Goal: Task Accomplishment & Management: Manage account settings

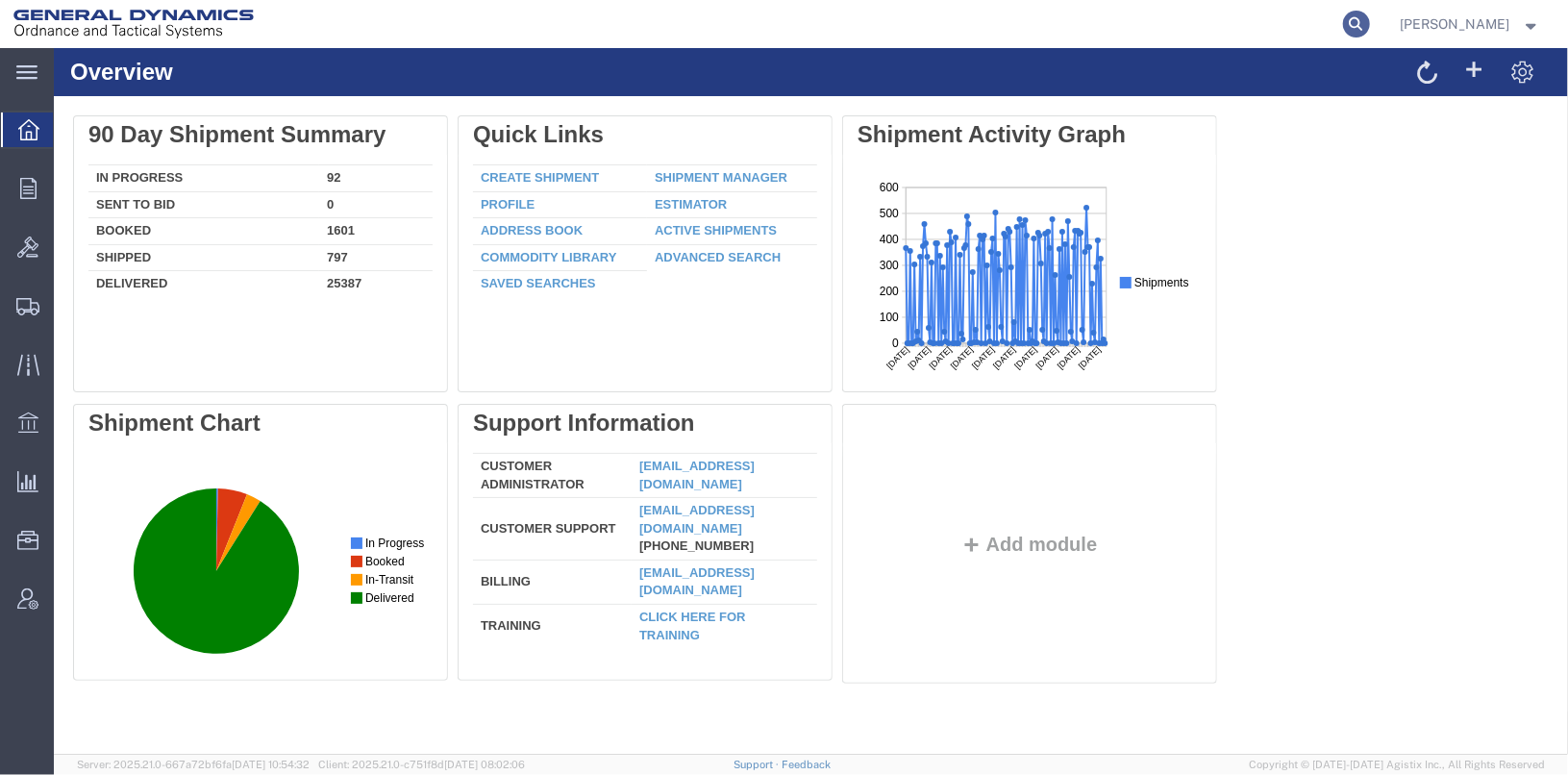
click at [1370, 28] on icon at bounding box center [1356, 24] width 27 height 27
type input "25438"
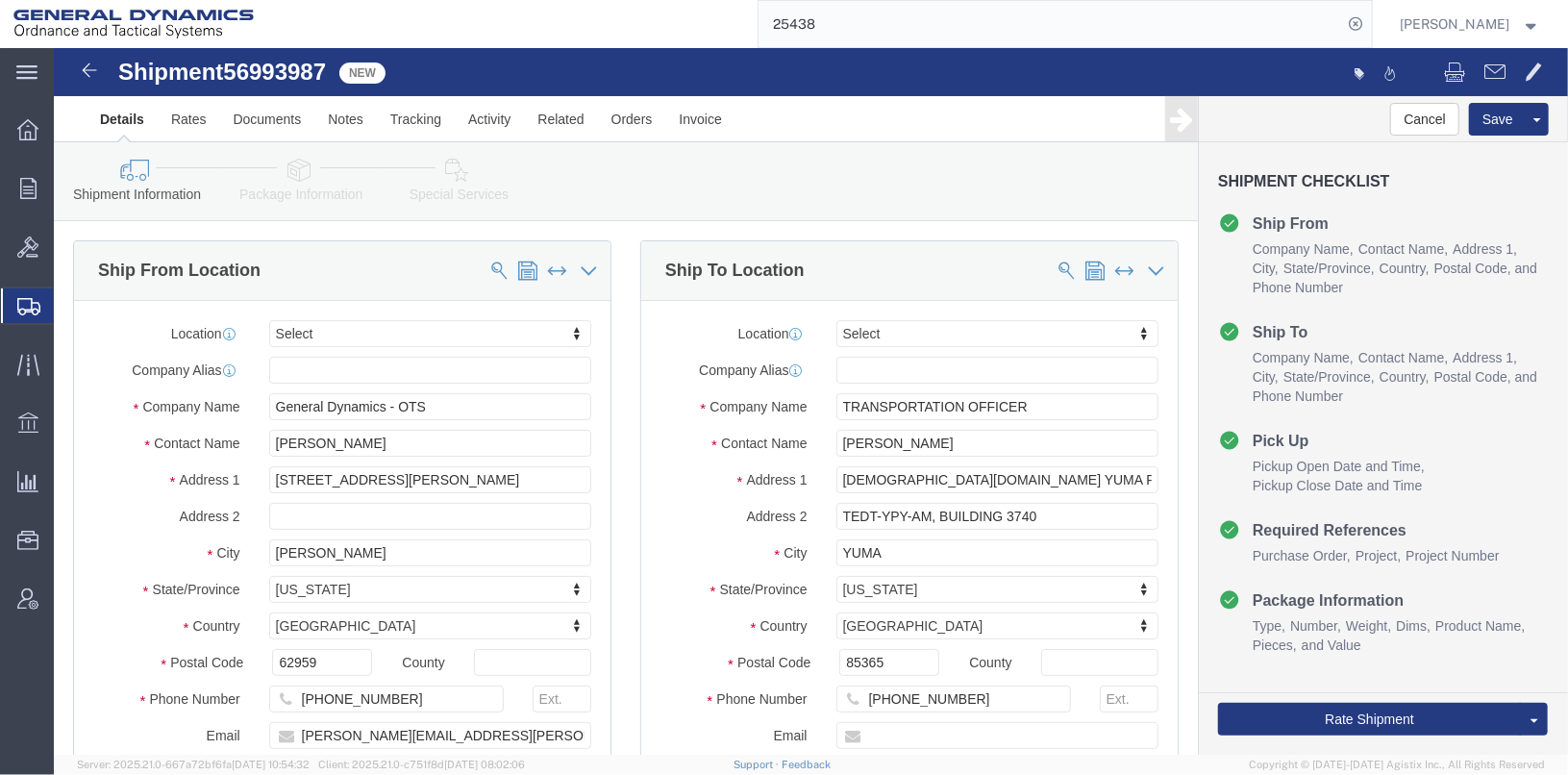
select select
click link "Clone Shipment"
click input "[PERSON_NAME]"
type input "D"
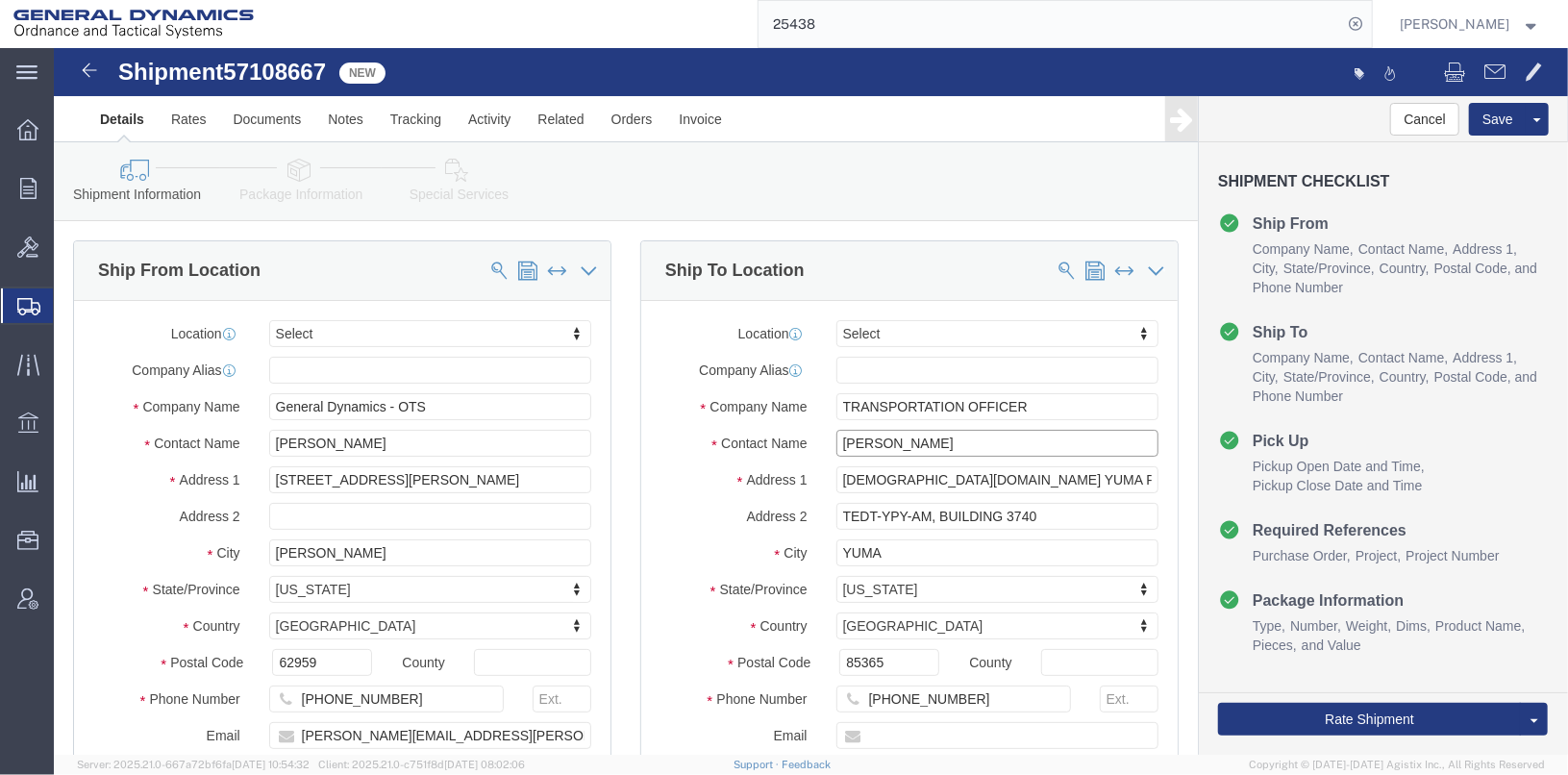
type input "[PERSON_NAME]"
drag, startPoint x: 1016, startPoint y: 426, endPoint x: 773, endPoint y: 415, distance: 243.2
click div "Location Select Select My Profile Location GD-OTS [GEOGRAPHIC_DATA] (Commerce) …"
click input "TRANSPORTATION OFFICER"
type input "T"
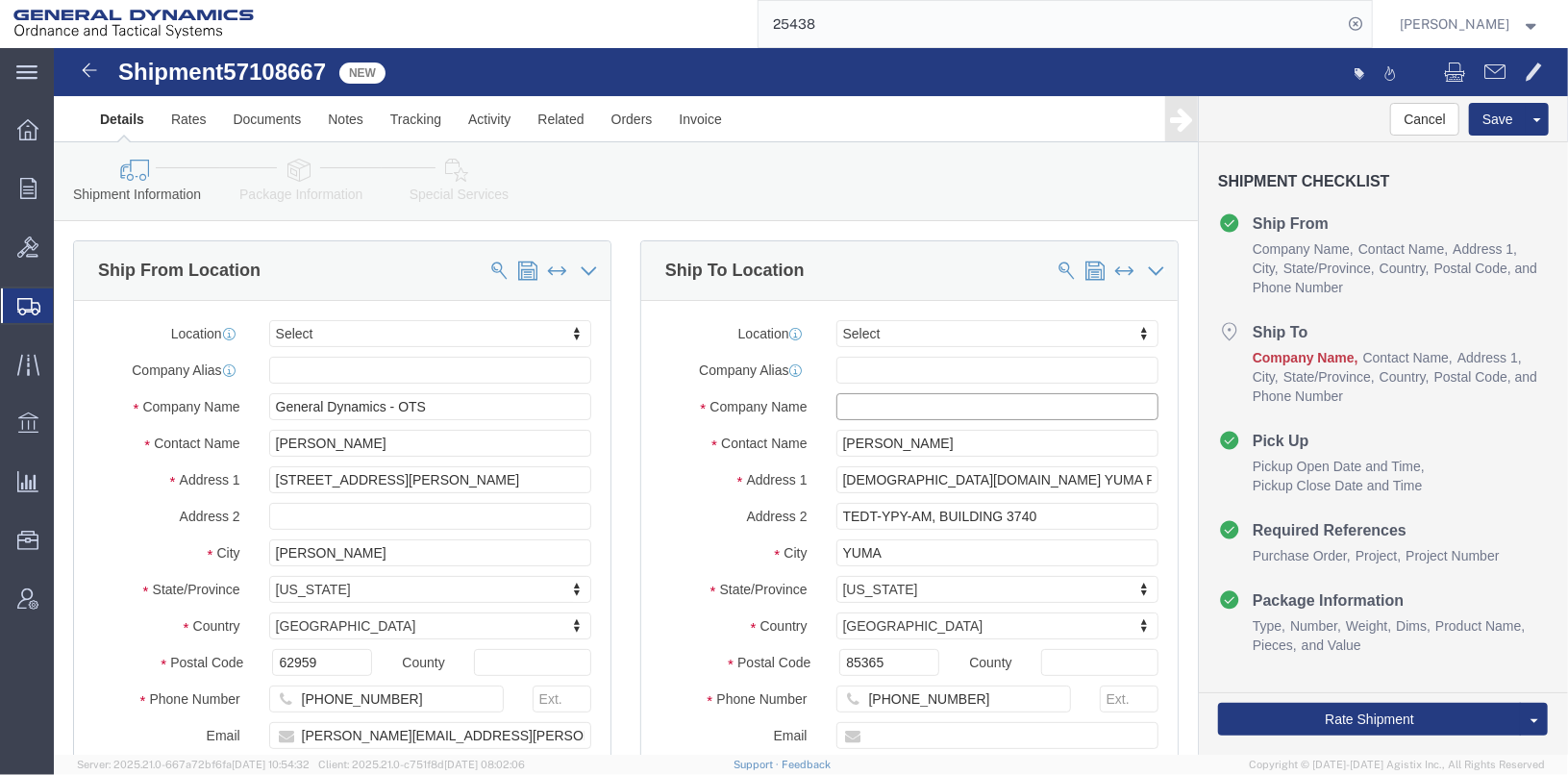
paste input "[DEMOGRAPHIC_DATA][DOMAIN_NAME] YUMA PROVING GROUND"
type input "[DEMOGRAPHIC_DATA][DOMAIN_NAME] YUMA PROVING GROUND"
drag, startPoint x: 989, startPoint y: 470, endPoint x: 765, endPoint y: 477, distance: 224.1
click div "TEDT-YPY-AM, BUILDING 3740"
drag, startPoint x: 1052, startPoint y: 431, endPoint x: 754, endPoint y: 408, distance: 298.9
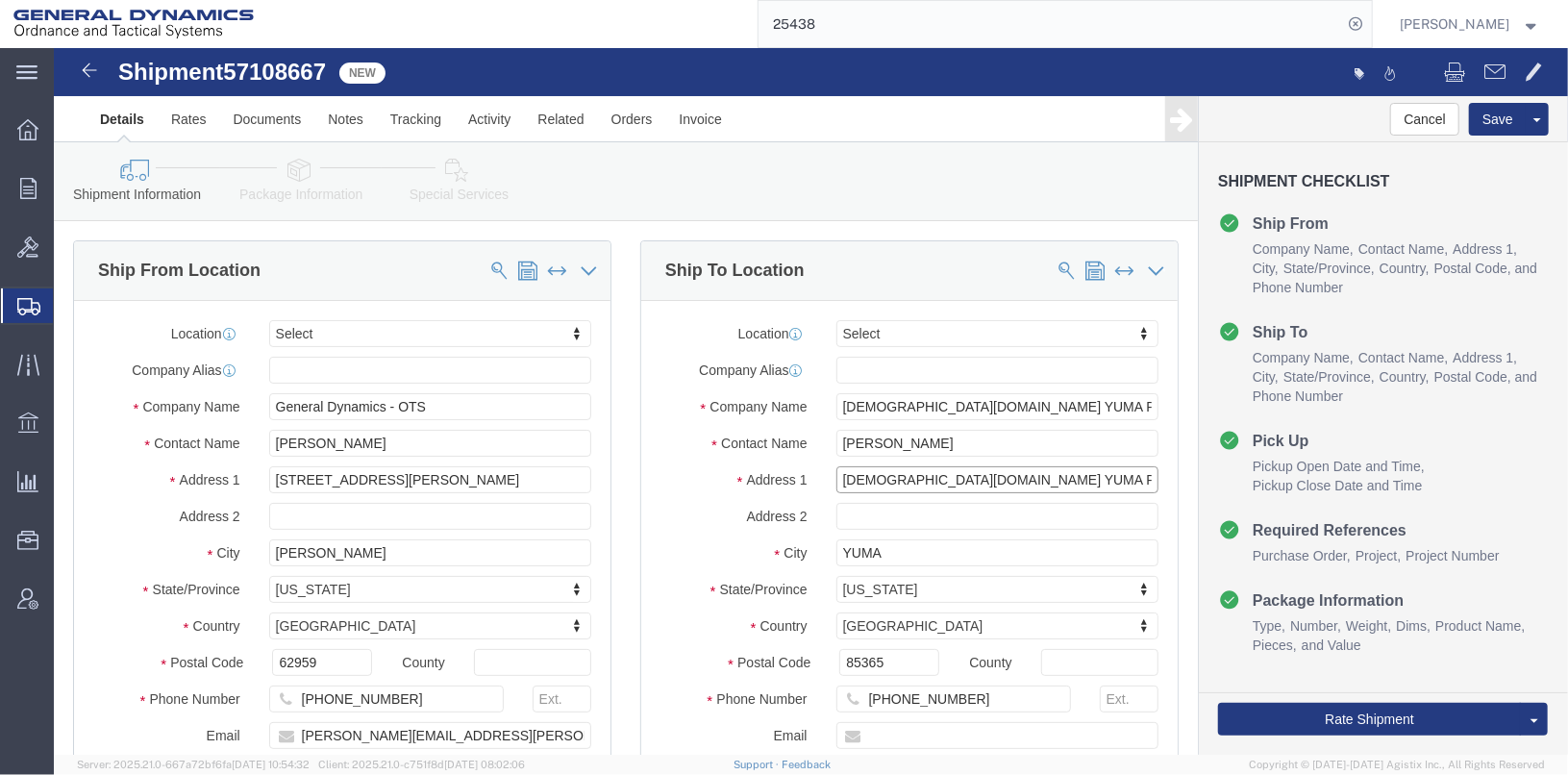
click div "Location Select Select My Profile Location GD-OTS [GEOGRAPHIC_DATA] (Commerce) …"
click input "TRANSPORTATION OFFICE, BLDG2660"
type input "TRANSPORTATION OFFICE, BLDG 2660"
click input "85365"
type input "85365-9498"
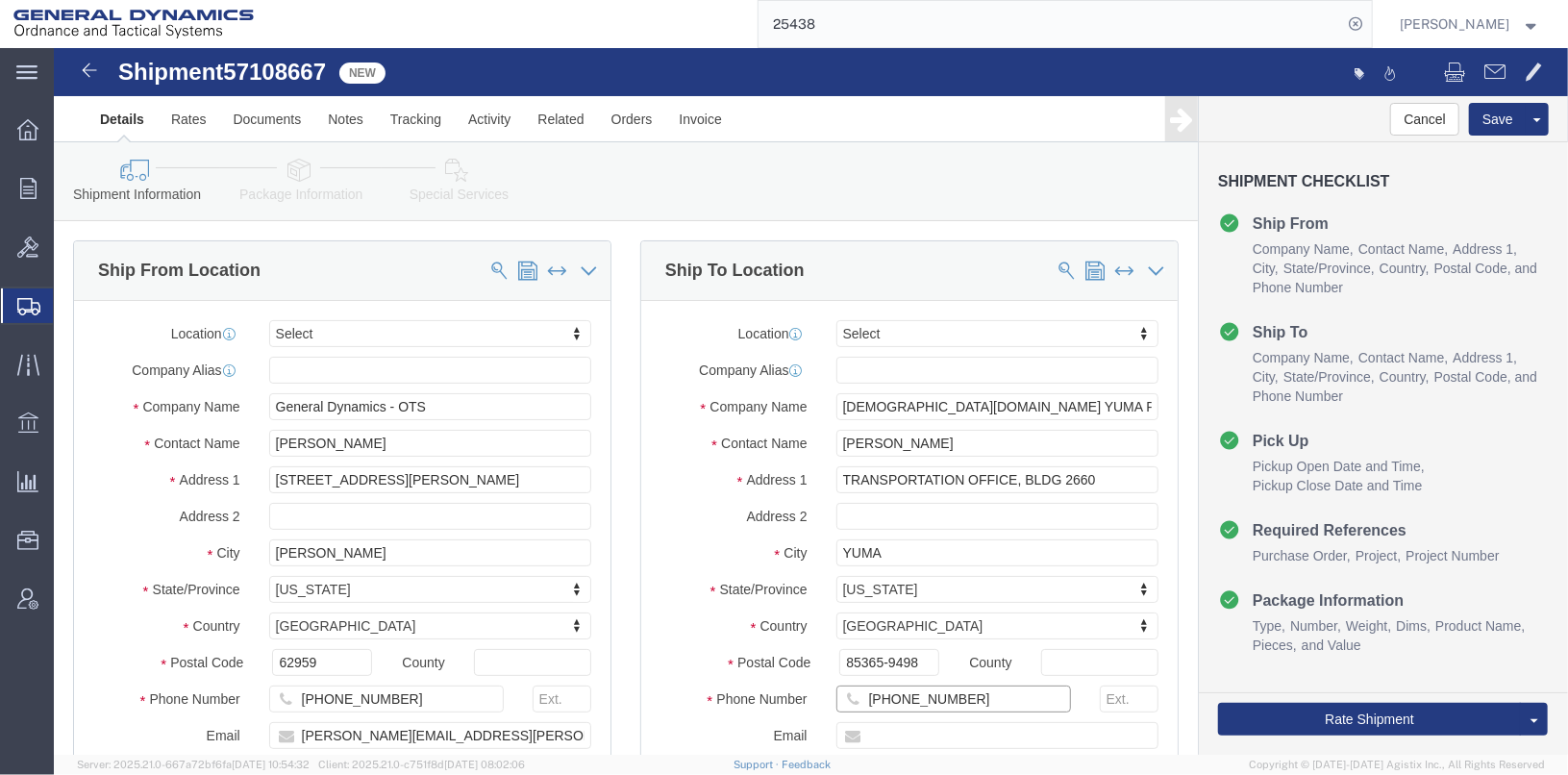
click input "[PHONE_NUMBER]"
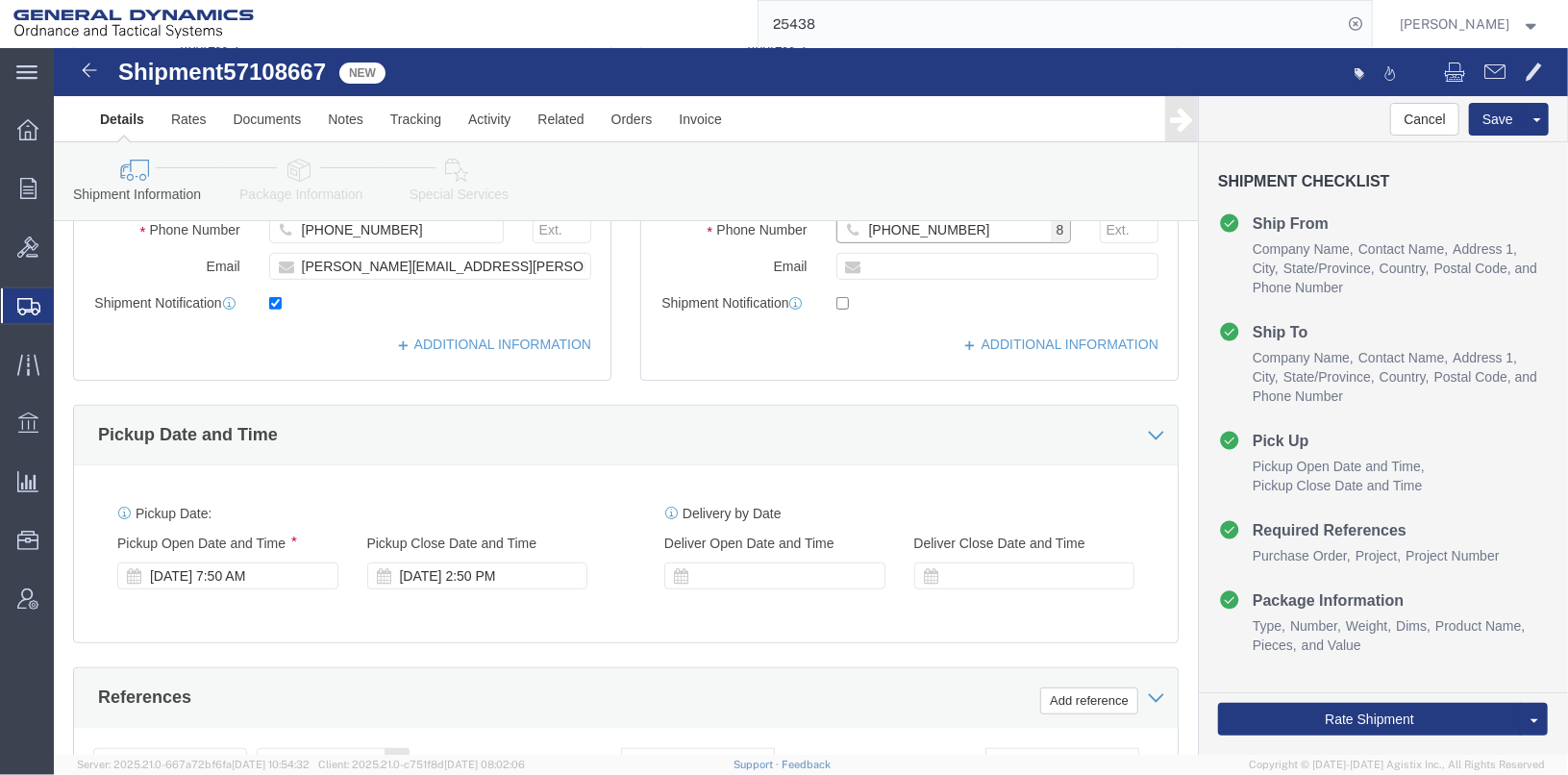
scroll to position [480, 0]
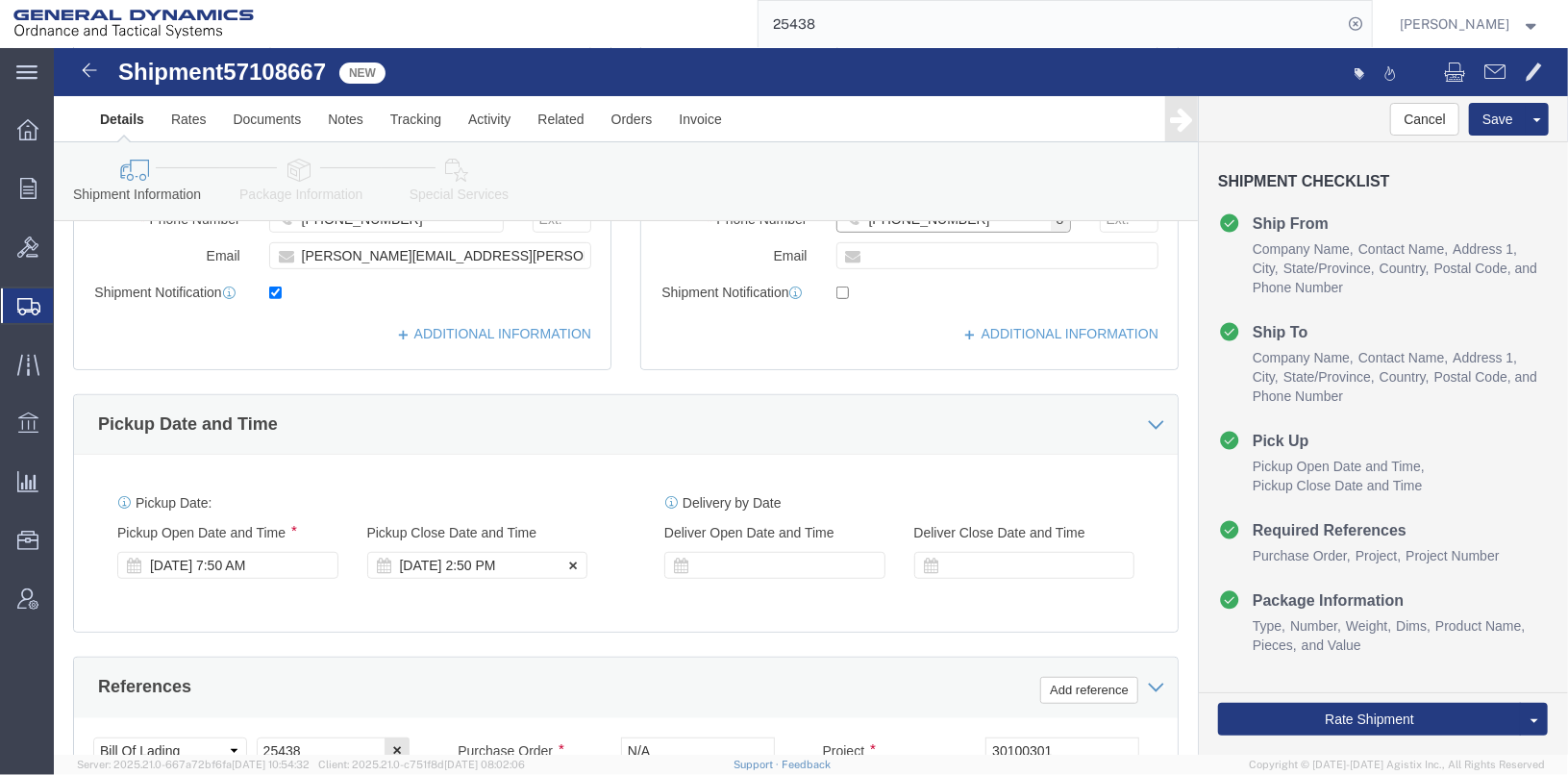
type input "[PHONE_NUMBER]"
click div "[DATE] 2:50 PM"
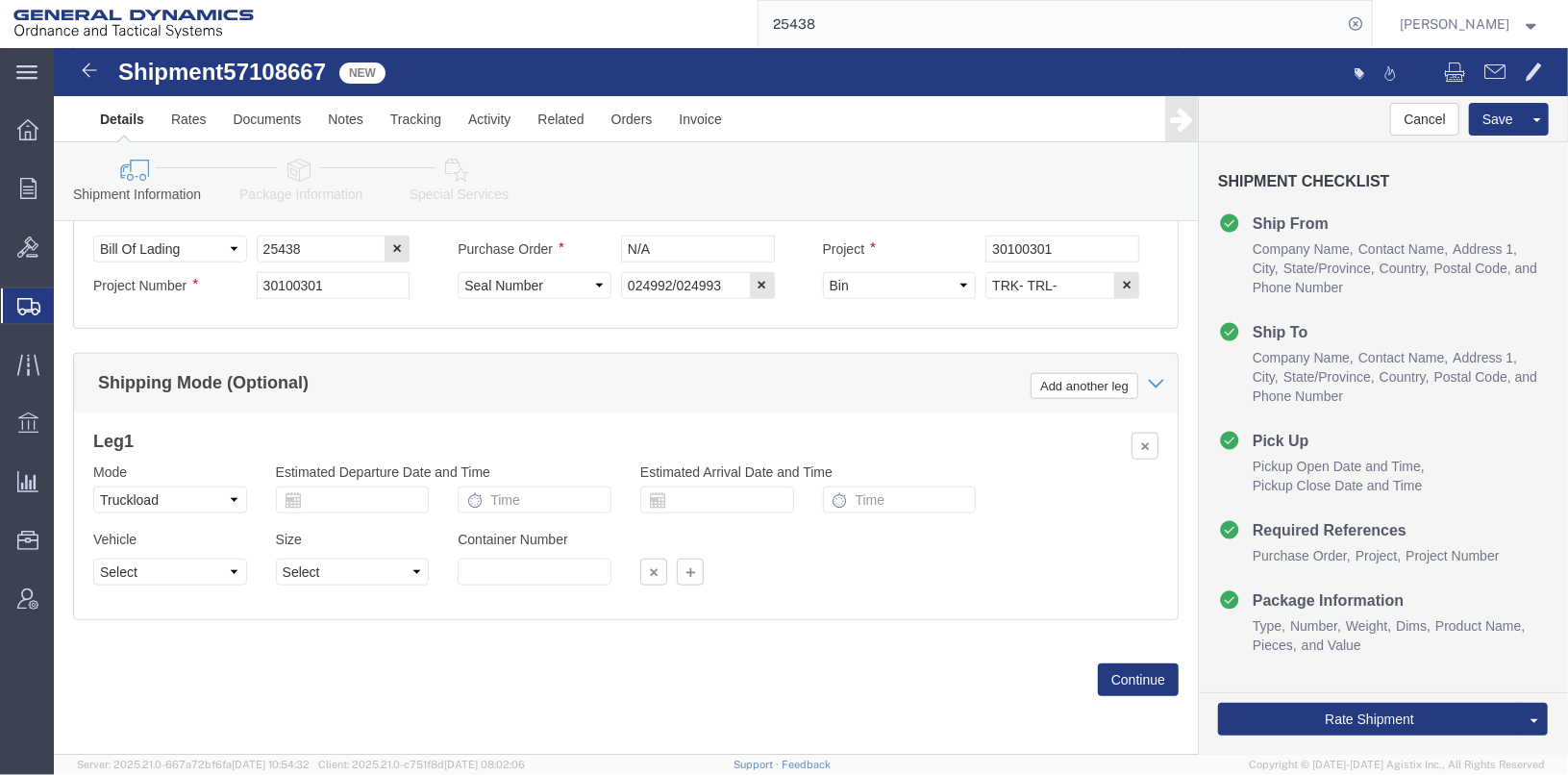
click div "Shipment Information Package Information Special Services"
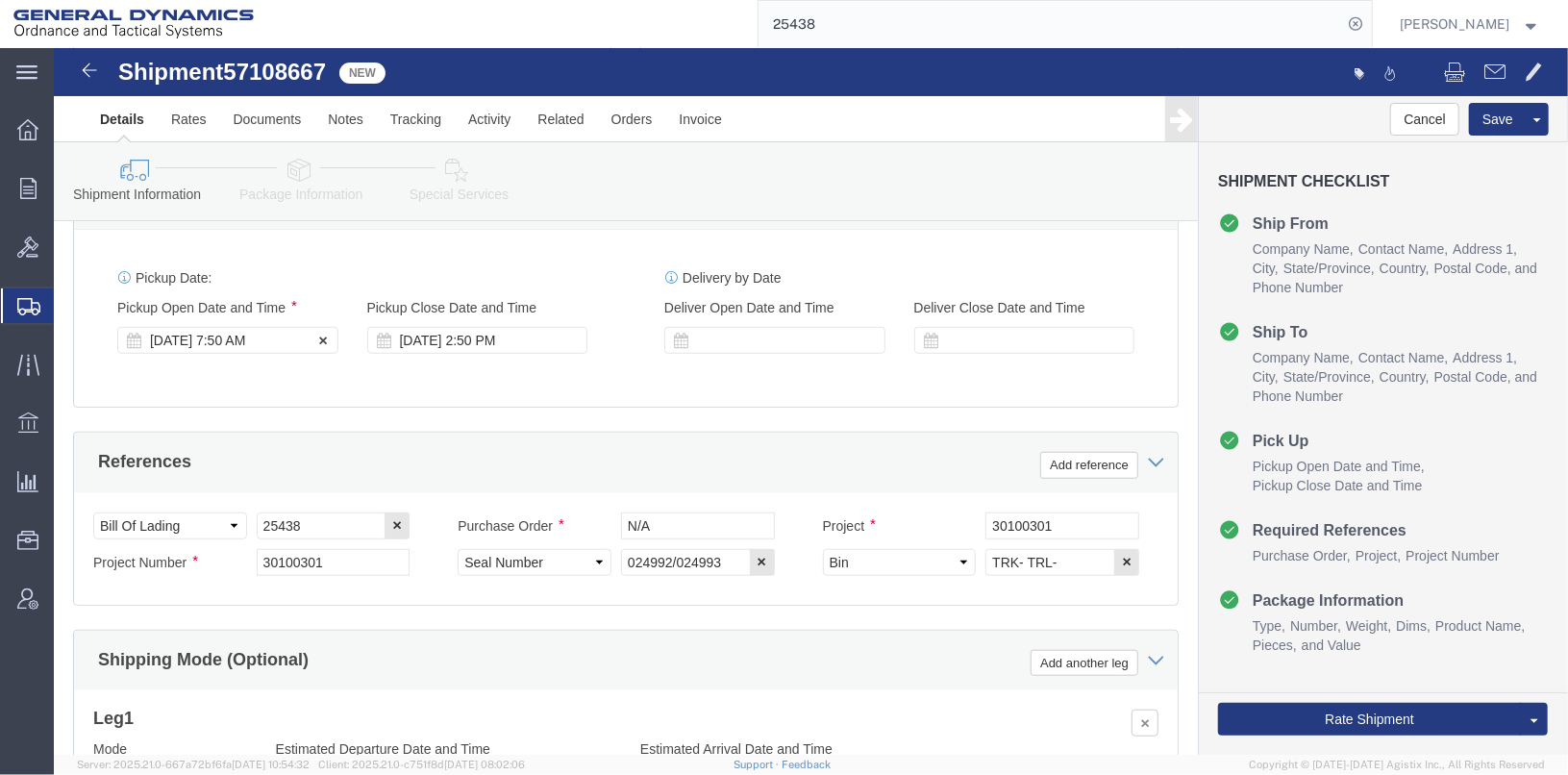
click div "[DATE] 7:50 AM"
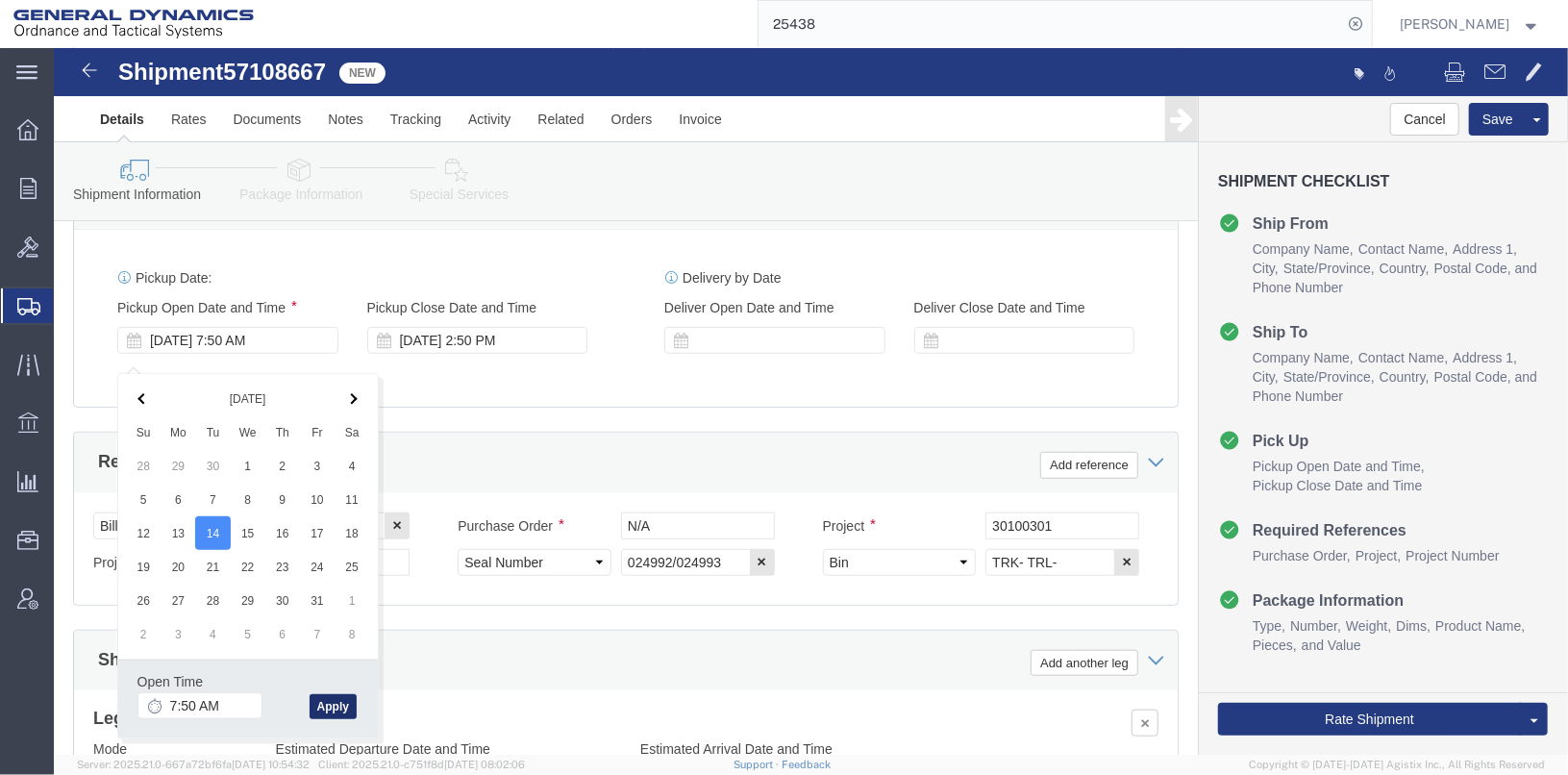
click button "Apply"
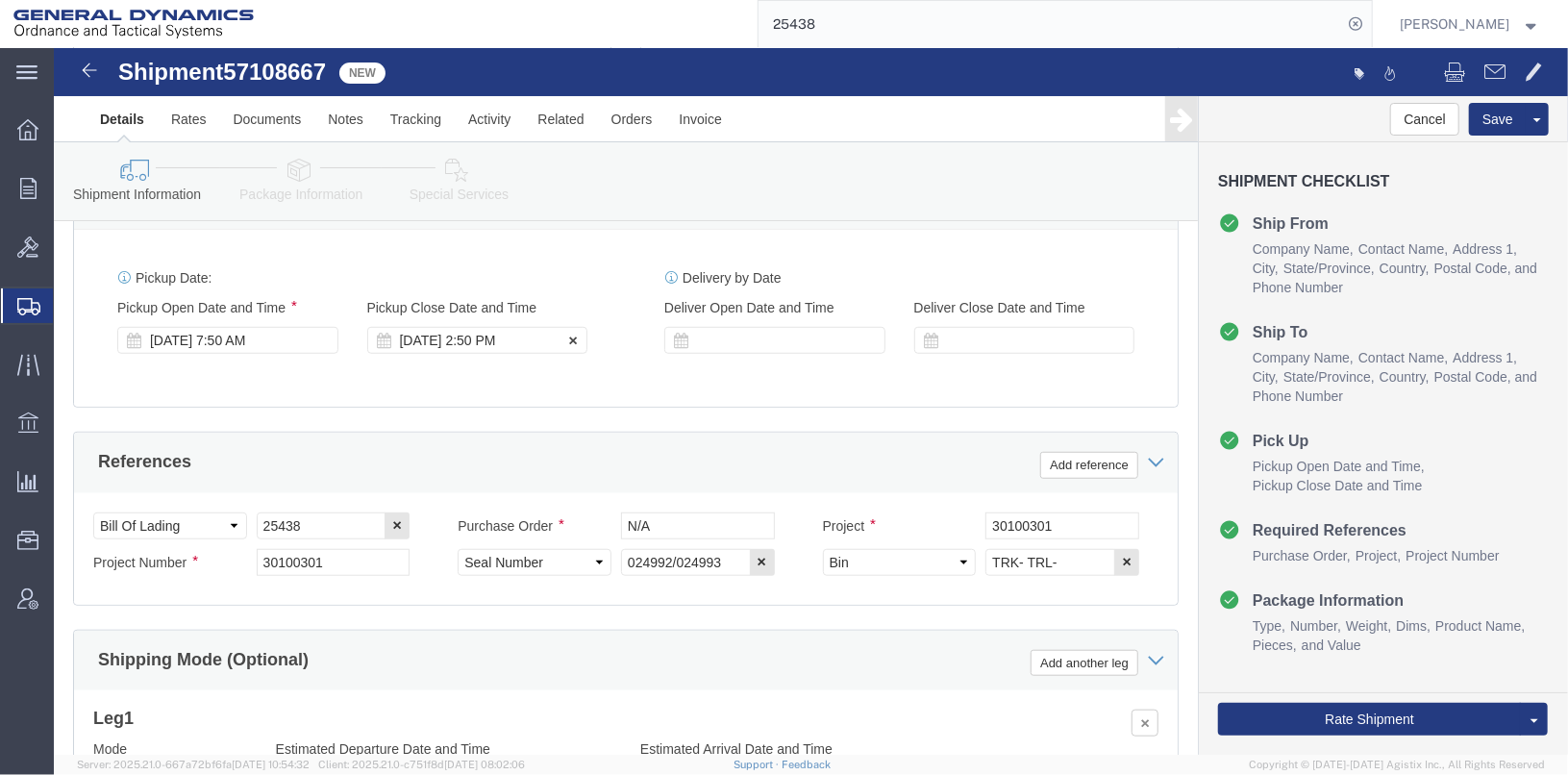
click div "[DATE] 2:50 PM"
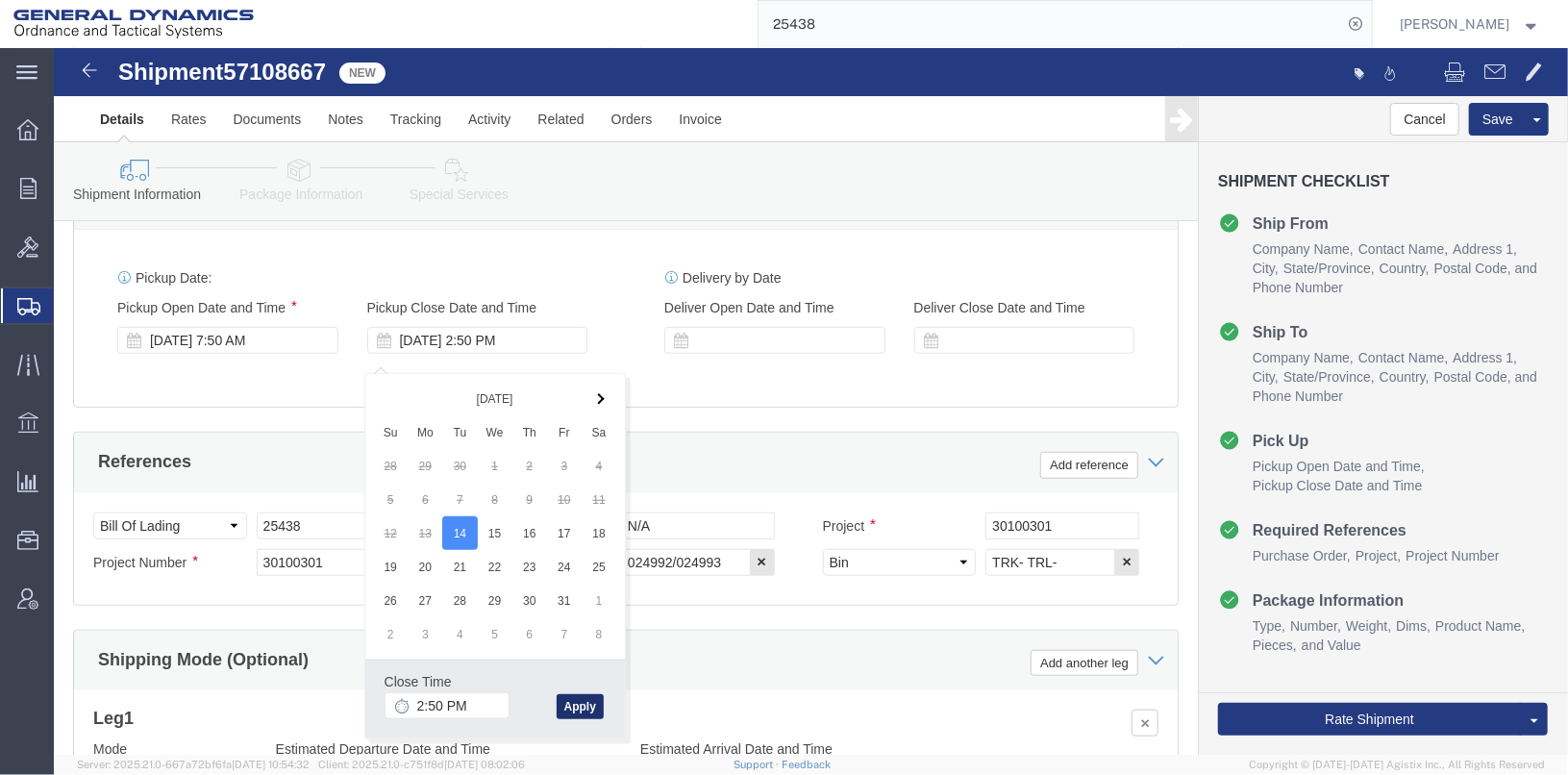
click button "Apply"
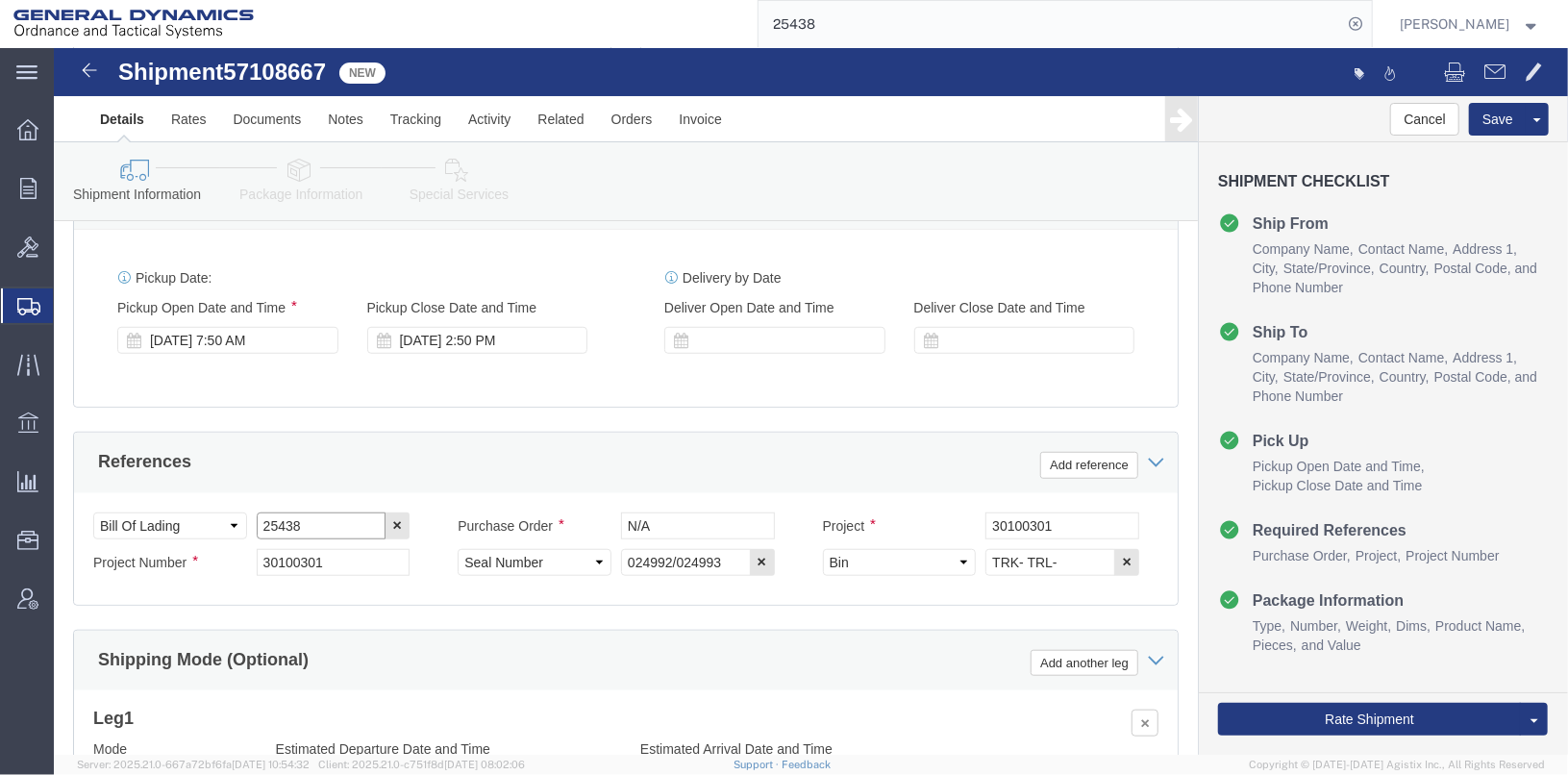
click input "25438"
type input "25455"
drag, startPoint x: 272, startPoint y: 532, endPoint x: 163, endPoint y: 520, distance: 109.7
click div "Project Number 30100301"
type input "20100021"
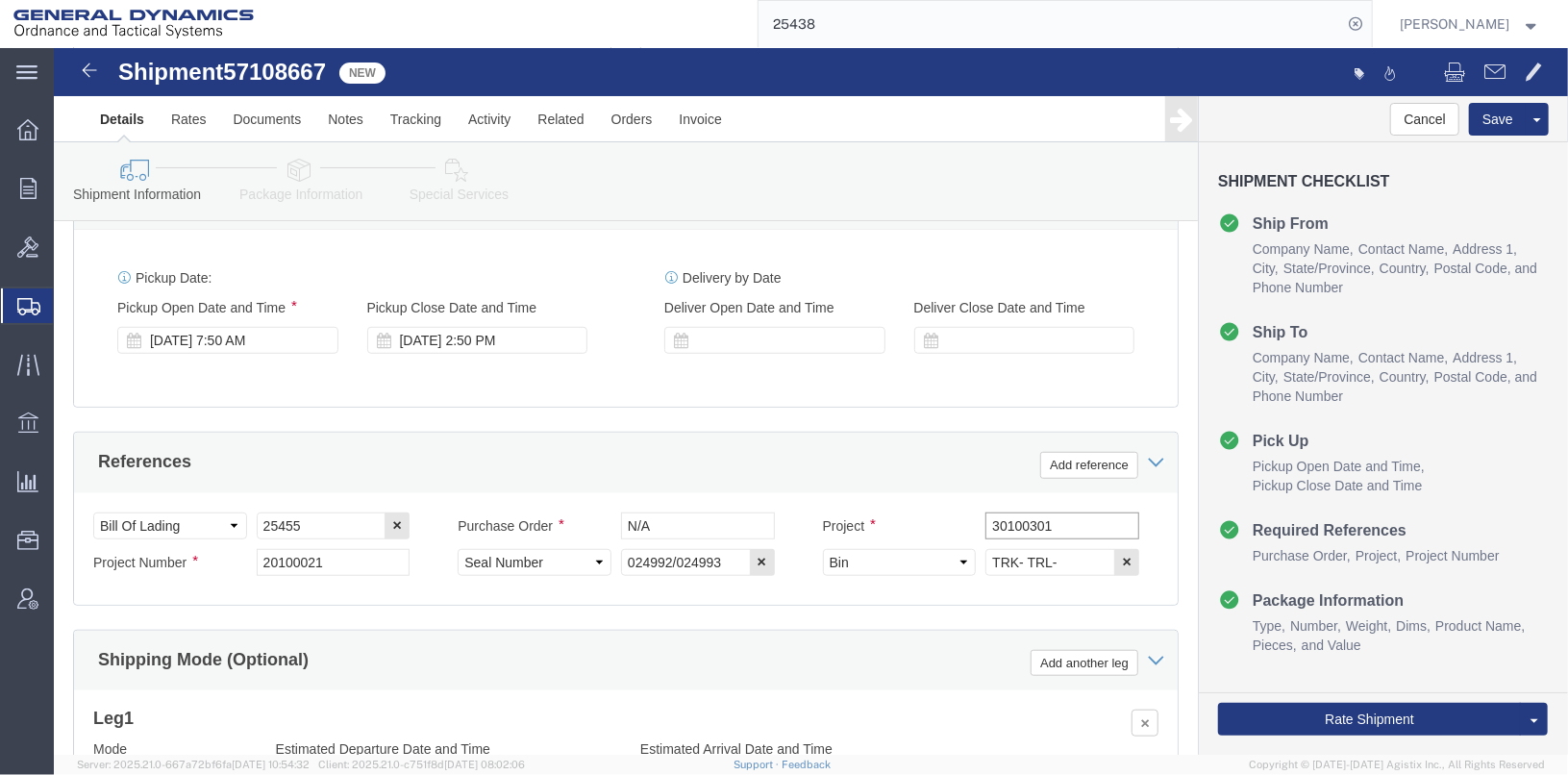
drag, startPoint x: 996, startPoint y: 490, endPoint x: 877, endPoint y: 478, distance: 119.6
click div "Project 30100301"
type input "20100021"
click input "024992/024993"
click input "024946/024993"
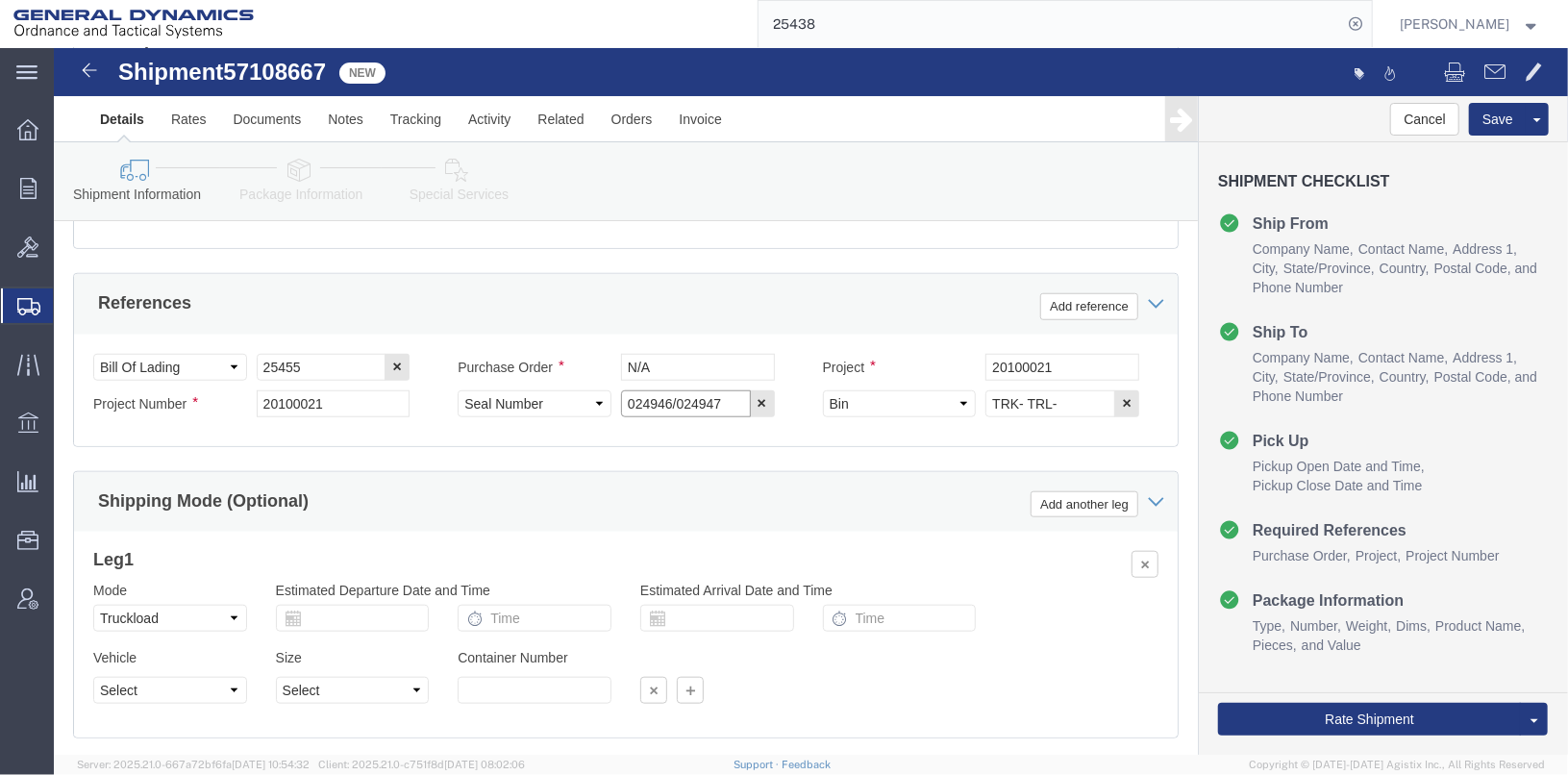
scroll to position [993, 0]
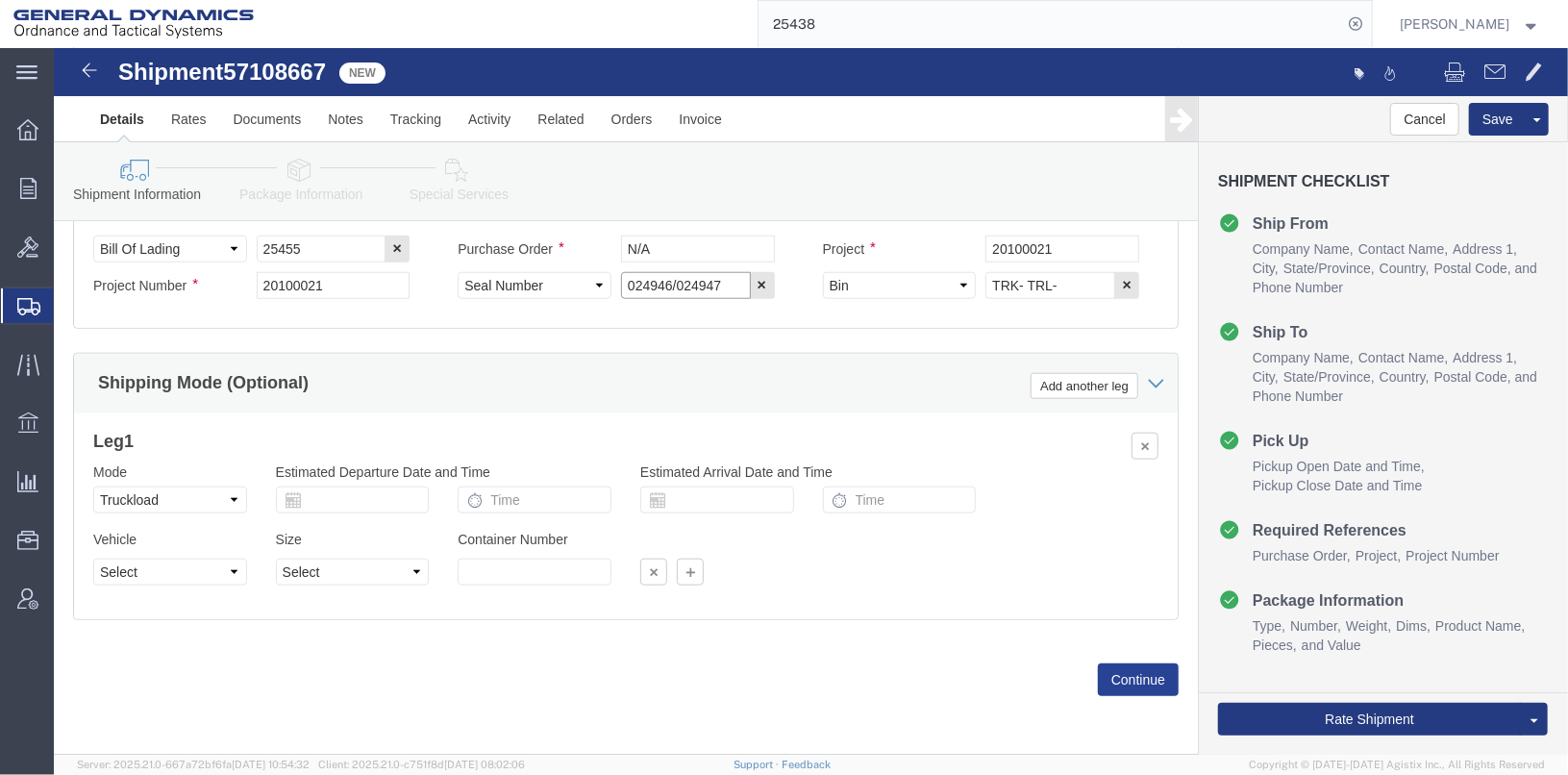
type input "024946/024947"
click button "Continue"
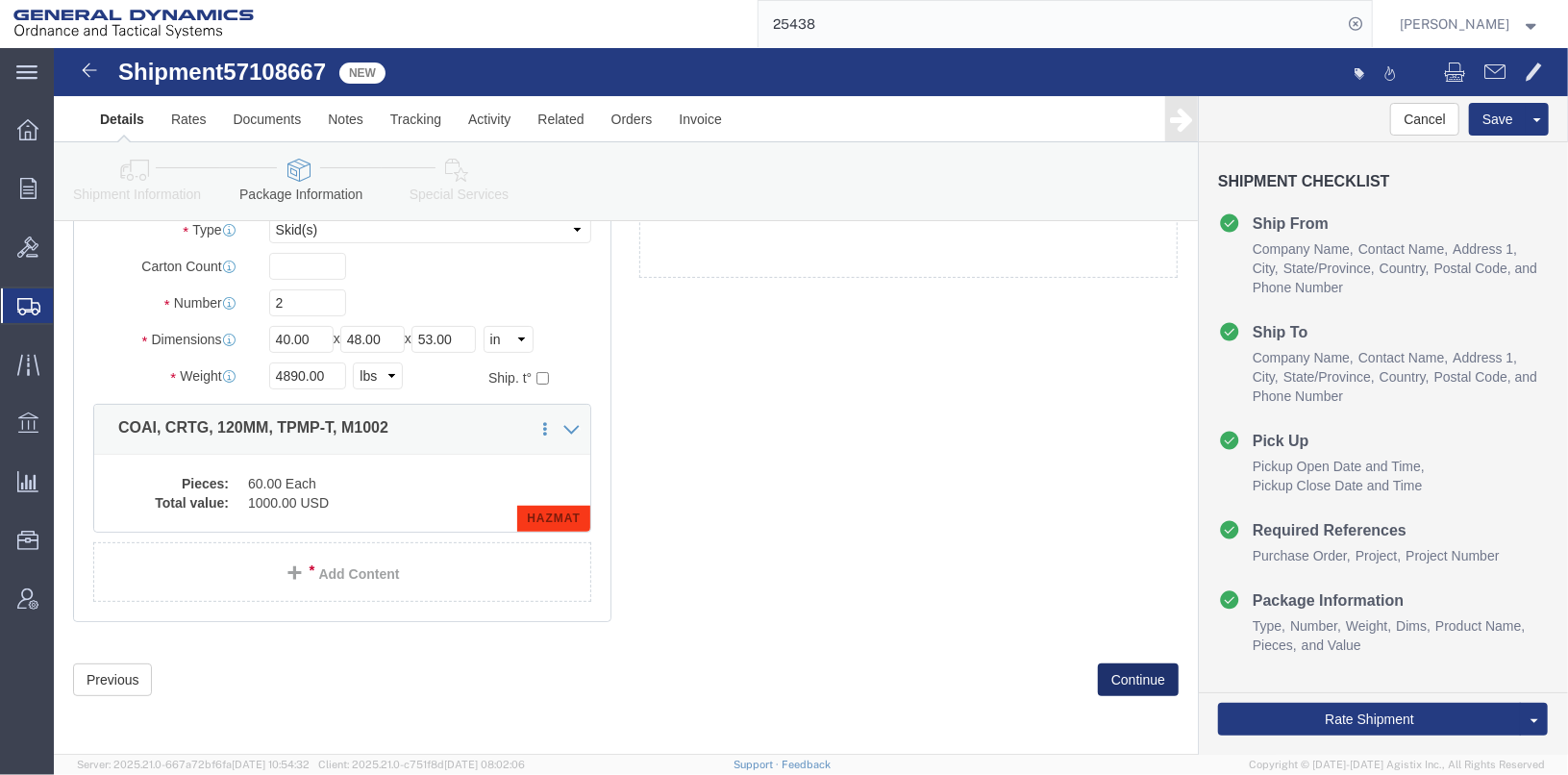
scroll to position [75, 0]
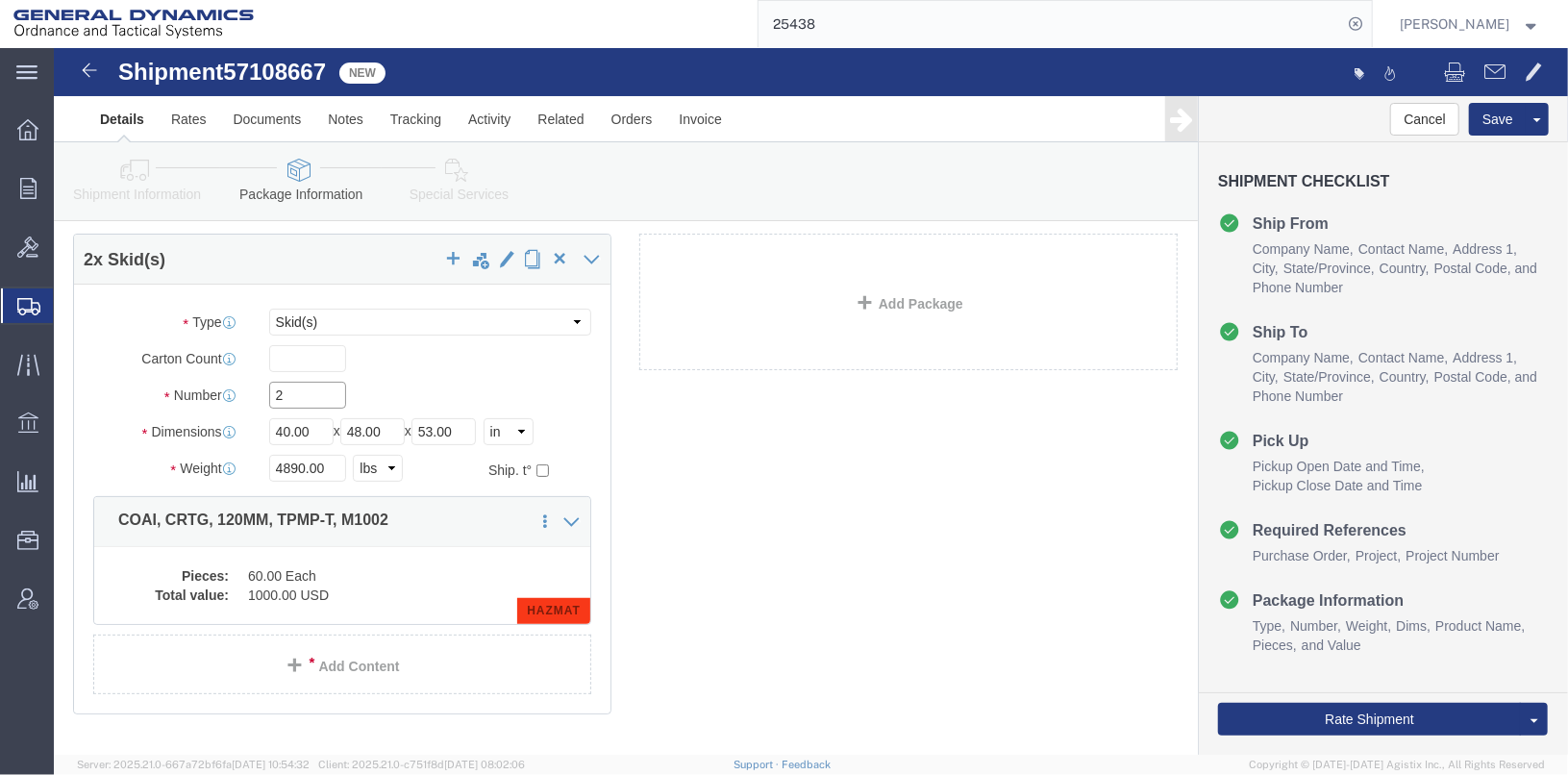
click input "2"
click span "button"
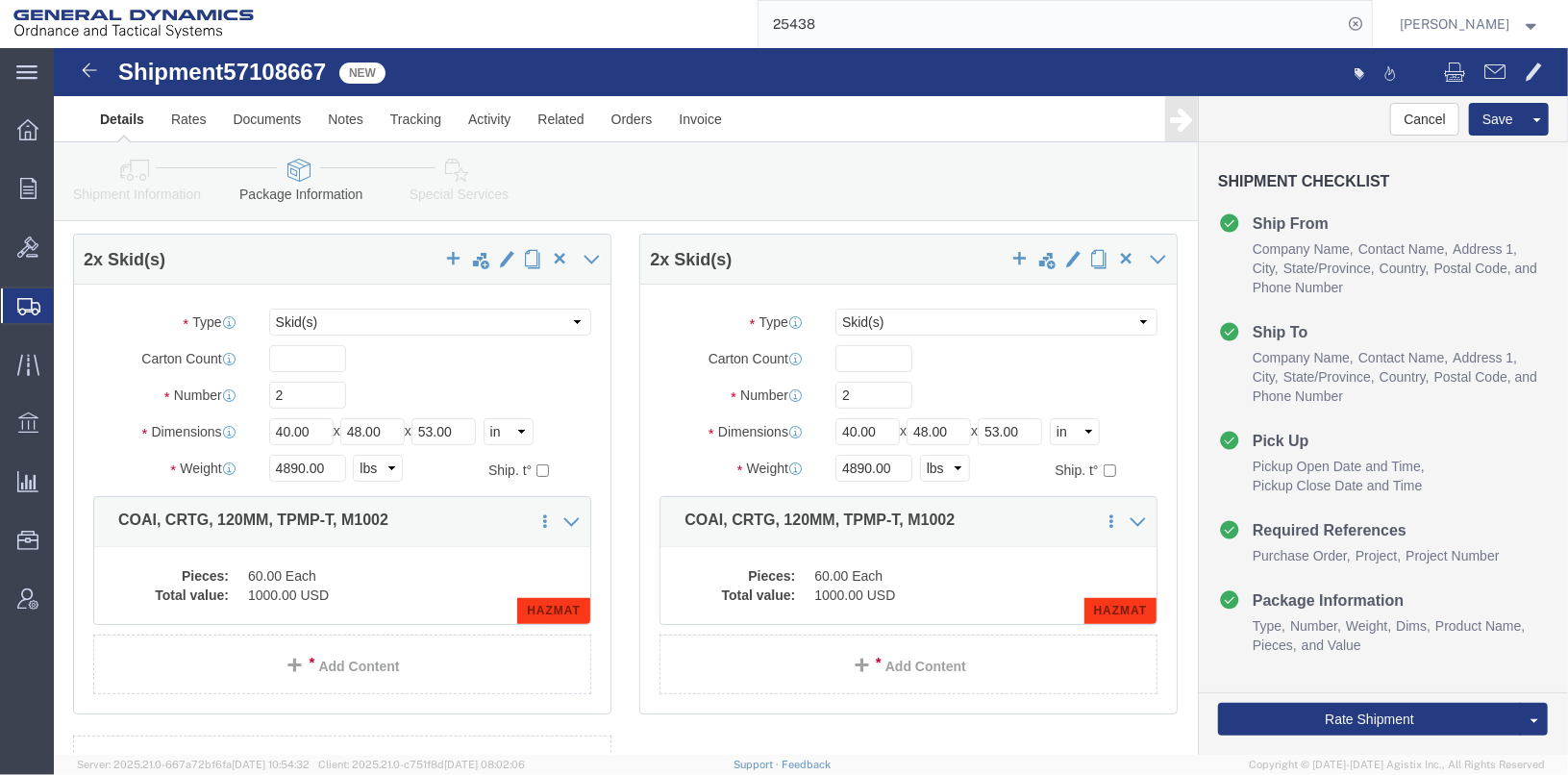
select select "SKID"
click input "2"
type input "1"
click div "2 x Skid(s) Package Type Select Bale(s) Basket(s) Bolt(s) Bottle(s) Buckets Bul…"
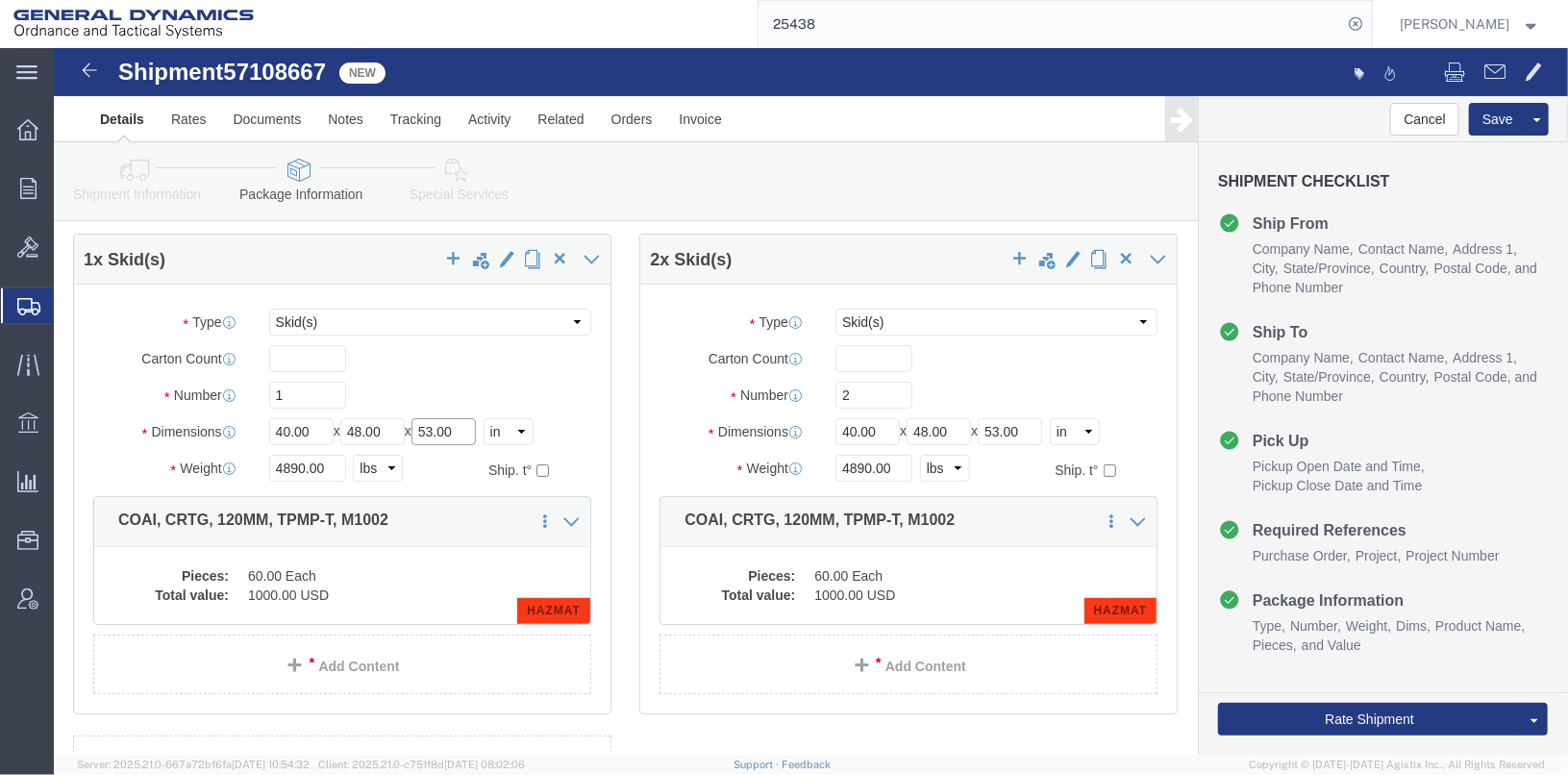
drag, startPoint x: 417, startPoint y: 403, endPoint x: 350, endPoint y: 403, distance: 67.0
click div "Length 40.00 x Width 48.00 x Height 53.00 Select cm ft in"
type input "30"
drag, startPoint x: 266, startPoint y: 437, endPoint x: 204, endPoint y: 448, distance: 63.0
click div "4890.00 Select kgs lbs"
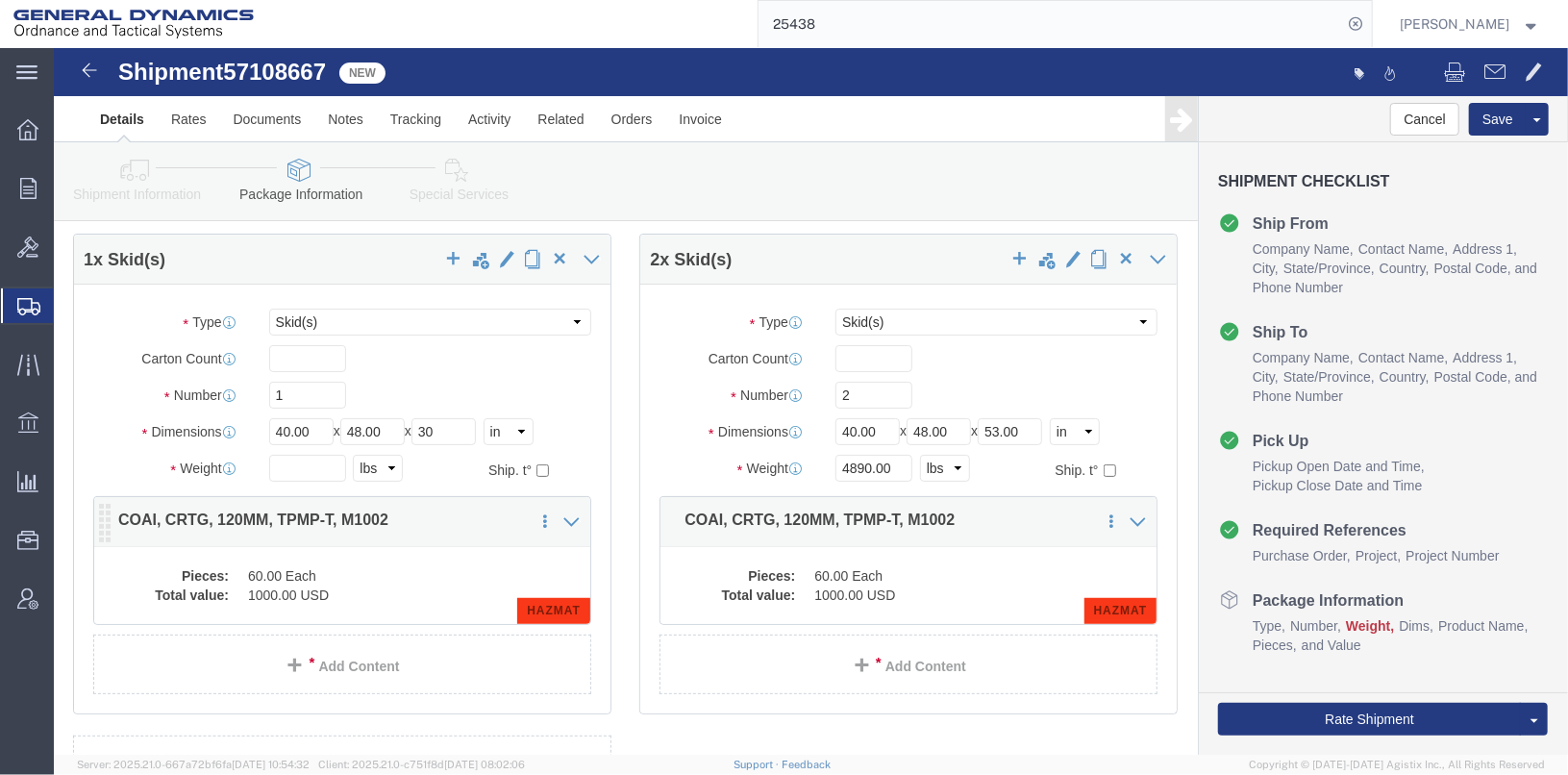
click div "Pieces: 60.00 Each Total value: 1000.00 USD HAZMAT"
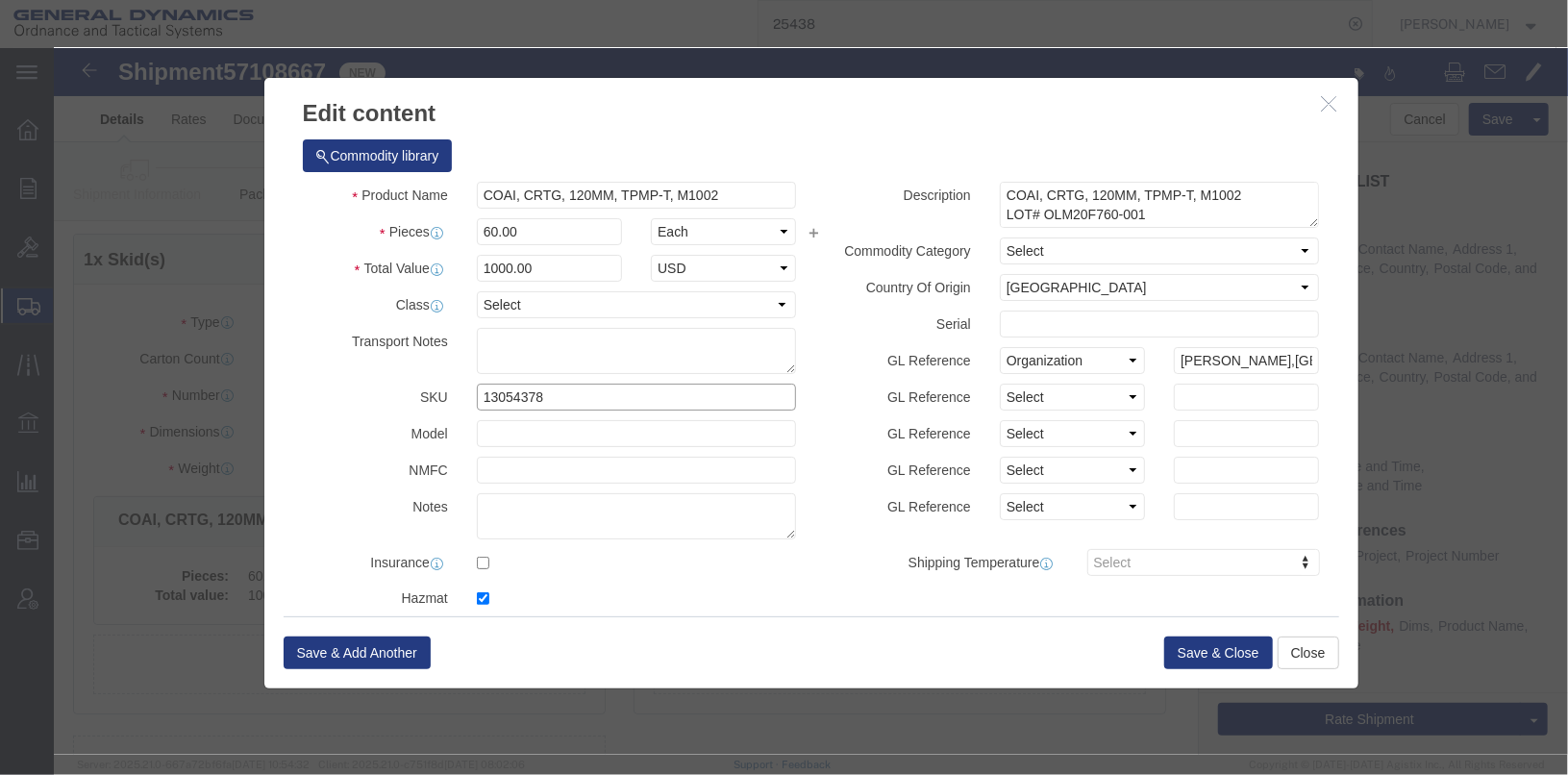
drag, startPoint x: 503, startPoint y: 351, endPoint x: 372, endPoint y: 356, distance: 131.1
click div "SKU 13054378"
type input "13082409-1"
drag, startPoint x: 660, startPoint y: 145, endPoint x: 319, endPoint y: 164, distance: 341.5
click div "Product Name COAI, CRTG, 120MM, TPMP-T, M1002 Pieces 60.00 Select Bag Barrels 1…"
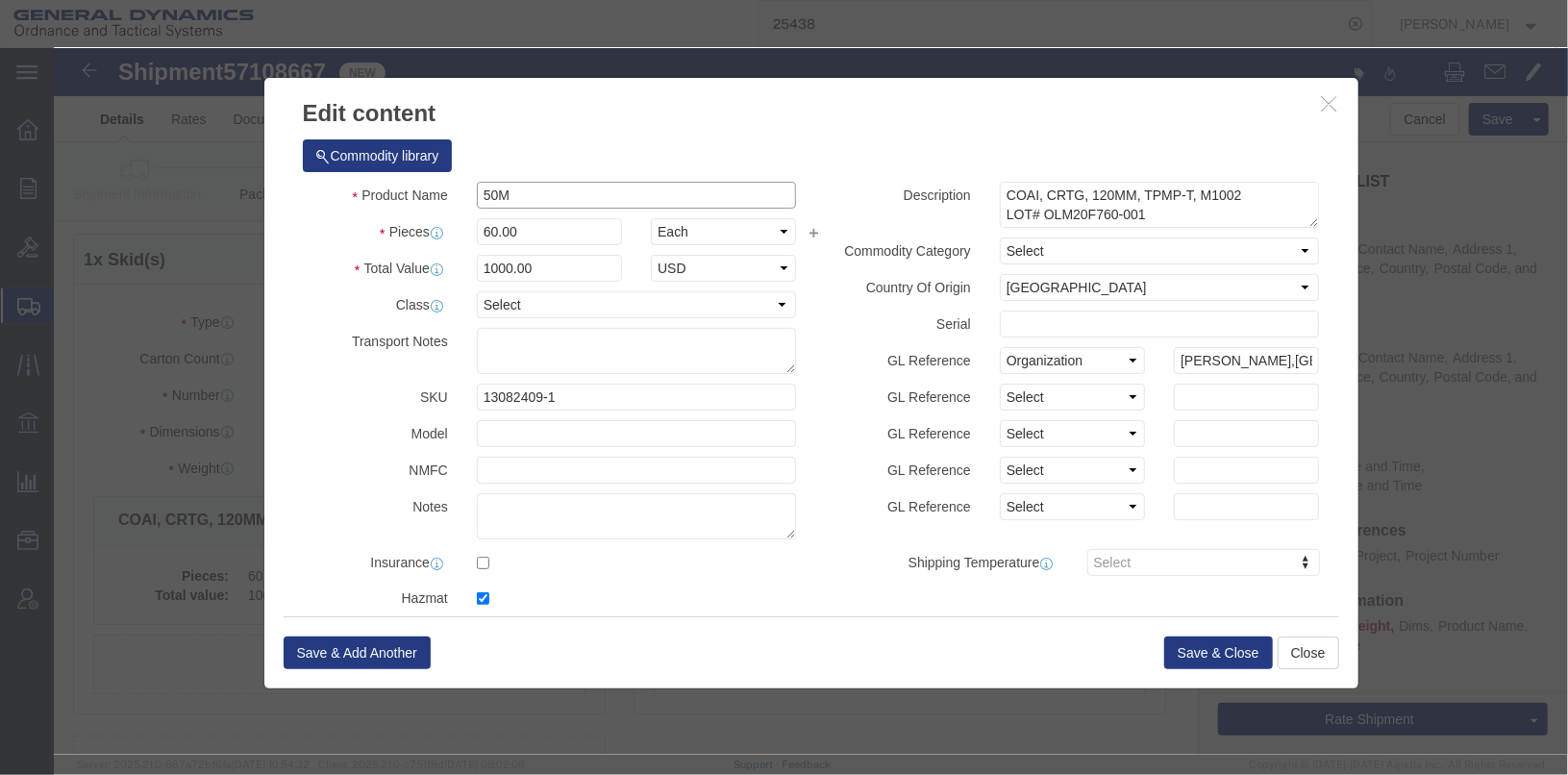
type input "50MM"
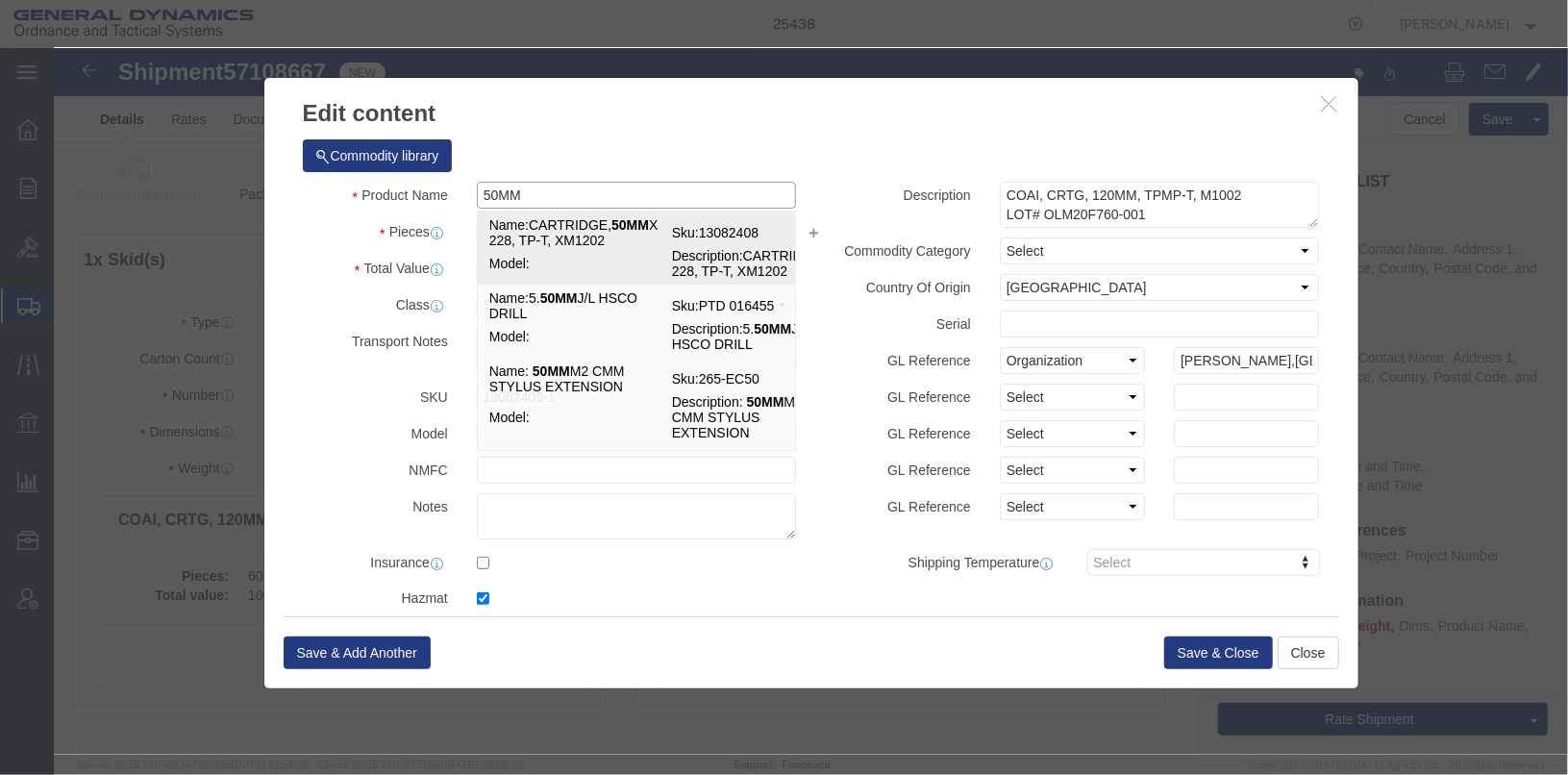
click strong "50MM"
type input "901391"
select select "USD"
type input "UN0417"
select select
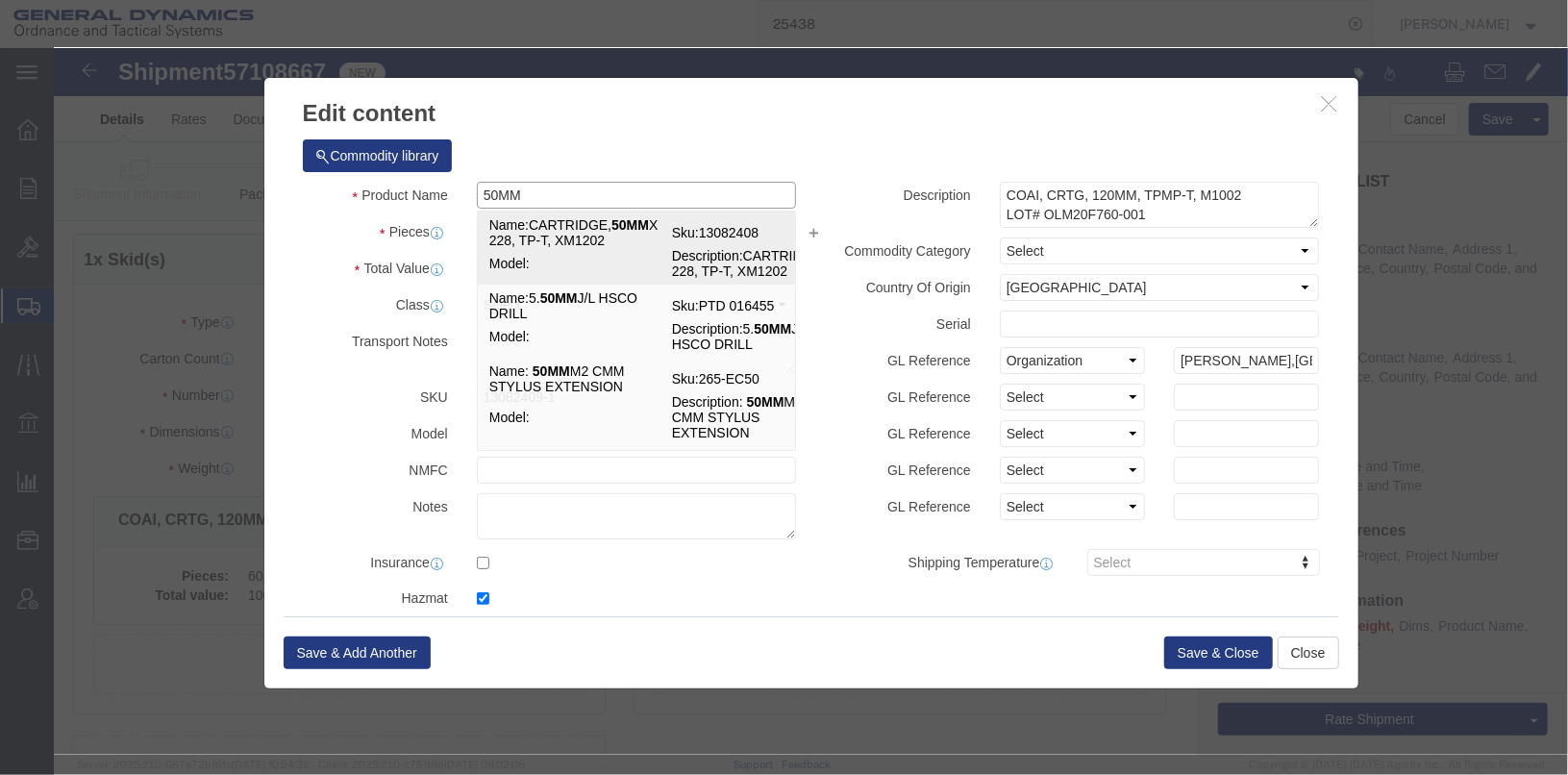
select select
type input "0.901391"
select select
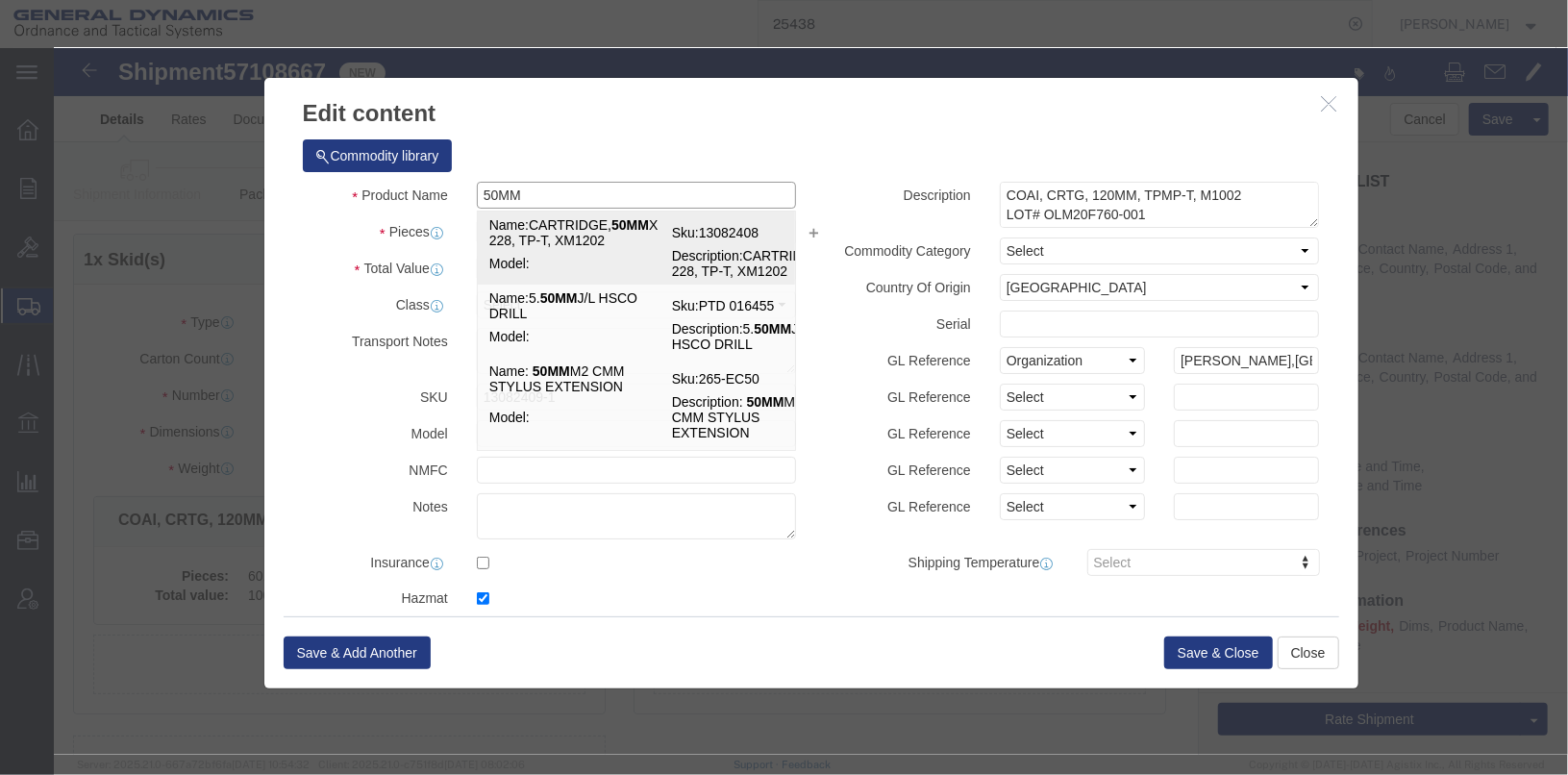
select select
type input "CARTRIDGE, 50MM X 228, TP-T, XM1202"
type input "13082408"
type textarea "CARTRIDGE, 50MM X 228, TP-T, XM1202"
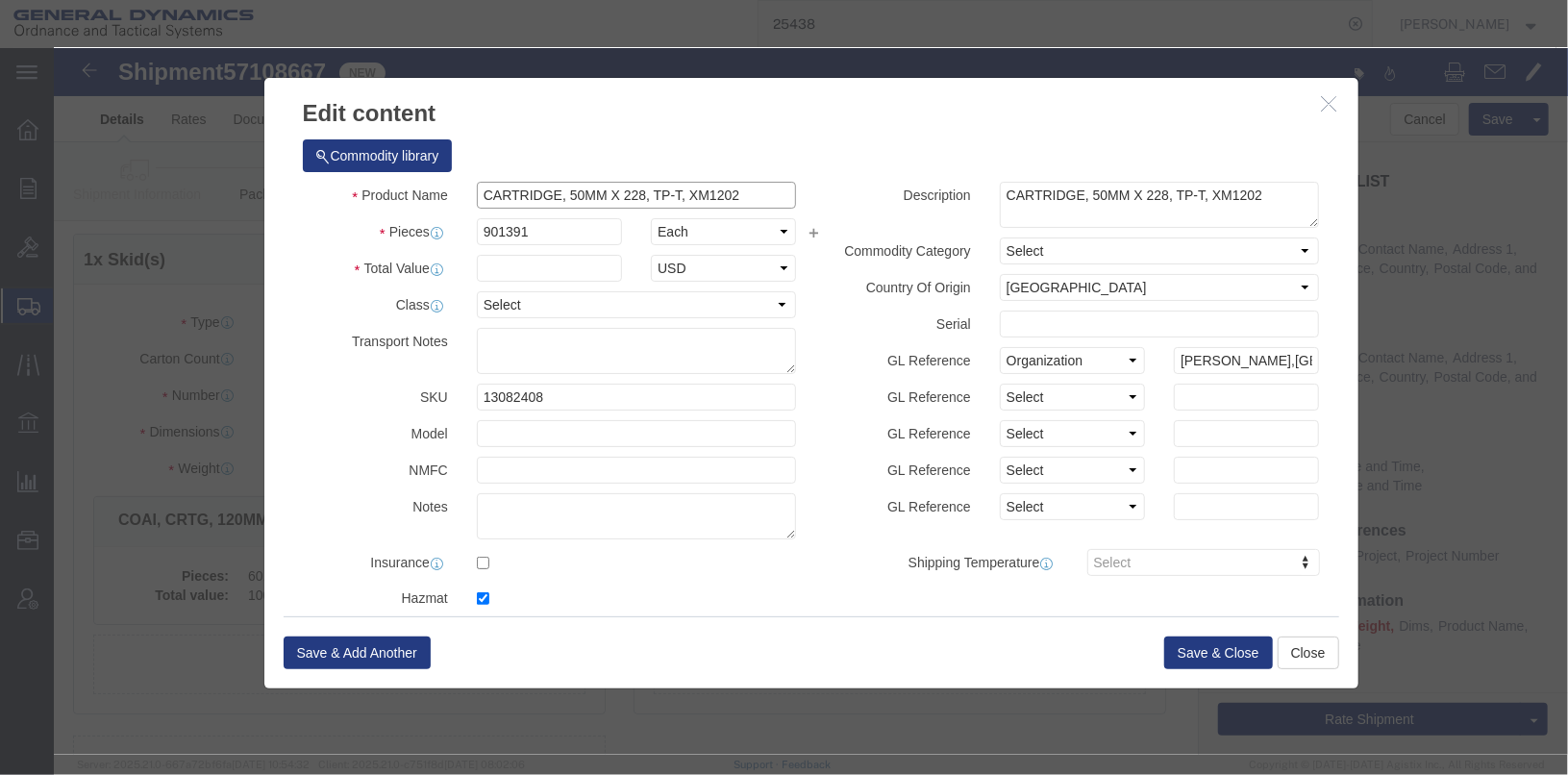
click input "CARTRIDGE, 50MM X 228, TP-T, XM1202"
click input "CARTRIDGE, 50MM XM1202"
drag, startPoint x: 631, startPoint y: 145, endPoint x: 414, endPoint y: 158, distance: 217.4
click div "CARTRIDGE, 50MM XM1203 50MM"
type input "CARTRIDGE, 50MM XM1203"
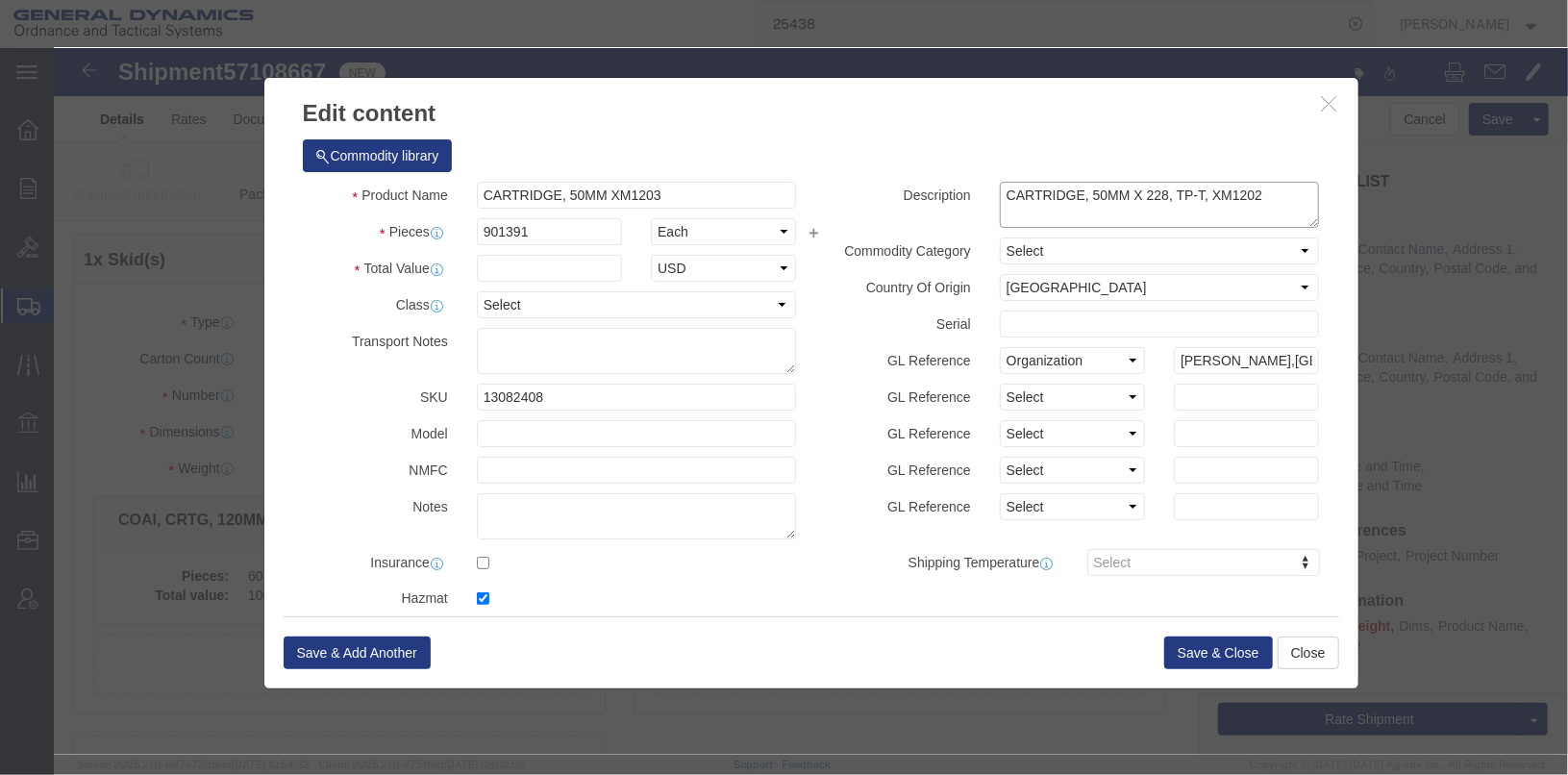
drag, startPoint x: 1213, startPoint y: 147, endPoint x: 929, endPoint y: 147, distance: 284.0
click div "COAI, CRTG, 120MM, TPMP-T, M1002 LOT# OLM20F760-001 2 SKID @ 30 ROUNDS EA"
paste textarea "CARTRIDGE, 50MM XM1203"
type textarea "CARTRIDGE, 50MM XM1203"
drag, startPoint x: 475, startPoint y: 184, endPoint x: 394, endPoint y: 173, distance: 81.7
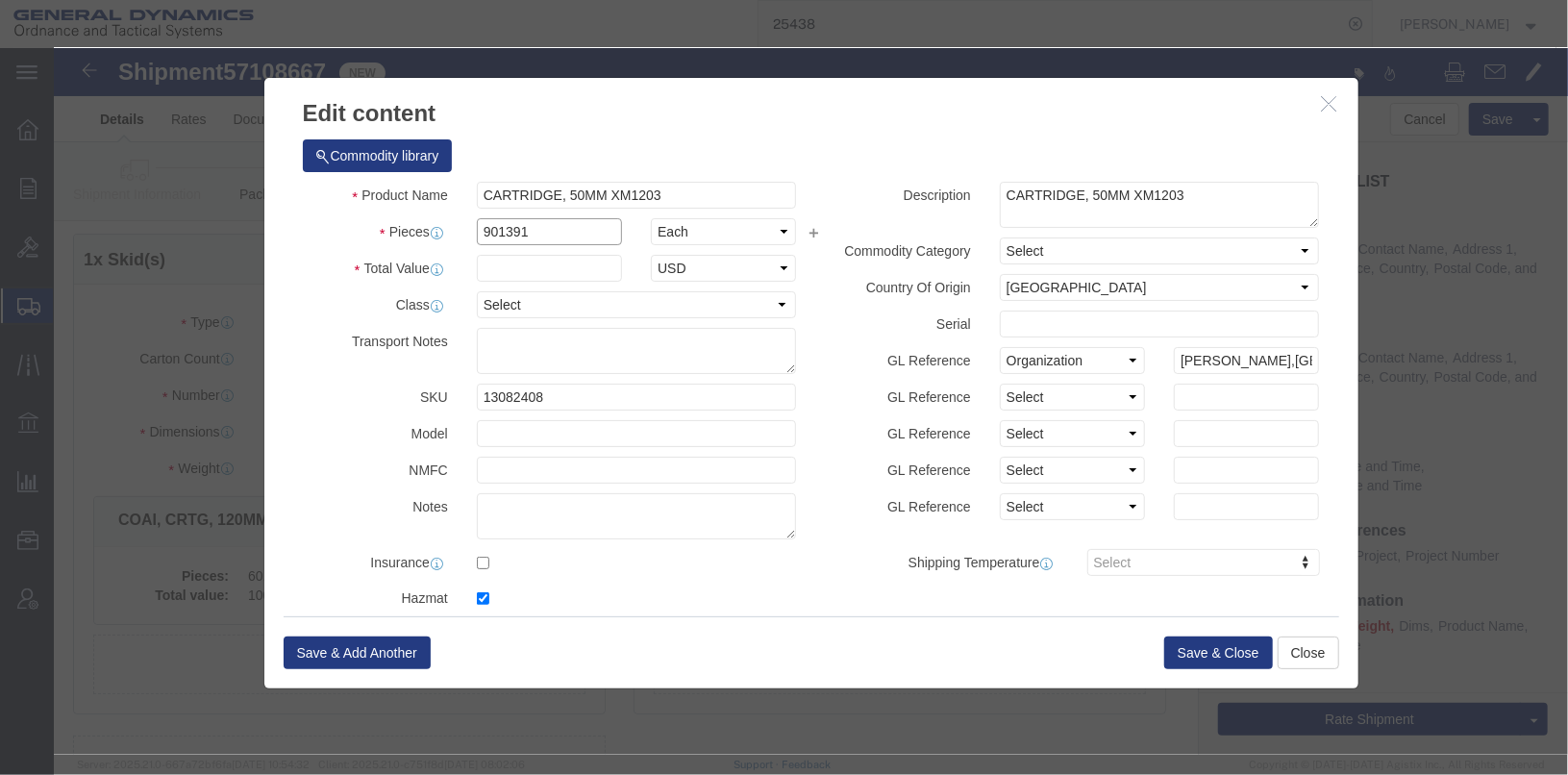
click div "Pieces 901391 Select Bag Barrels 100Board Feet Bottle Box Blister Pack Carats C…"
type input "412"
click input "text"
type input "1000"
drag, startPoint x: 501, startPoint y: 350, endPoint x: 353, endPoint y: 347, distance: 148.0
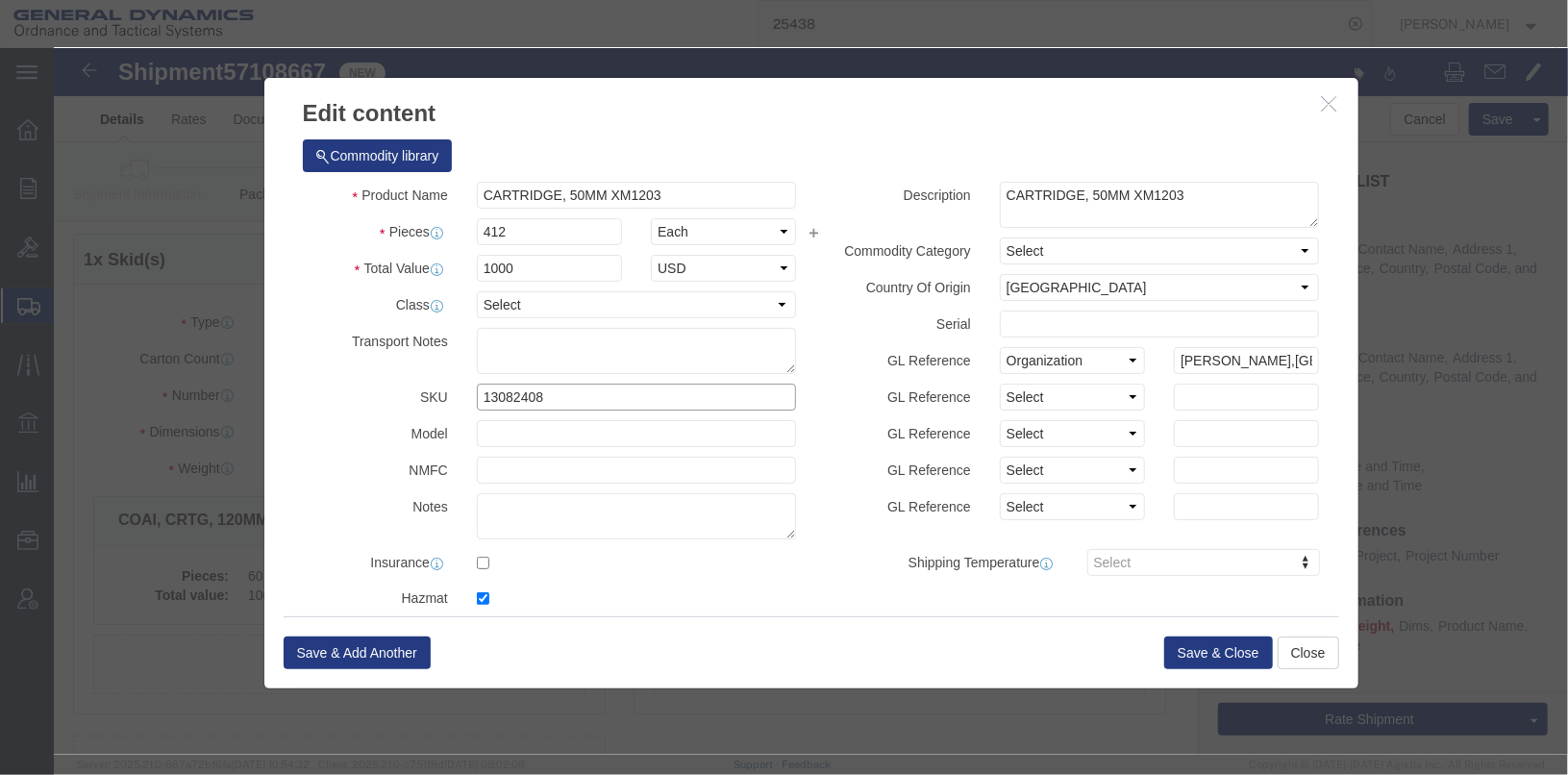
click div "SKU 13082408 1308"
type input "13082409-1"
click textarea "COAI, CRTG, 120MM, TPMP-T, M1002 LOT# OLM20F760-001 2 SKID @ 30 ROUNDS EA"
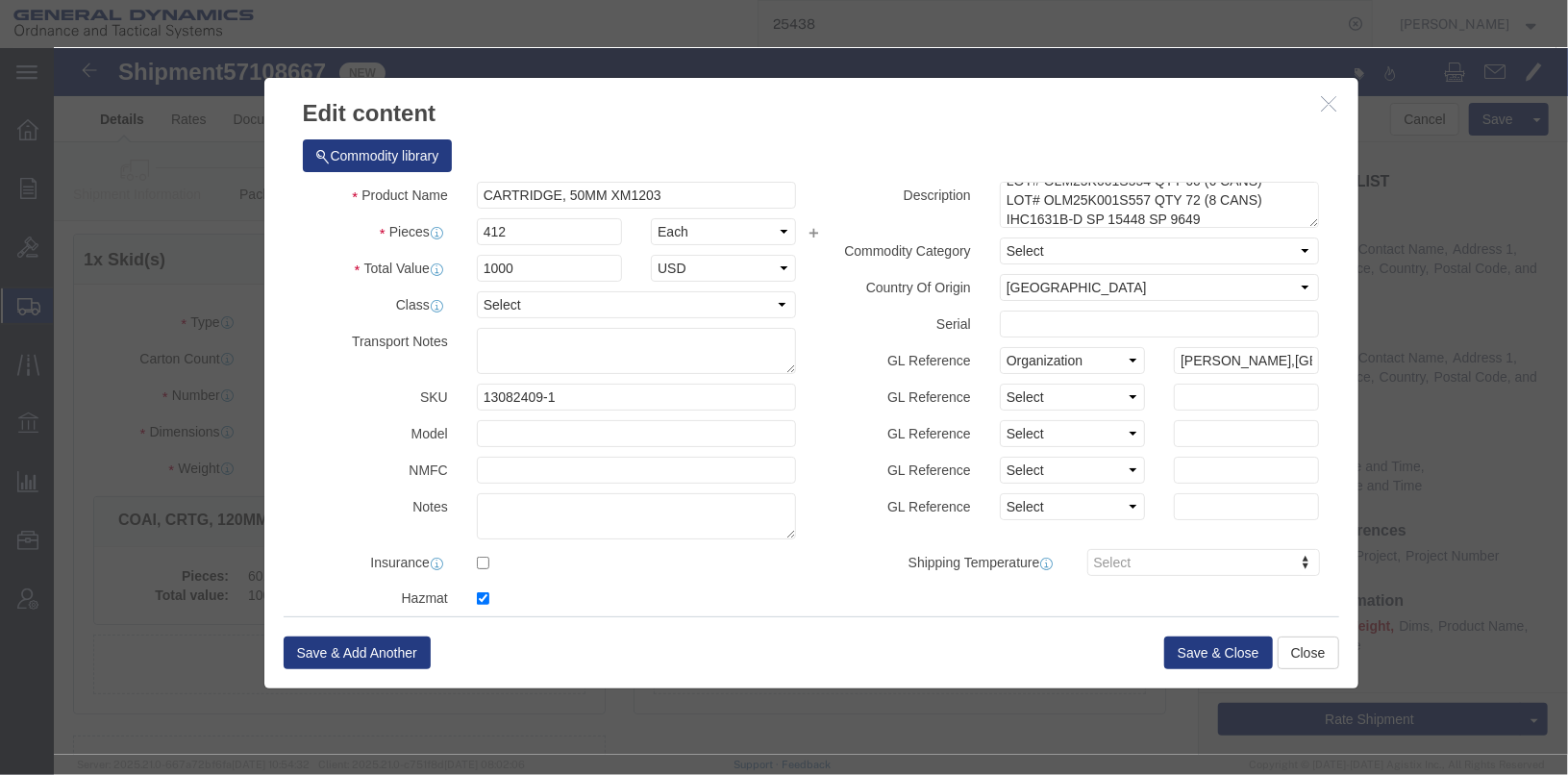
click label "GL Reference"
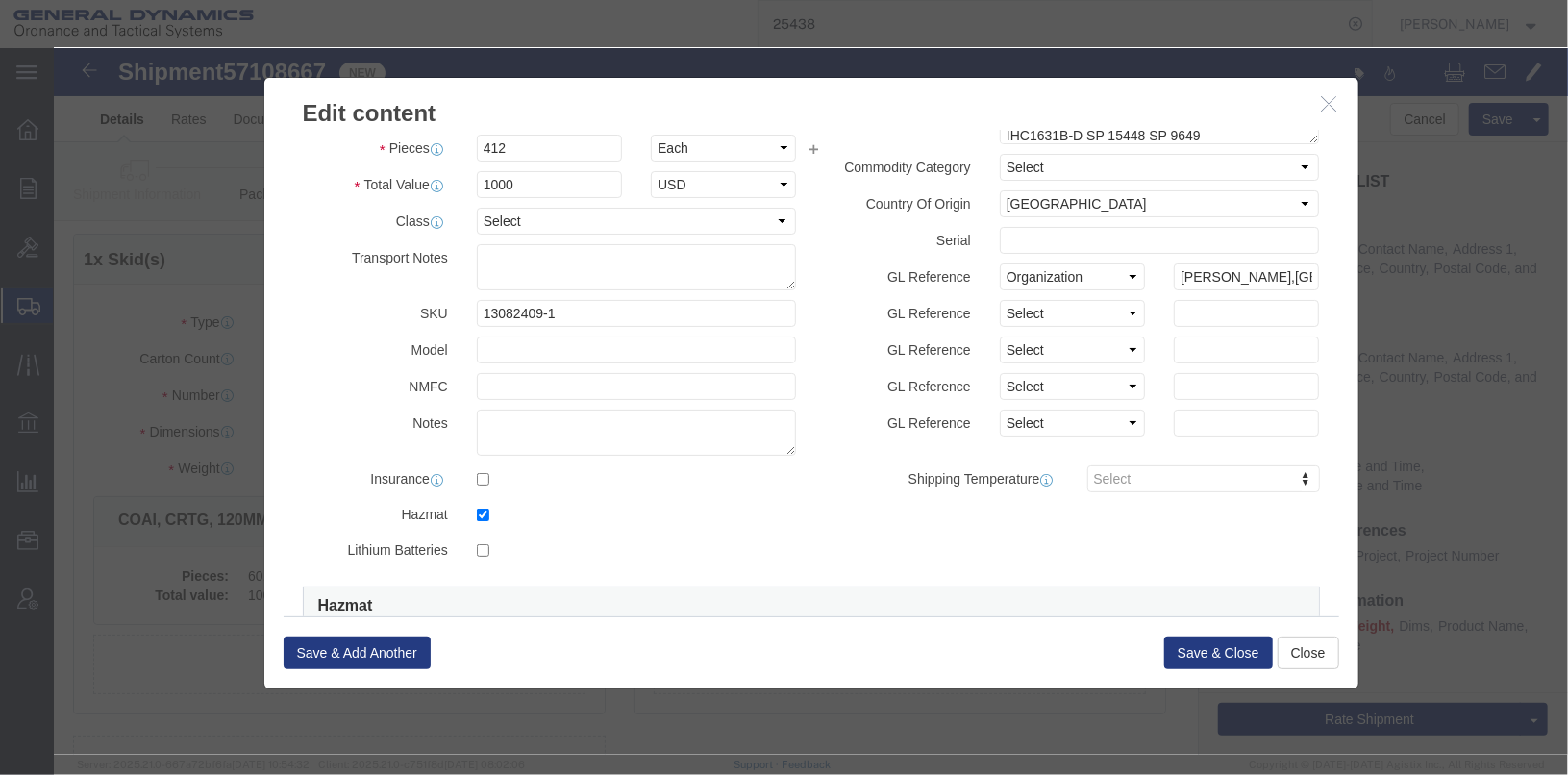
scroll to position [0, 0]
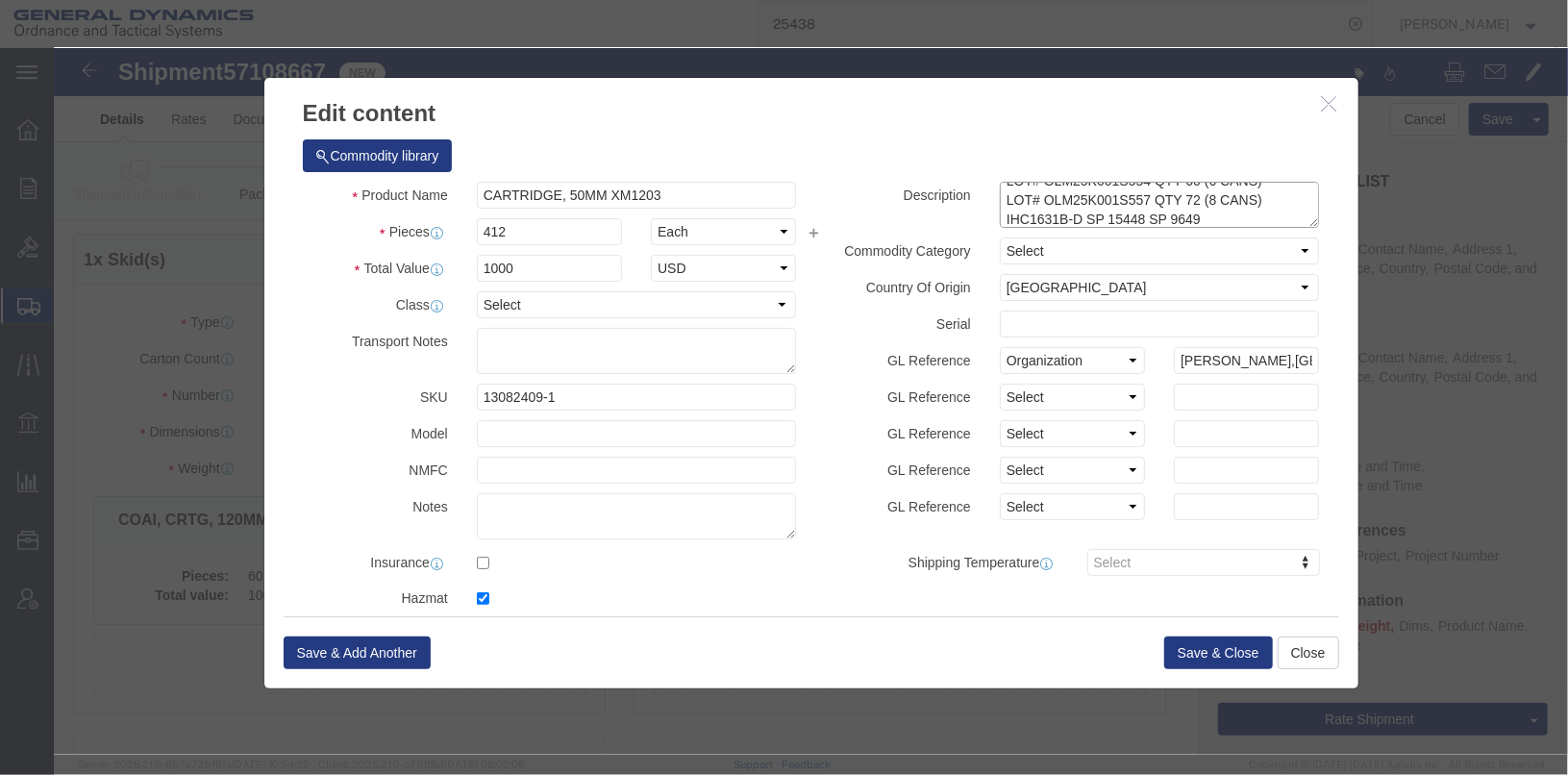
click textarea "COAI, CRTG, 120MM, TPMP-T, M1002 LOT# OLM20F760-001 2 SKID @ 30 ROUNDS EA"
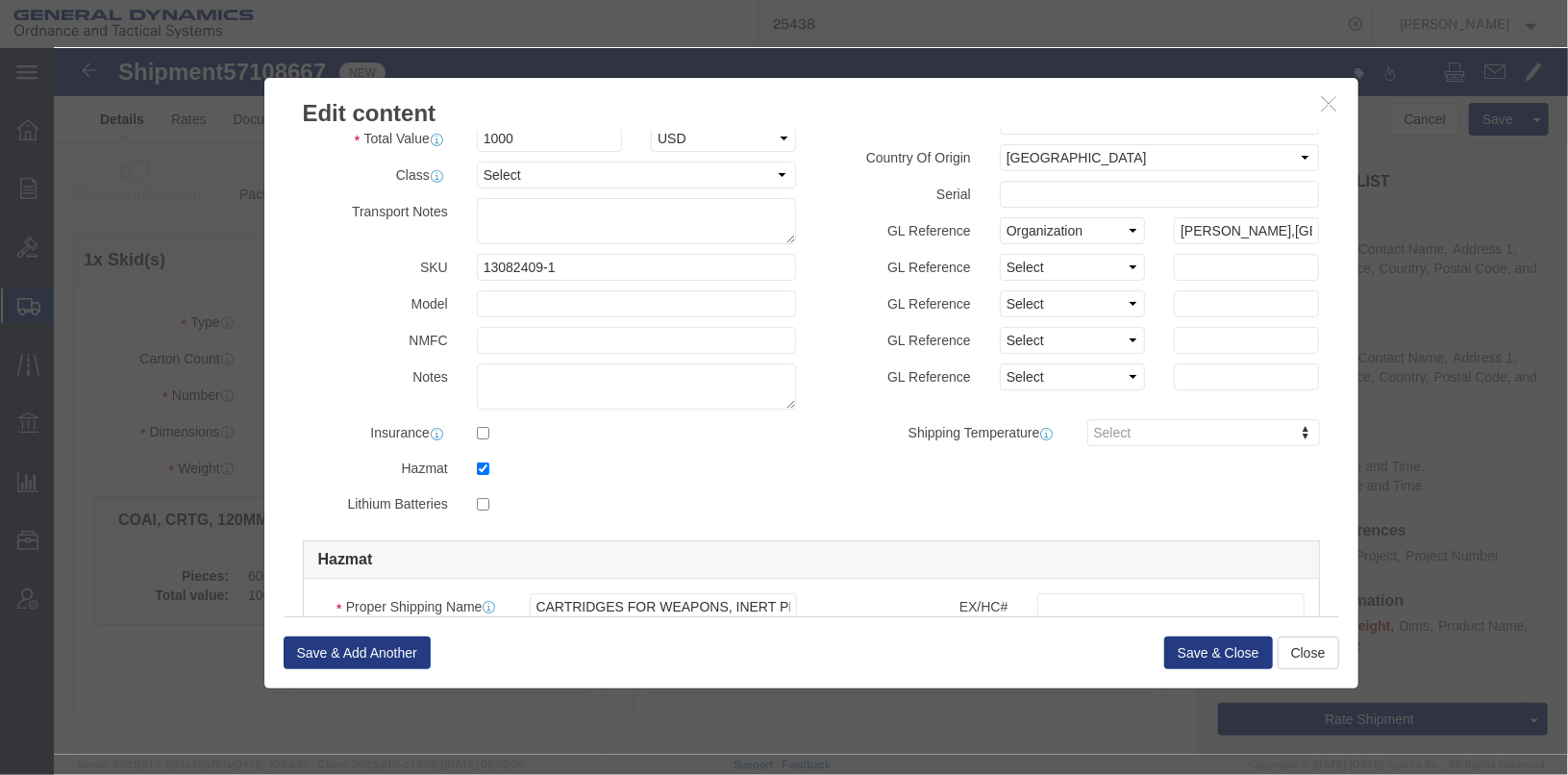
scroll to position [385, 0]
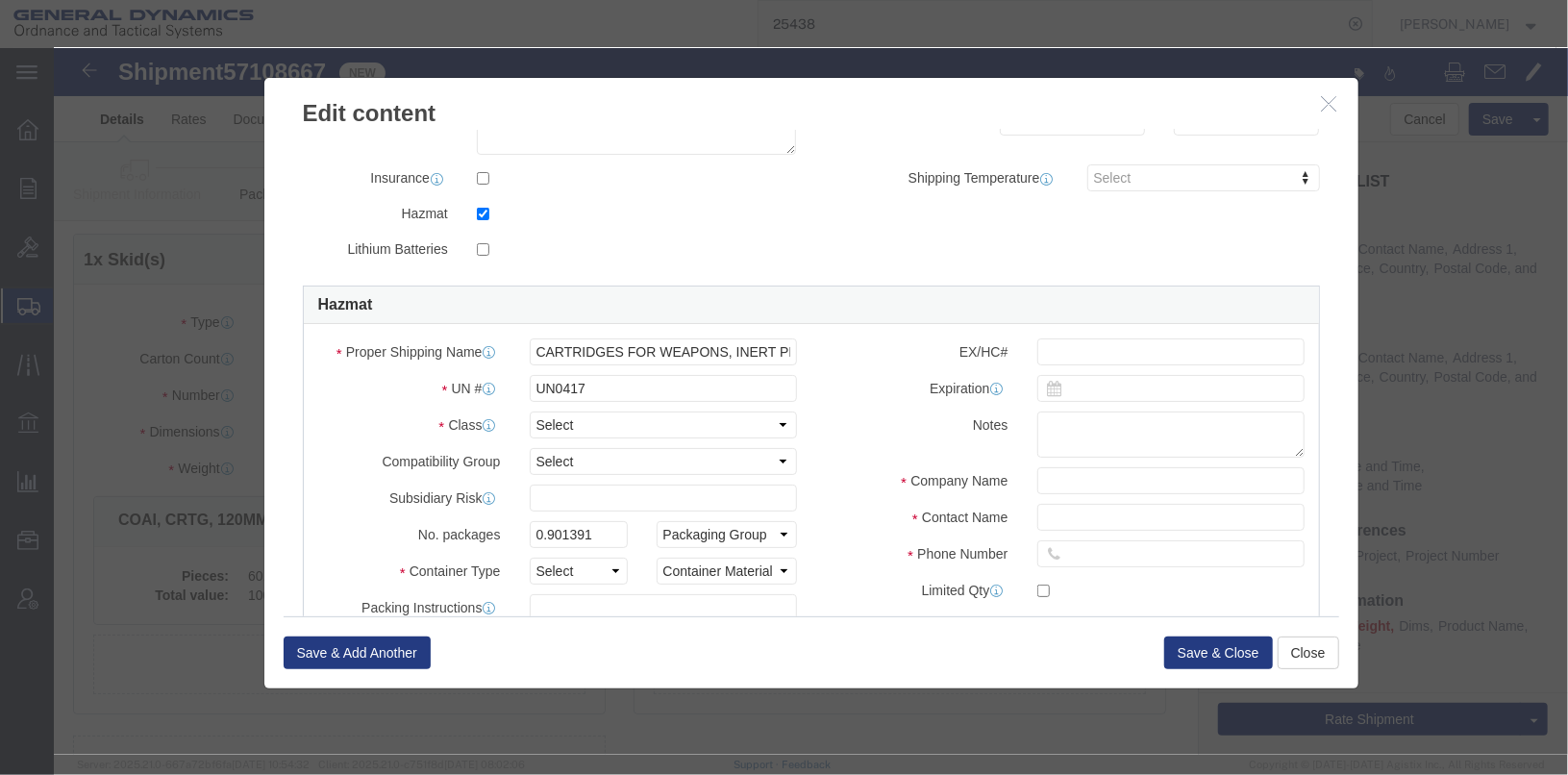
type textarea "CARTRIDGE, 50MM XM1203 LOT# OLM25K001S553 QTY 280 (28CANS) LOT# OLM25K001S554 Q…"
click input "text"
click input "IHC 1631 B-D"
type input "IHC 1631B-D"
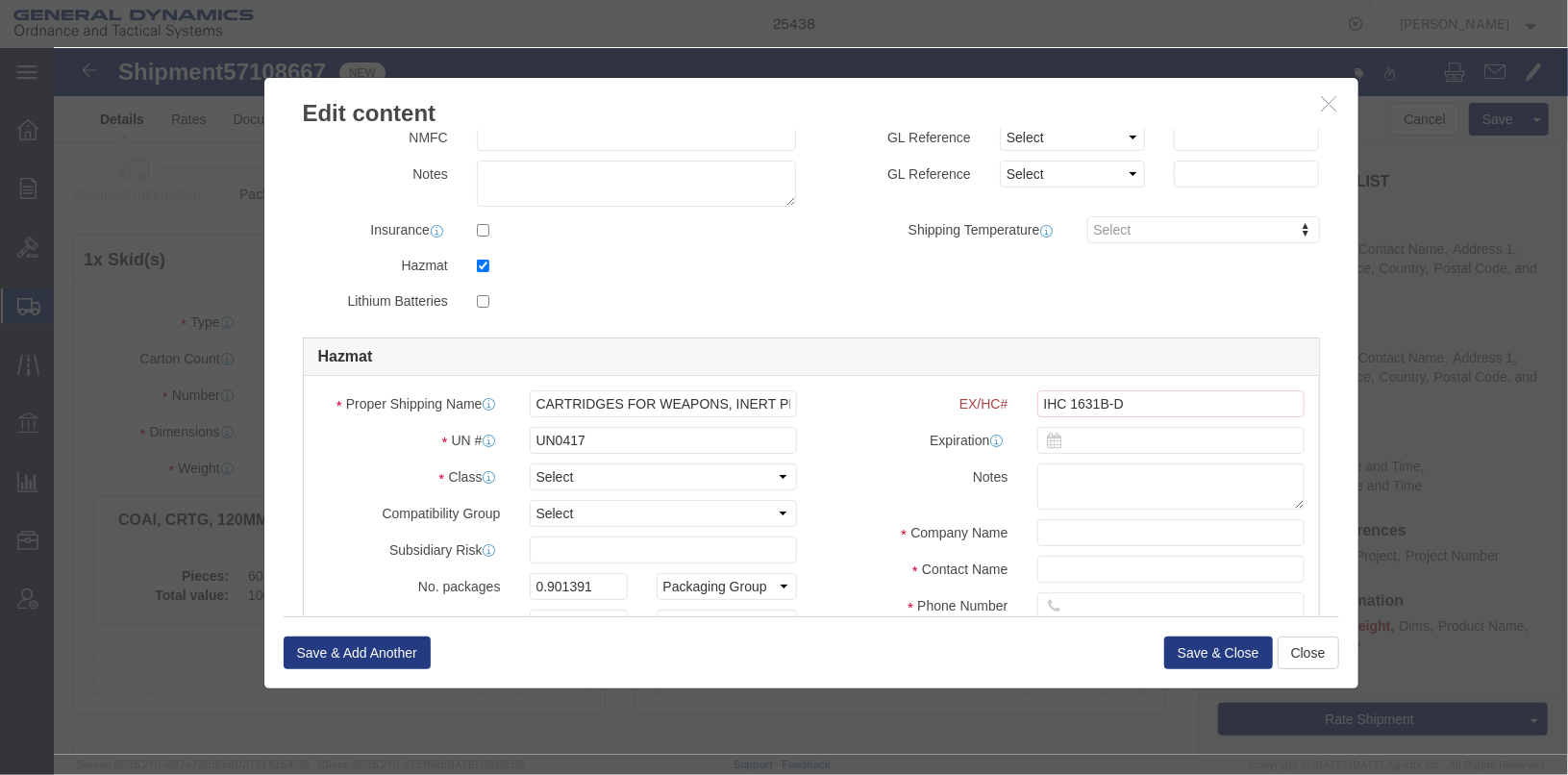
scroll to position [435, 0]
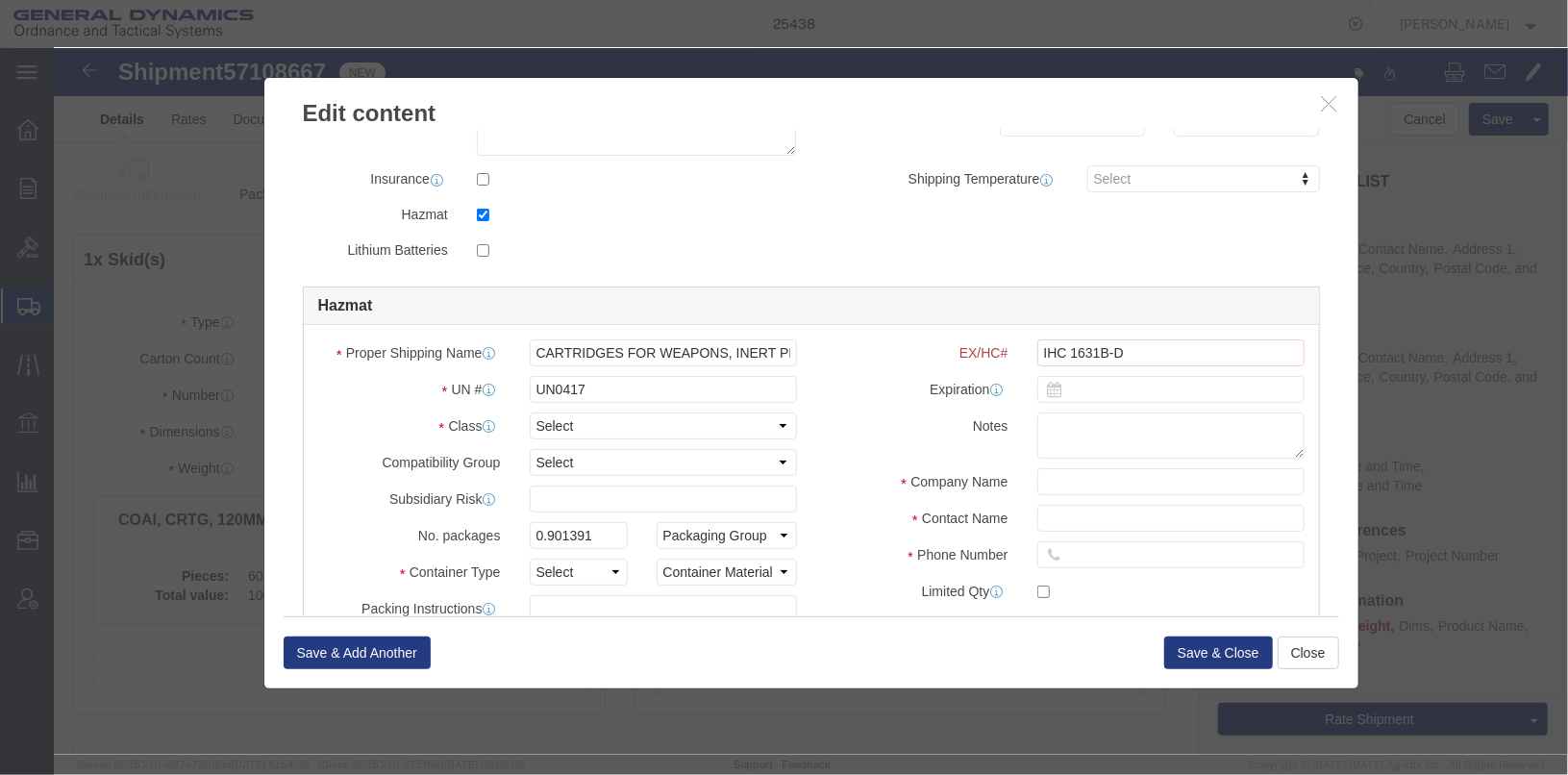
click div "Proper Shipping Name CARTRIDGES FOR WEAPONS, INERT PROJECTILE UN # UN0417 Class…"
click input "UN0417"
type input "0417"
click select "Select 1 Explosive 1.1 Explosive 1.2 Explosive 1.3 Explosive 1.4 Explosive 1.5 …"
select select "1.3 Explosive"
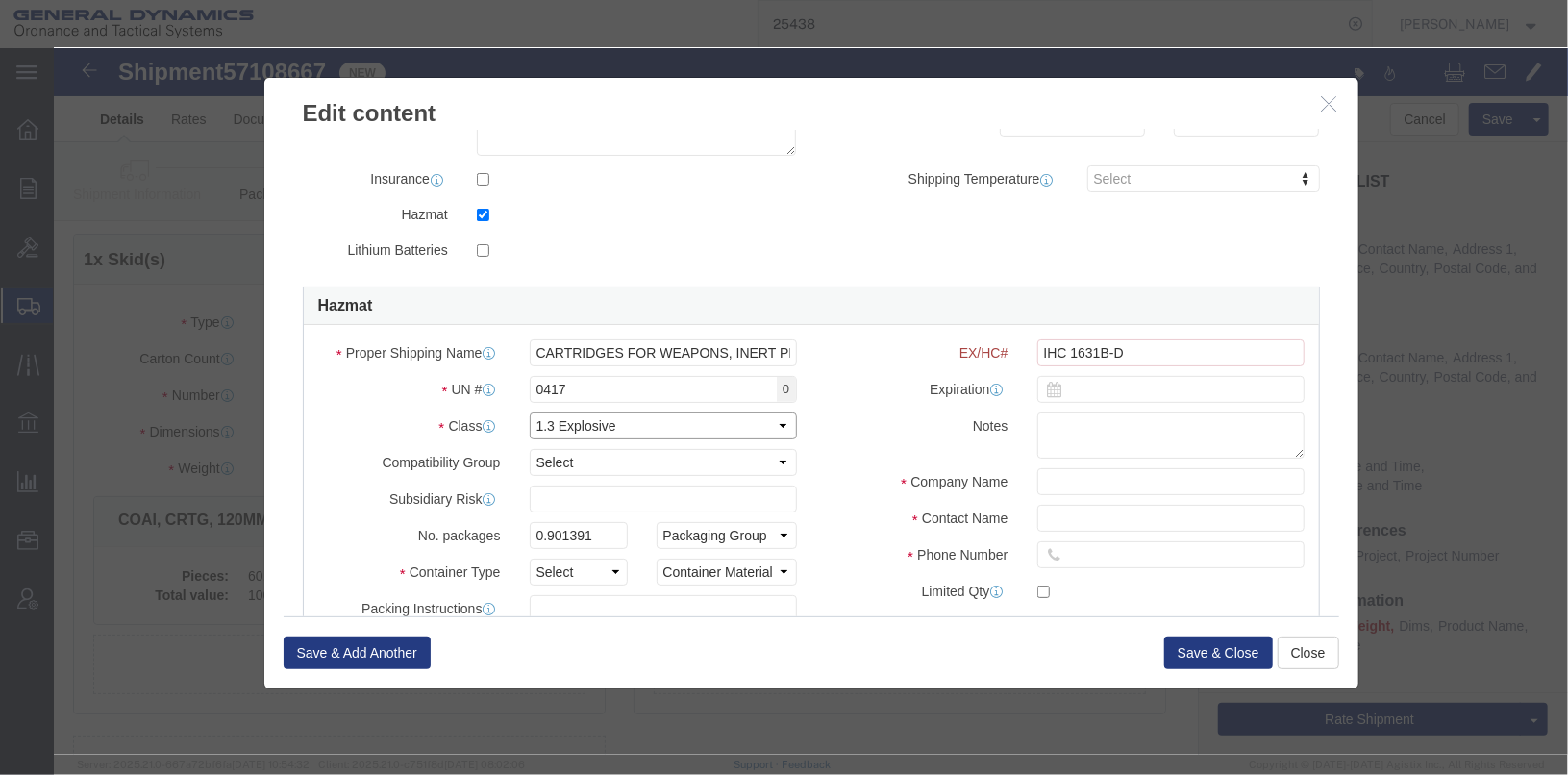
click select "Select 1 Explosive 1.1 Explosive 1.2 Explosive 1.3 Explosive 1.4 Explosive 1.5 …"
click select "Select A B C D E F G H J K L N S"
select select "C"
click select "Select A B C D E F G H J K L N S"
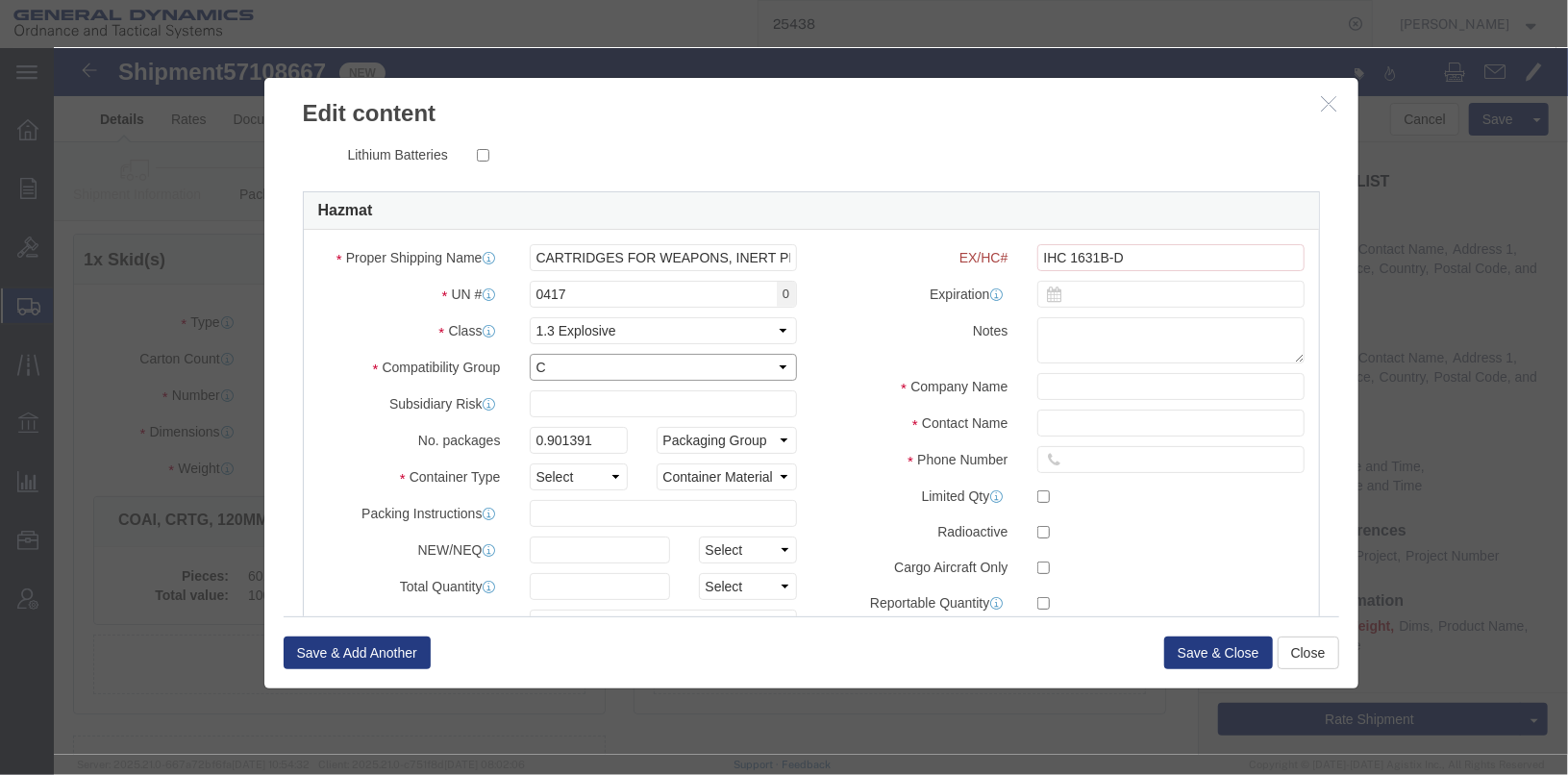
scroll to position [615, 0]
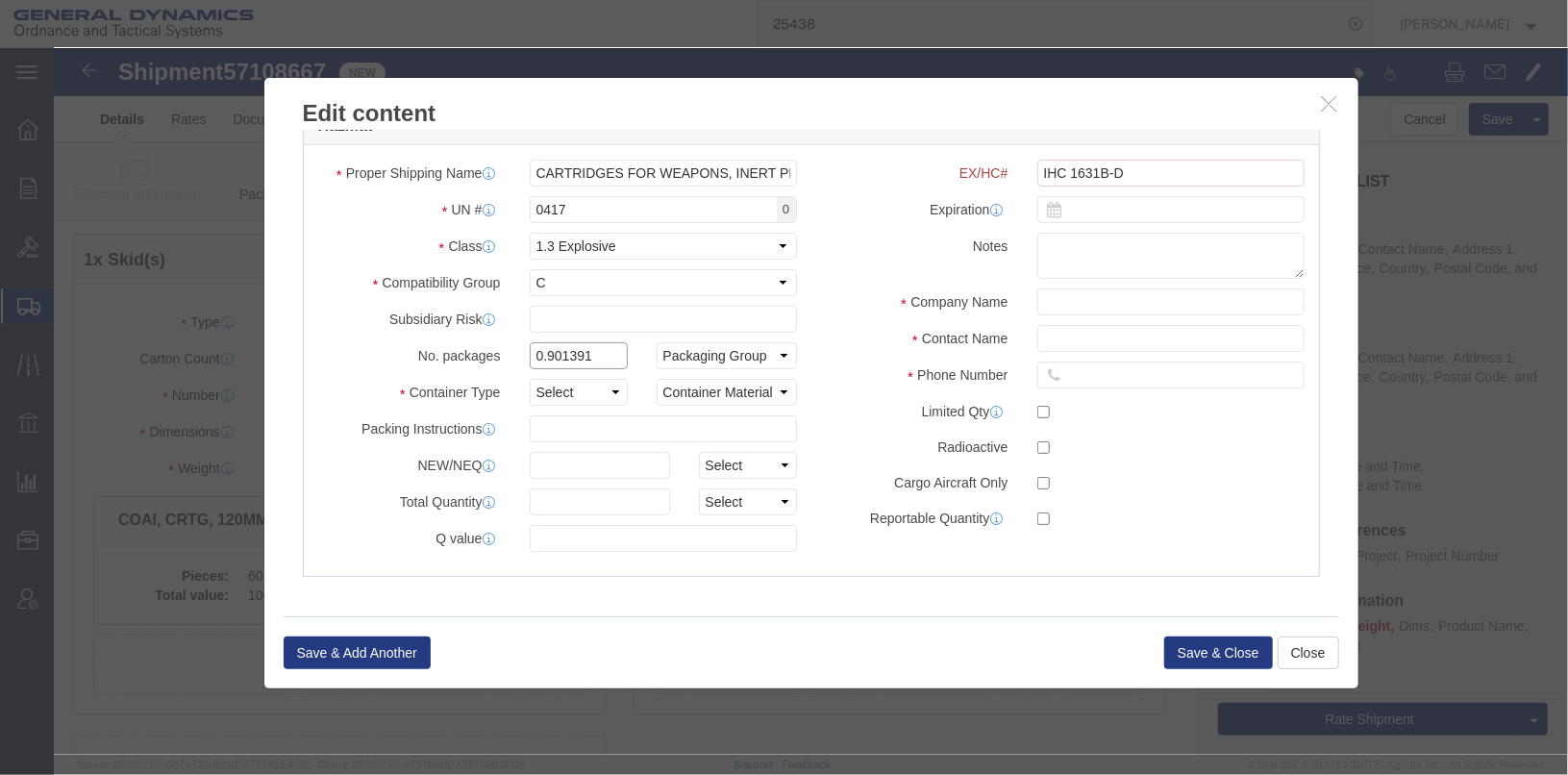
click input "0.901391"
drag, startPoint x: 534, startPoint y: 300, endPoint x: 439, endPoint y: 291, distance: 95.4
click div "No. packages 0.901391 Packaging Group Packaging Group I II III"
type input "7"
type input "42"
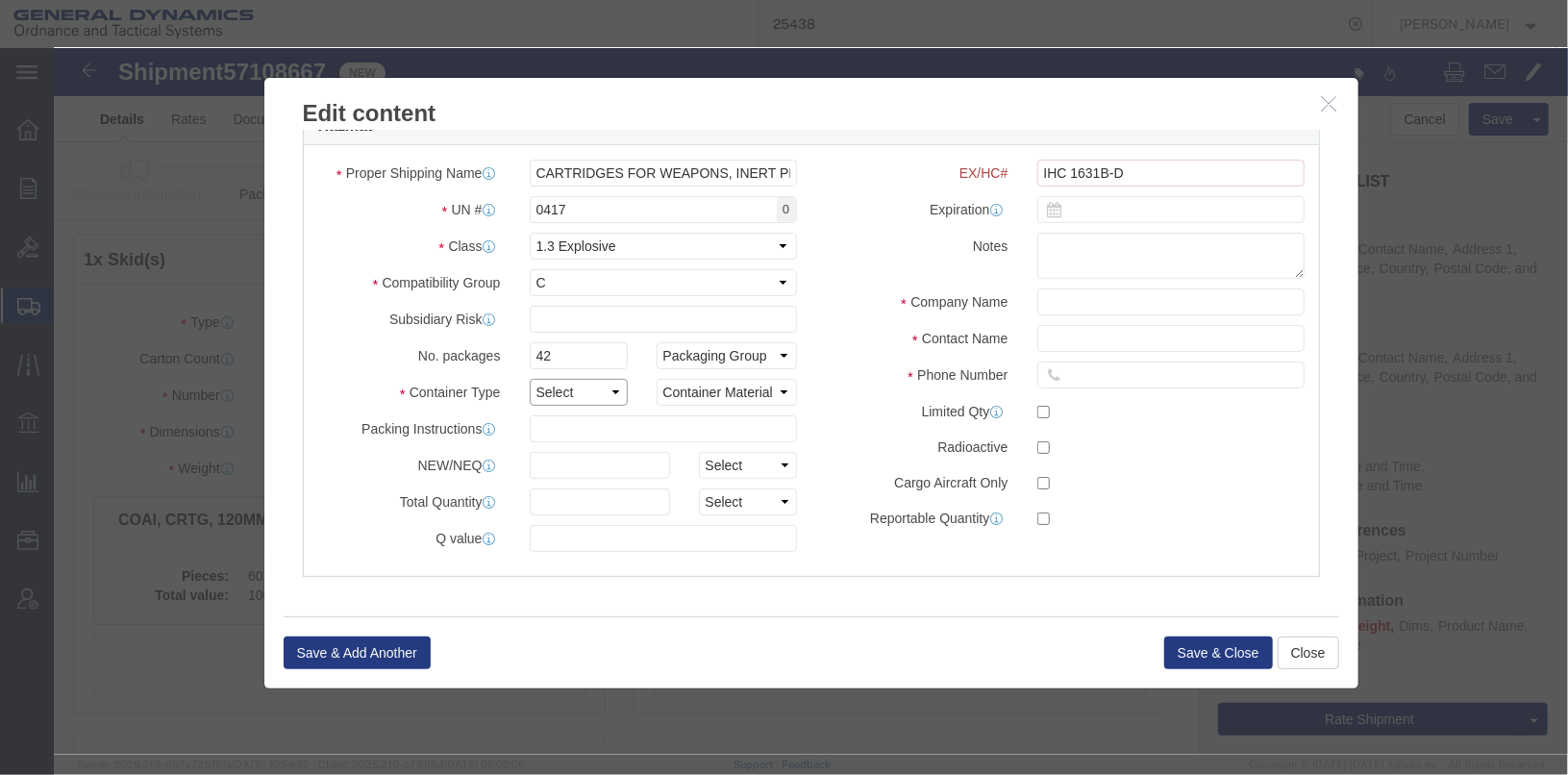
click select "Select 1 - Drums 2 - Reserved 3 - Jerricans 4 - Boxes 5 - Bags 6 - Composite Pa…"
select select "BOXES"
click select "Select 1 - Drums 2 - Reserved 3 - Jerricans 4 - Boxes 5 - Bags 6 - Composite Pa…"
click select "Container Material A - Steel (all types and surface treatments) B - Aluminum C …"
select select "STEEL_IATA"
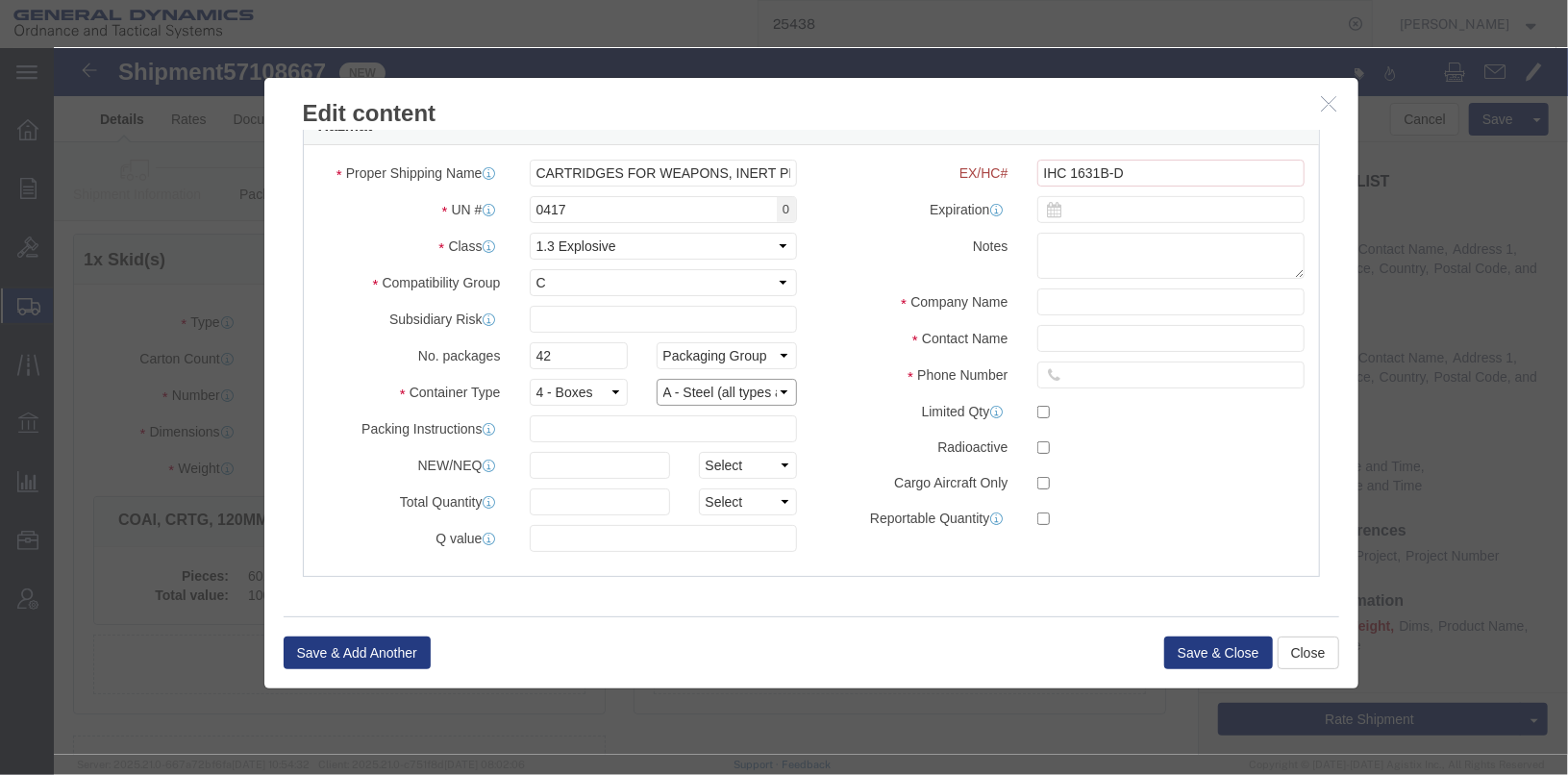
click select "Container Material A - Steel (all types and surface treatments) B - Aluminum C …"
click input "text"
type input "461"
click select "Select kgs lbs"
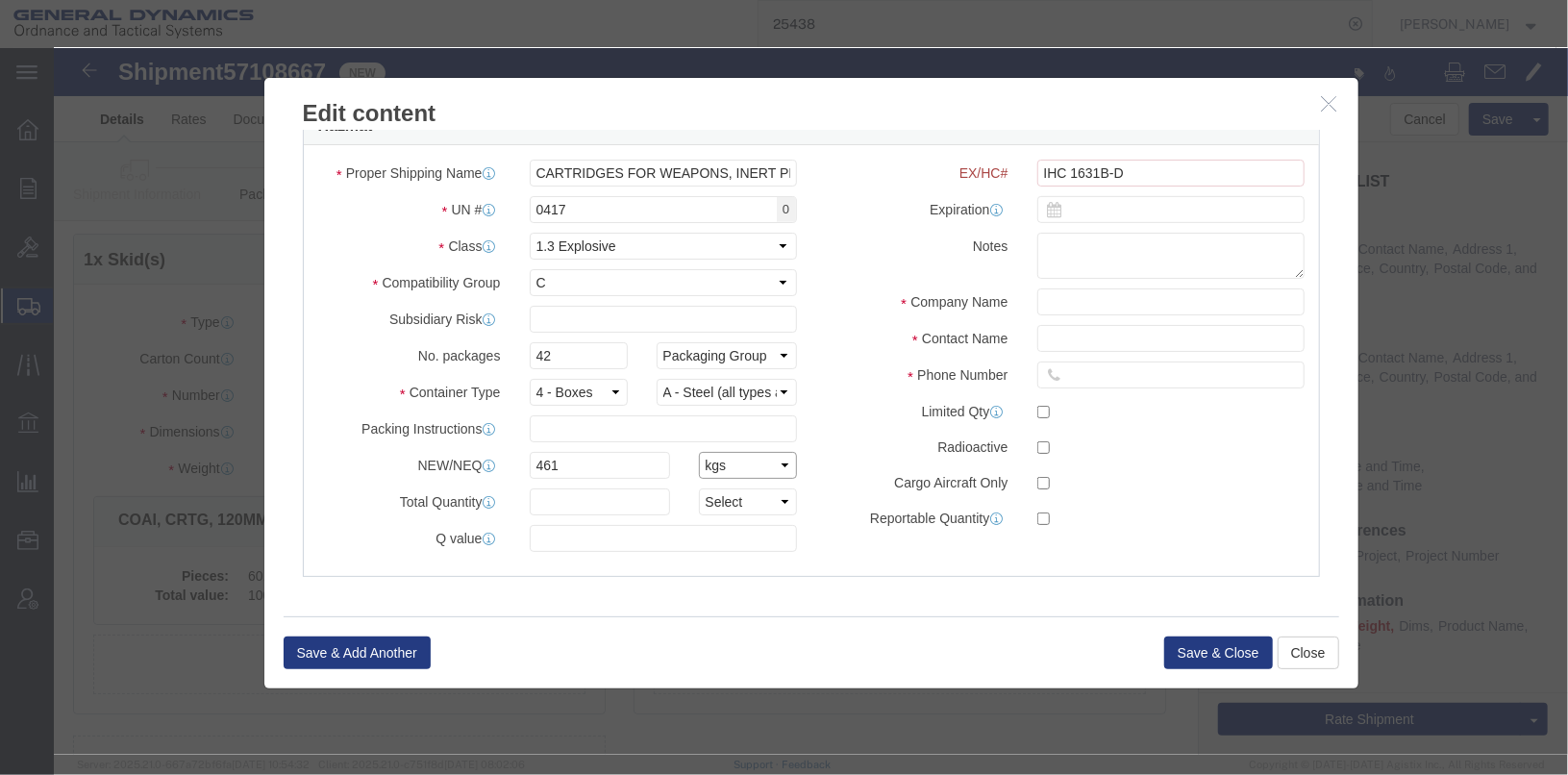
click select "Select kgs lbs"
select select "LBS"
click select "Select kgs lbs"
click input "text"
type input "CHEMTREC"
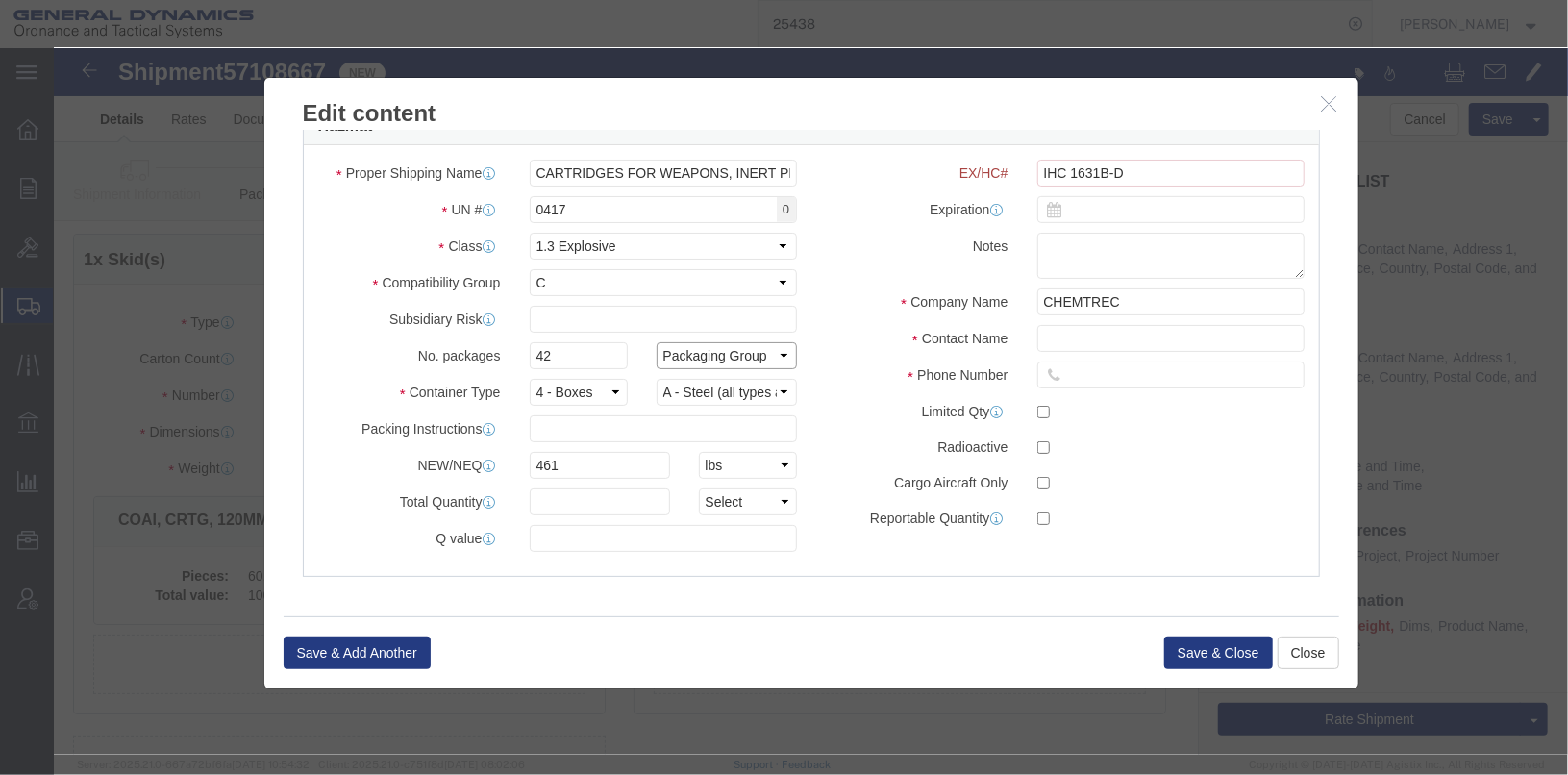
select select
click div "Proper Shipping Name CARTRIDGES FOR WEAPONS, INERT PROJECTILE UN # 0417 0 Class…"
click input "text"
type input "CHEMTREC ACCT#CCN9244"
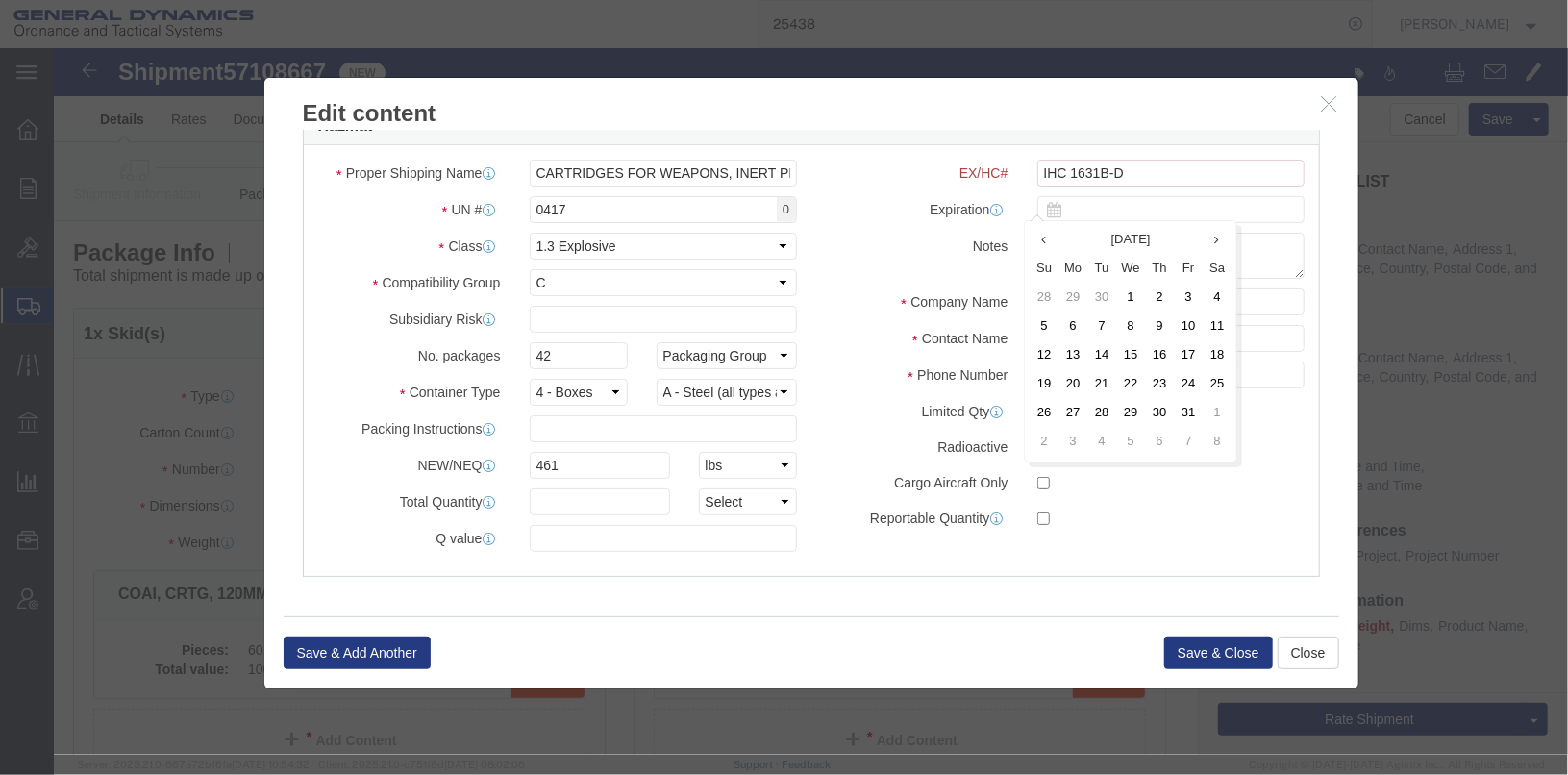
click div "Proper Shipping Name CARTRIDGES FOR WEAPONS, INERT PROJECTILE UN # 0417 0 Class…"
click input "text"
type input "8004249300"
click div "EX/HC# IHC 1631B-D Expiration Notes Company Name CHEMTREC Contact Name CHEMTREC…"
click input "text"
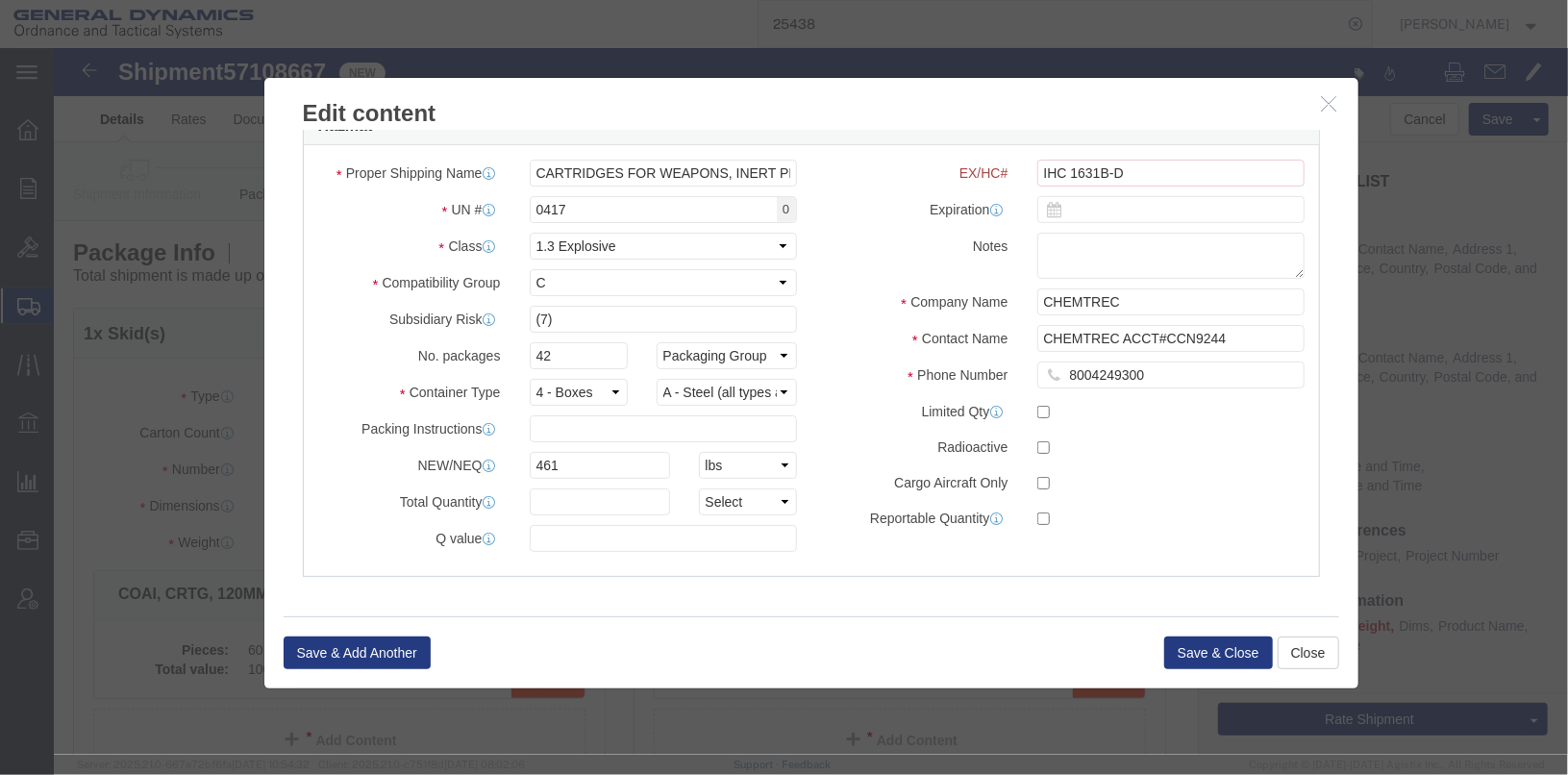
scroll to position [636, 0]
click label "Subsidiary Risk"
click input "(7)"
click input "7)"
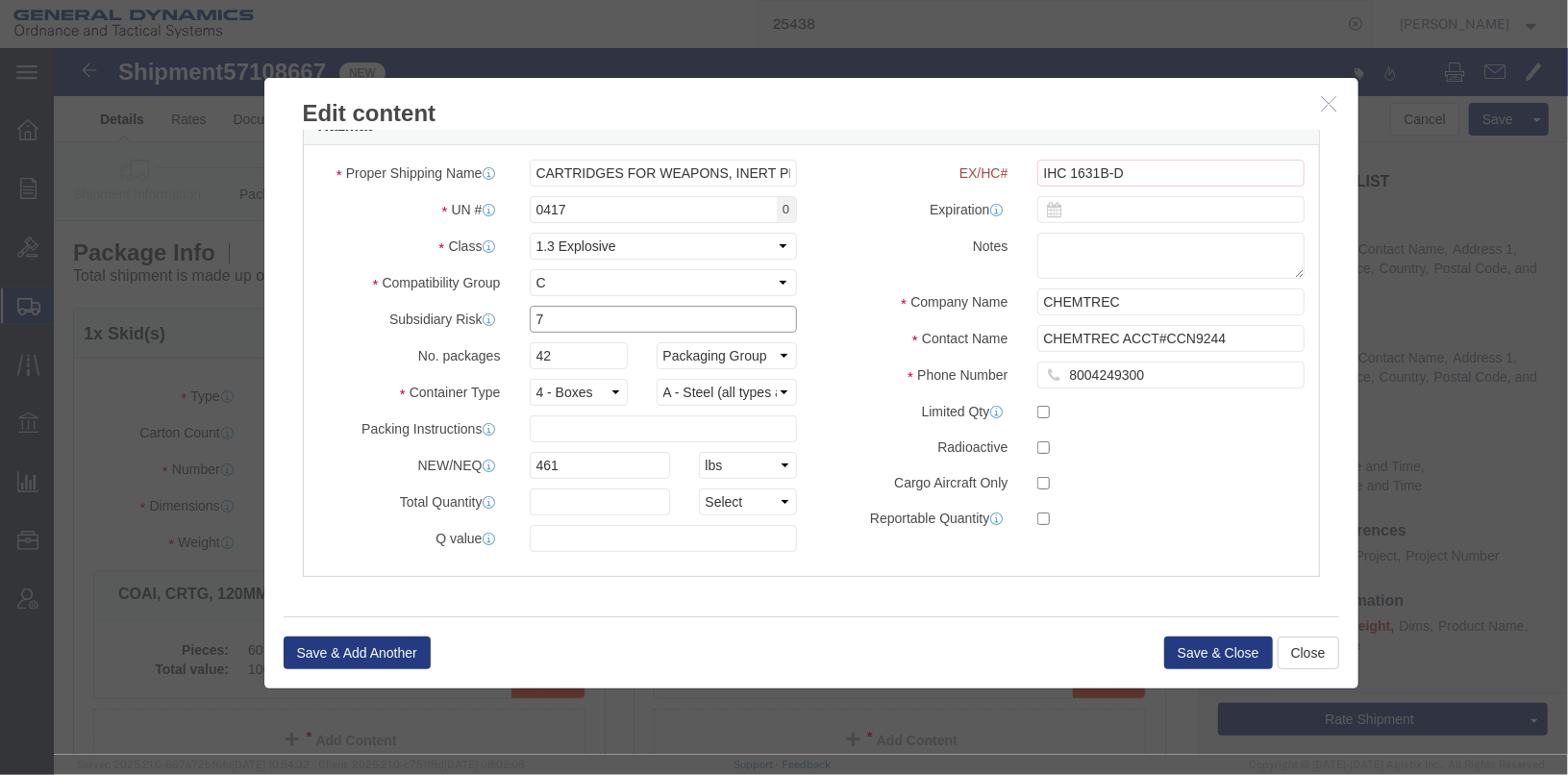
type input "7"
click div "EX/HC# : Value must be contain only letters or numbers. Subsidiary Risk : Pleas…"
click label "Radioactive"
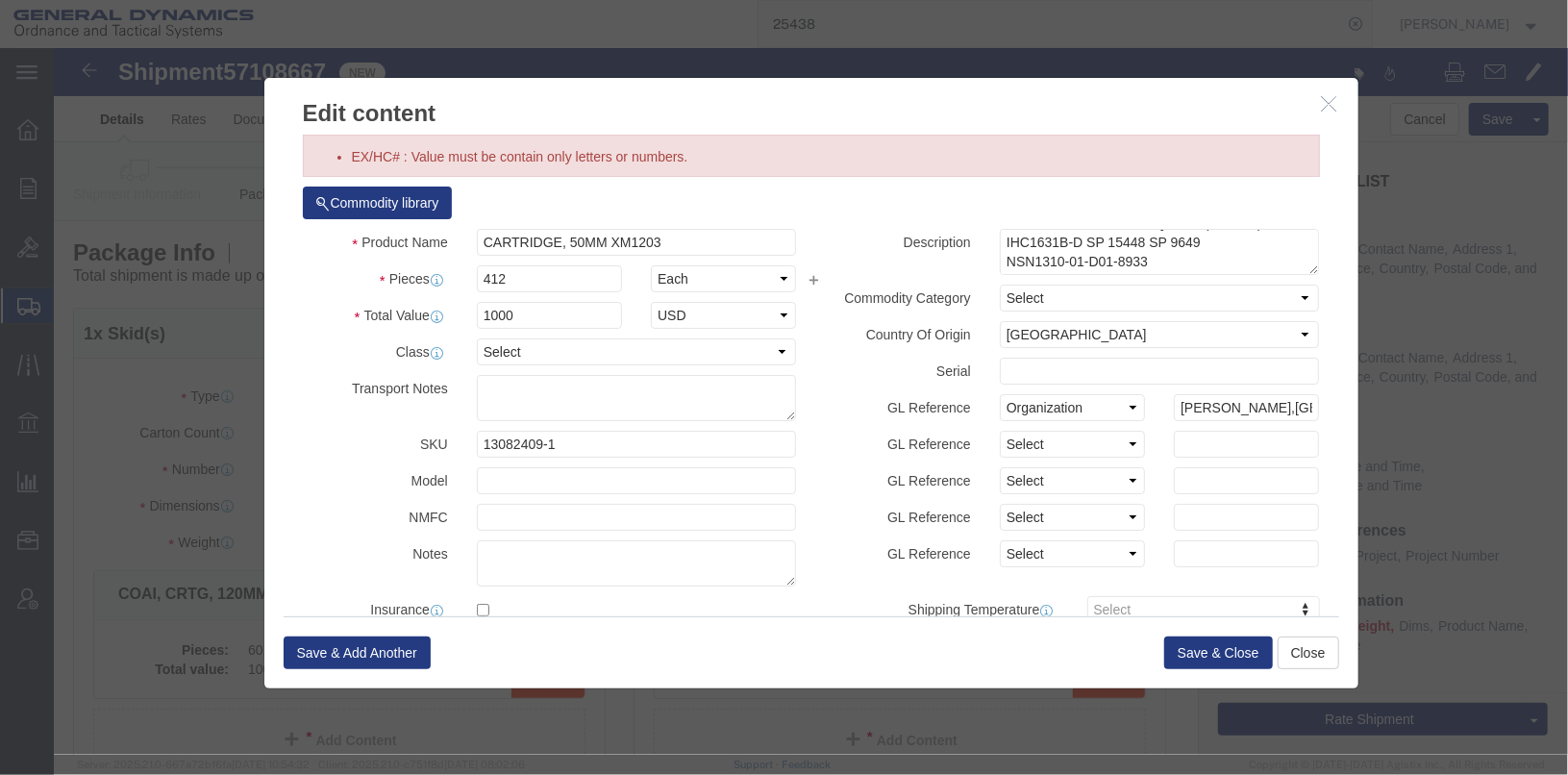
scroll to position [0, 0]
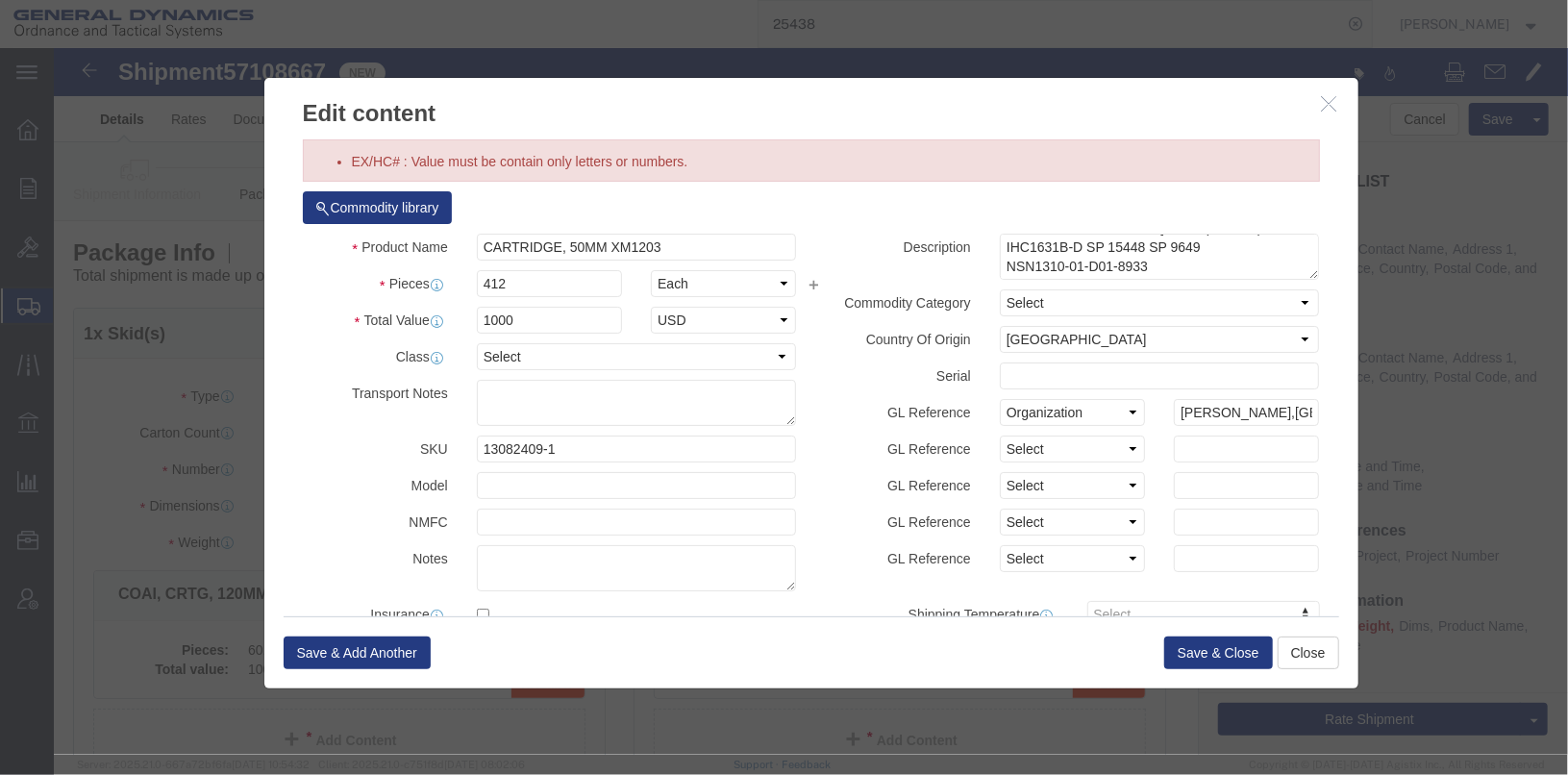
click label "GL Reference"
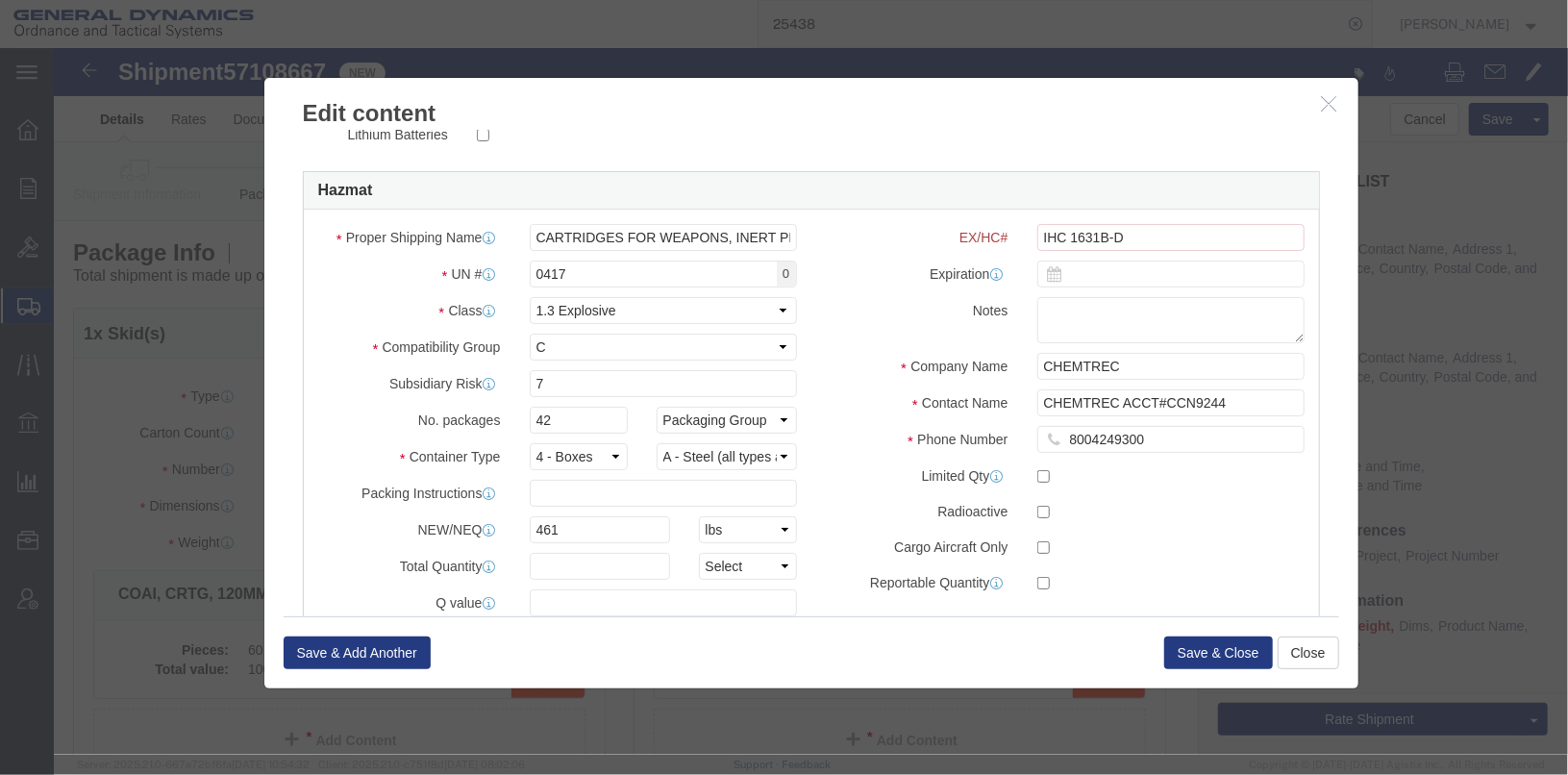
scroll to position [577, 0]
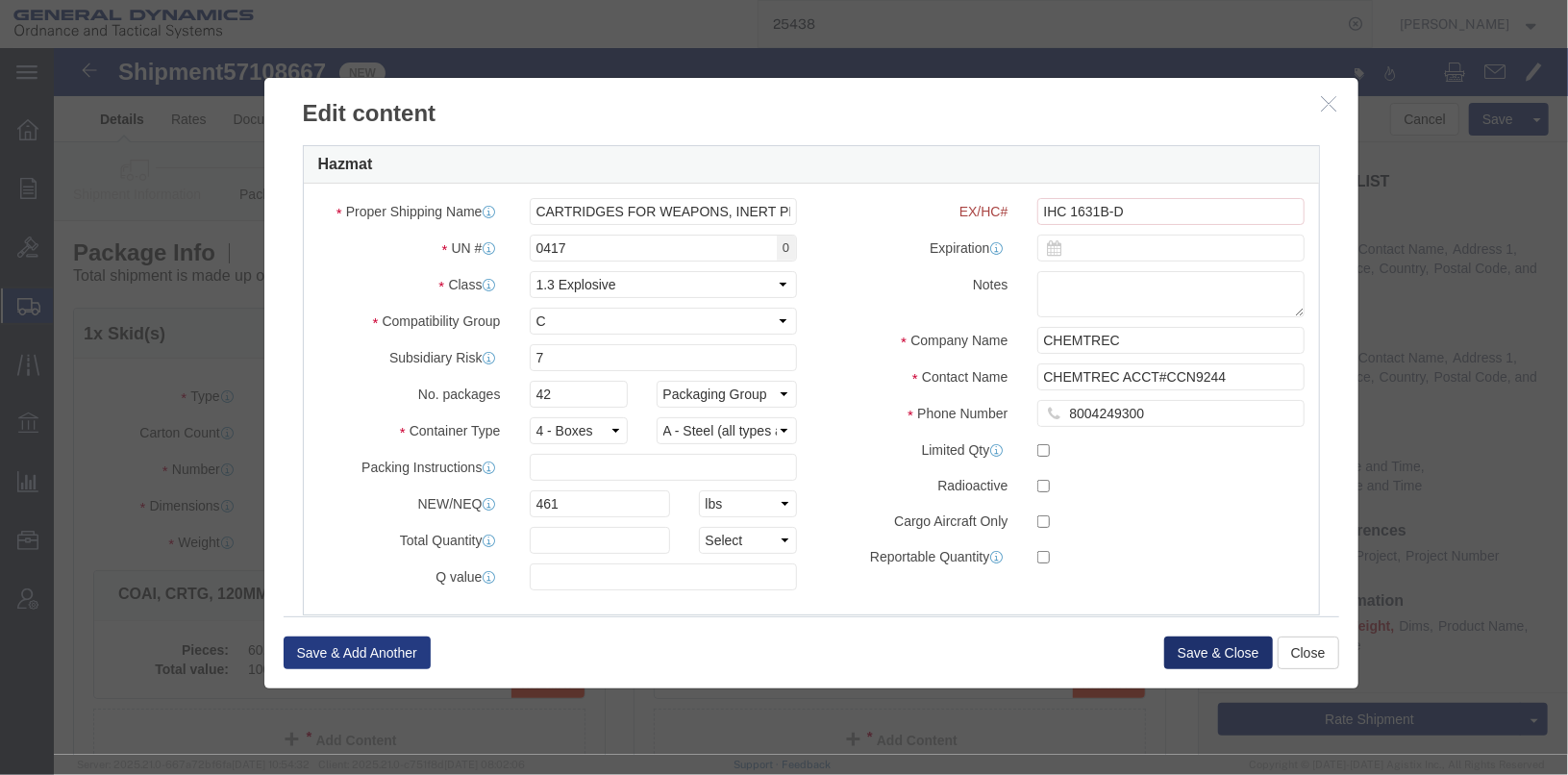
click button "Save & Close"
click div
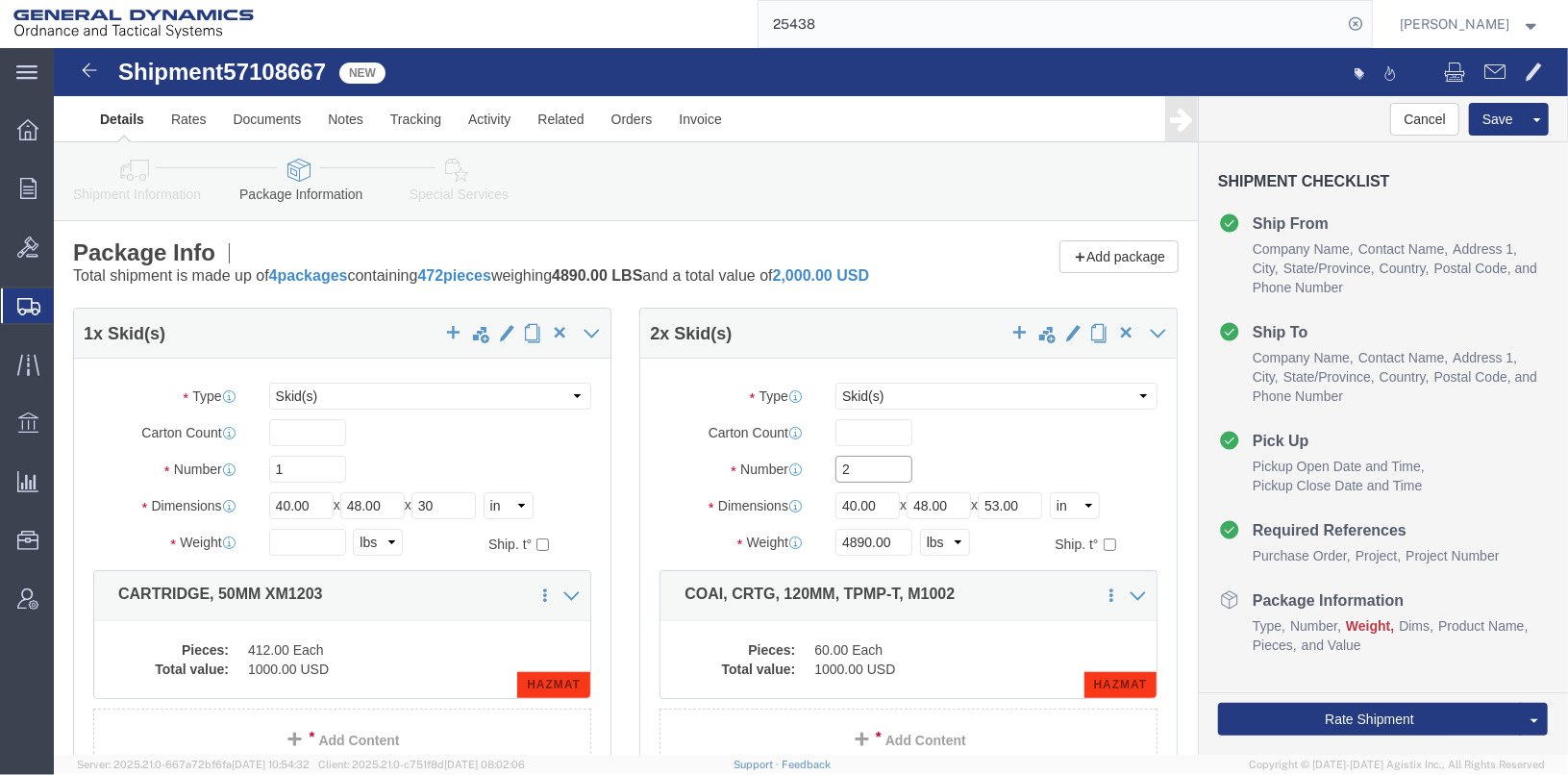
drag, startPoint x: 812, startPoint y: 439, endPoint x: 747, endPoint y: 437, distance: 65.0
click div "Number 2"
type input "1"
click input "53.00"
drag, startPoint x: 980, startPoint y: 472, endPoint x: 926, endPoint y: 477, distance: 54.2
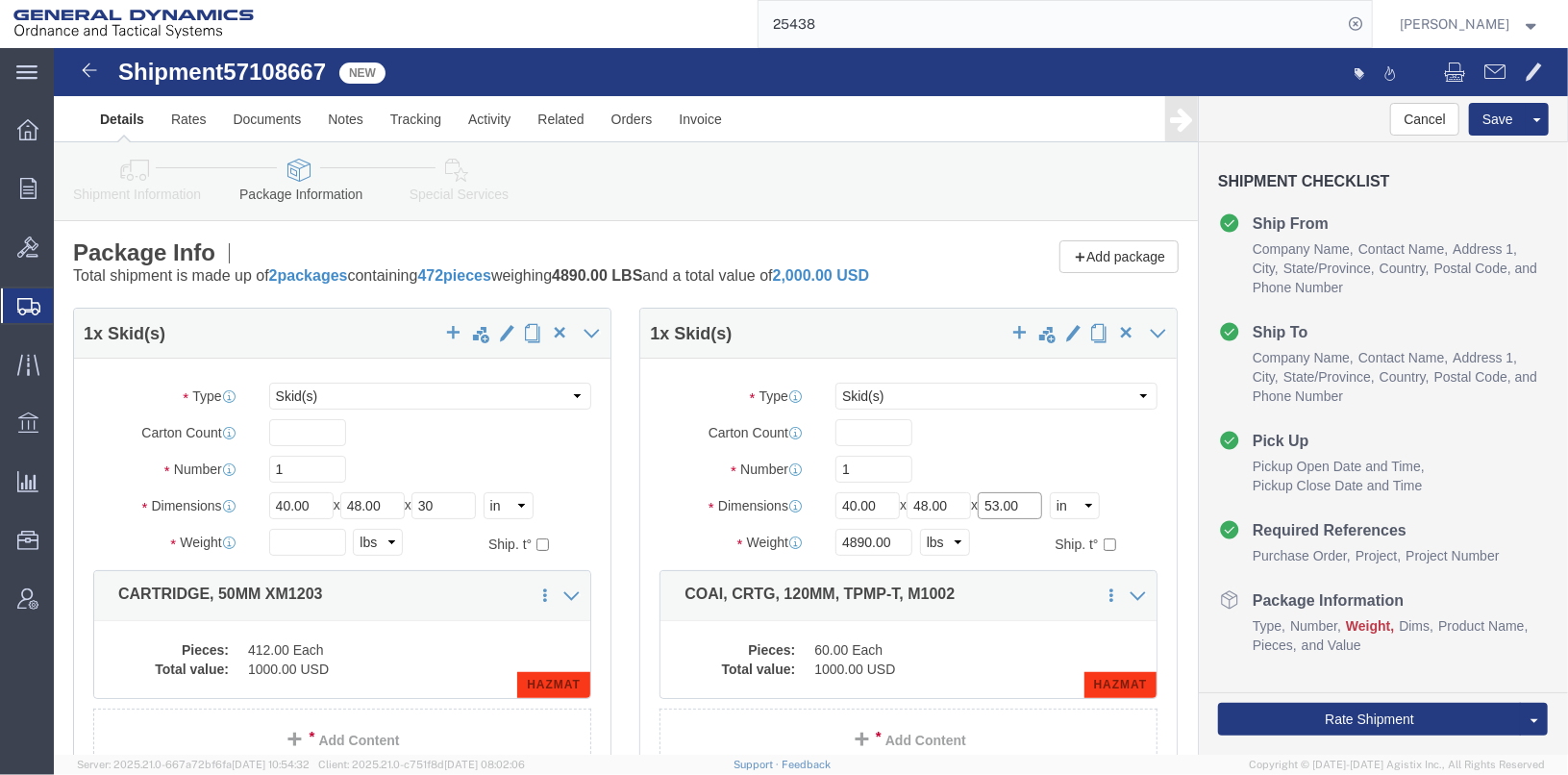
click div "Length 40.00 x Width 48.00 x Height 53.00 Select cm ft in"
type input "48"
click dd "60.00 Each"
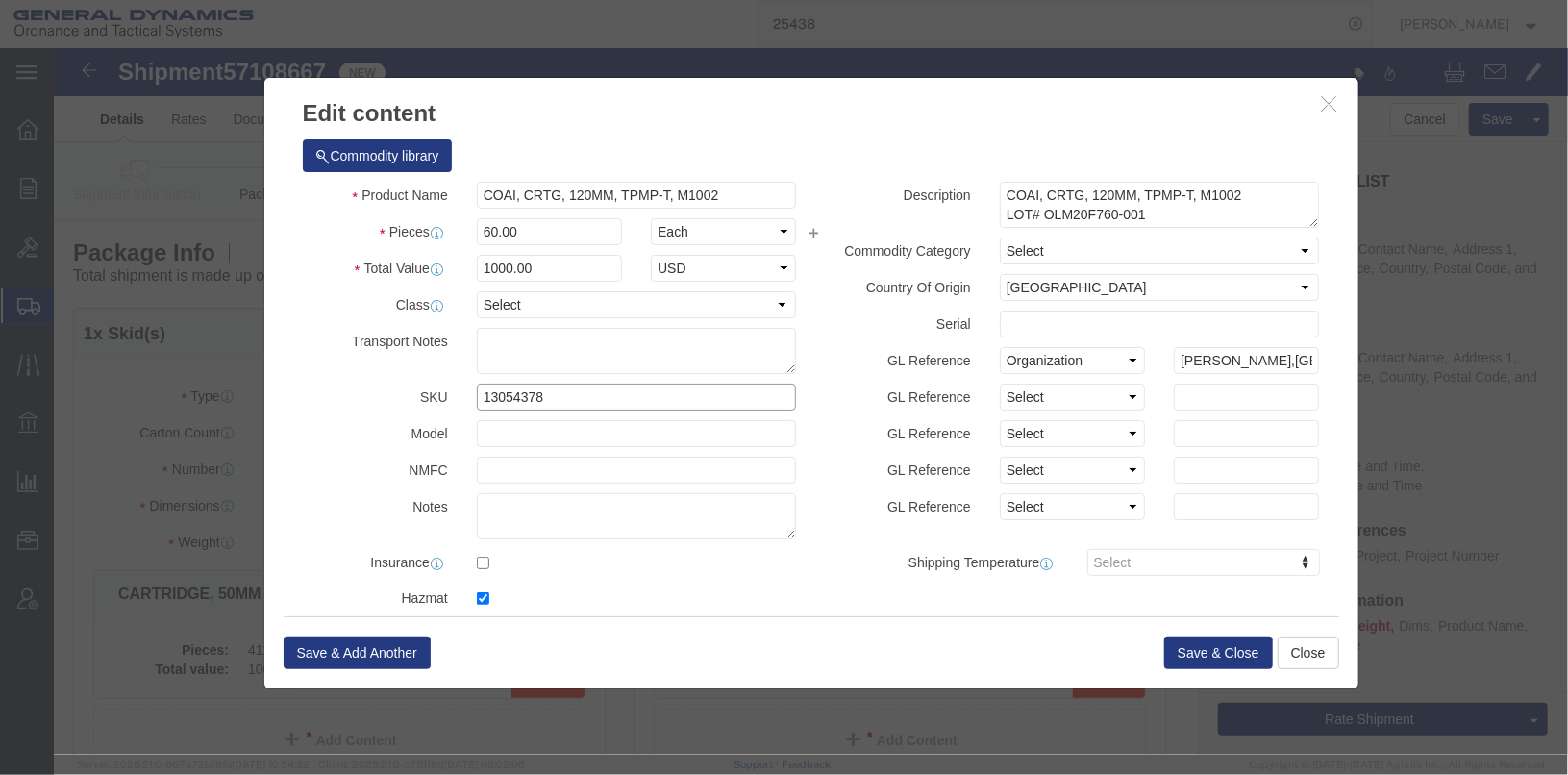
drag, startPoint x: 503, startPoint y: 343, endPoint x: 370, endPoint y: 336, distance: 133.2
click div "SKU 13054378"
drag, startPoint x: 666, startPoint y: 138, endPoint x: 339, endPoint y: 154, distance: 327.4
click div "Product Name COAI, CRTG, 120MM, TPMP-T, M1002"
click input "PA 191 CANS"
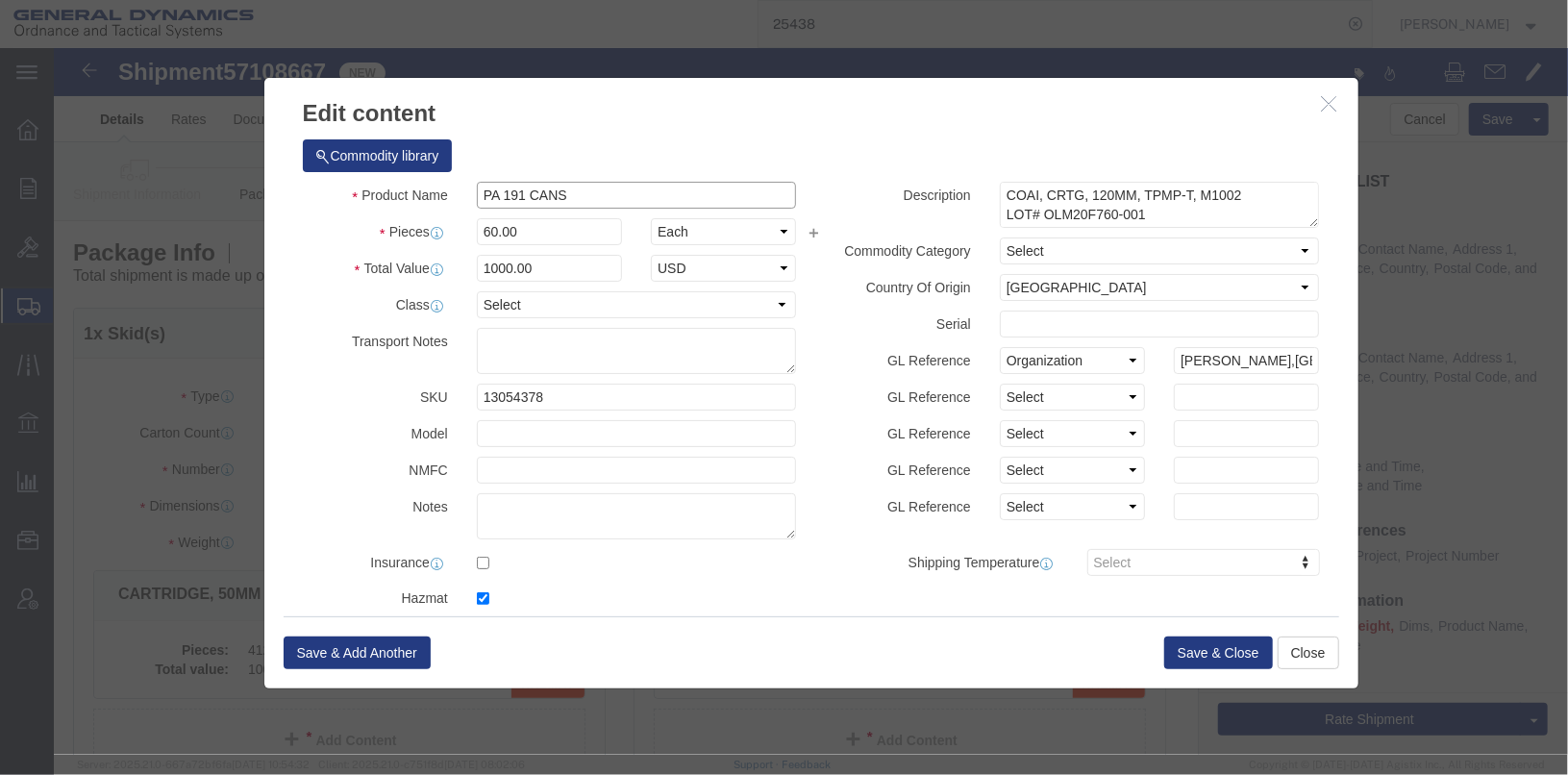
click input "PA 191 CANS"
drag, startPoint x: 570, startPoint y: 152, endPoint x: 415, endPoint y: 149, distance: 155.0
click input "EMPTY PA 191 CANS"
type input "EMPTY PA 191 CANS"
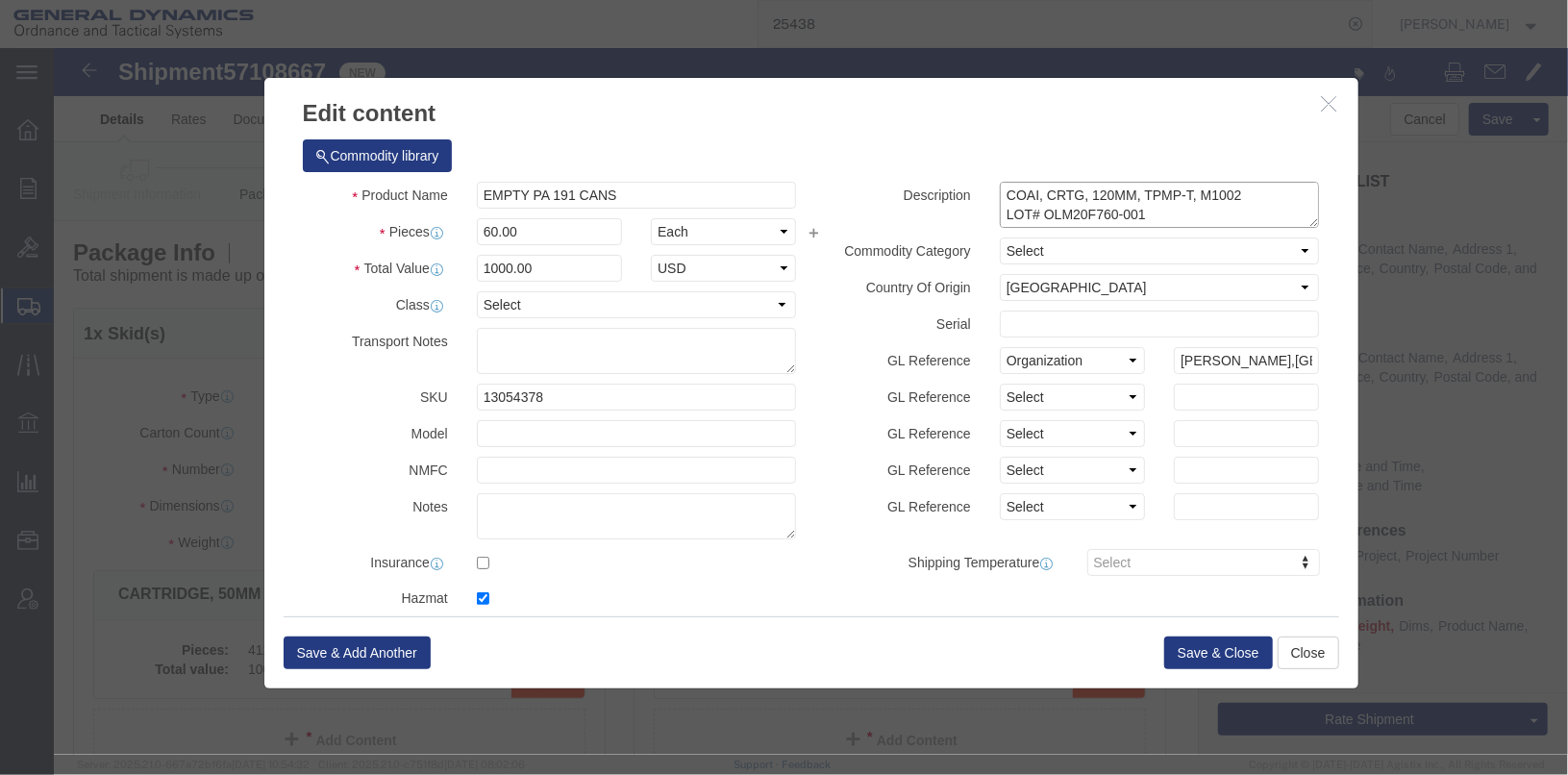
drag, startPoint x: 1101, startPoint y: 164, endPoint x: 1071, endPoint y: 159, distance: 30.4
click textarea "COAI, CRTG, 120MM, TPMP-T, M1002 LOT# OLM20F760-001 2 SKID @ 30 ROUNDS EA"
drag, startPoint x: 1111, startPoint y: 162, endPoint x: 930, endPoint y: 127, distance: 184.4
click div "Commodity library Product Name EMPTY PA 191 CANS PA Pieces 60.00 Select Bag Bar…"
paste textarea "EMPTY PA 191 CANS"
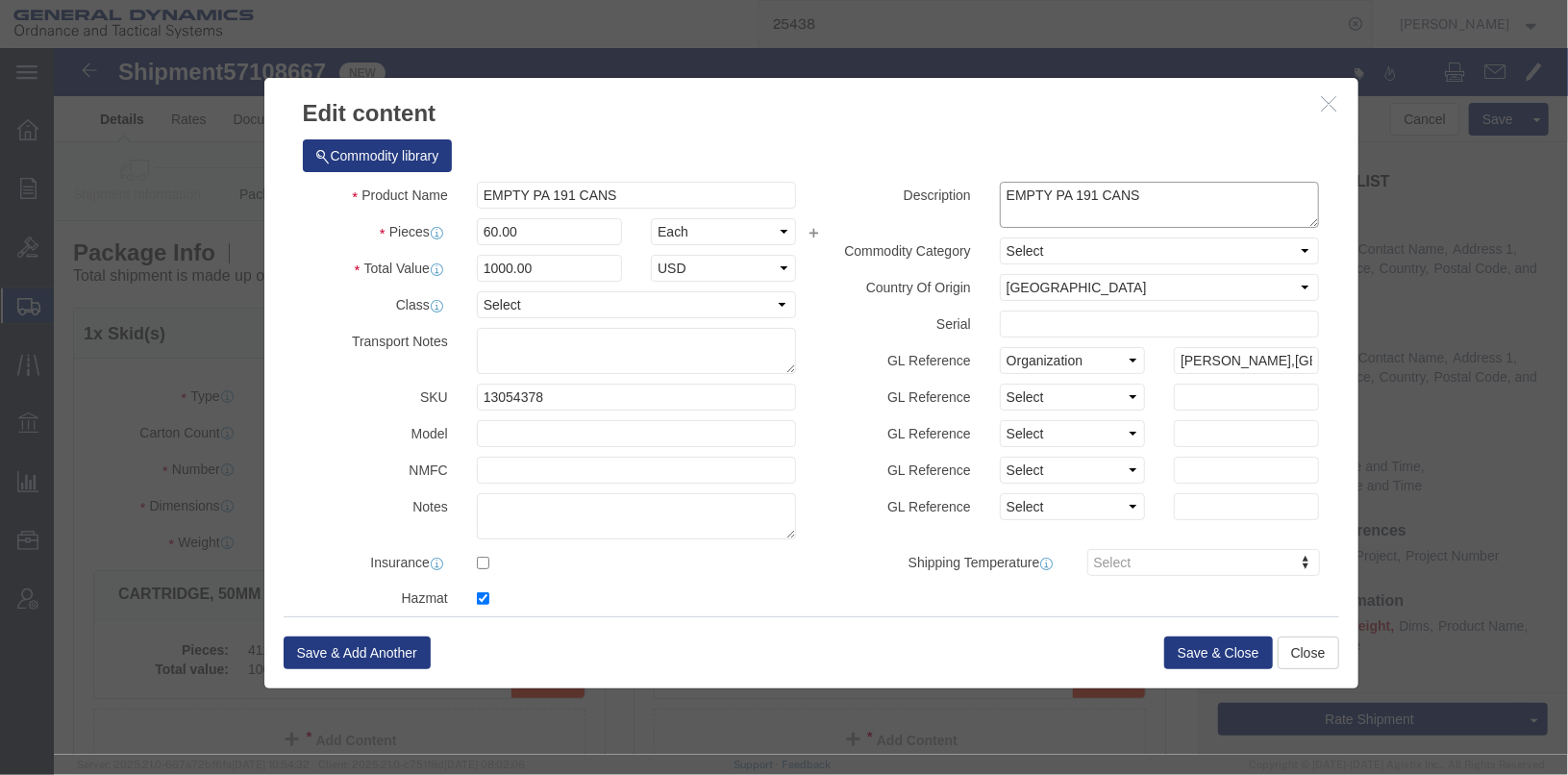
type textarea "EMPTY PA 191 CANS"
drag, startPoint x: 461, startPoint y: 181, endPoint x: 327, endPoint y: 164, distance: 135.1
click div "Product Name EMPTY PA 191 CANS PA Pieces 60.00 Select Bag Barrels 100Board Feet…"
type input "80"
click div "Product Name EMPTY PA 191 CANS PA Pieces 80 Select Bag Barrels 100Board Feet Bo…"
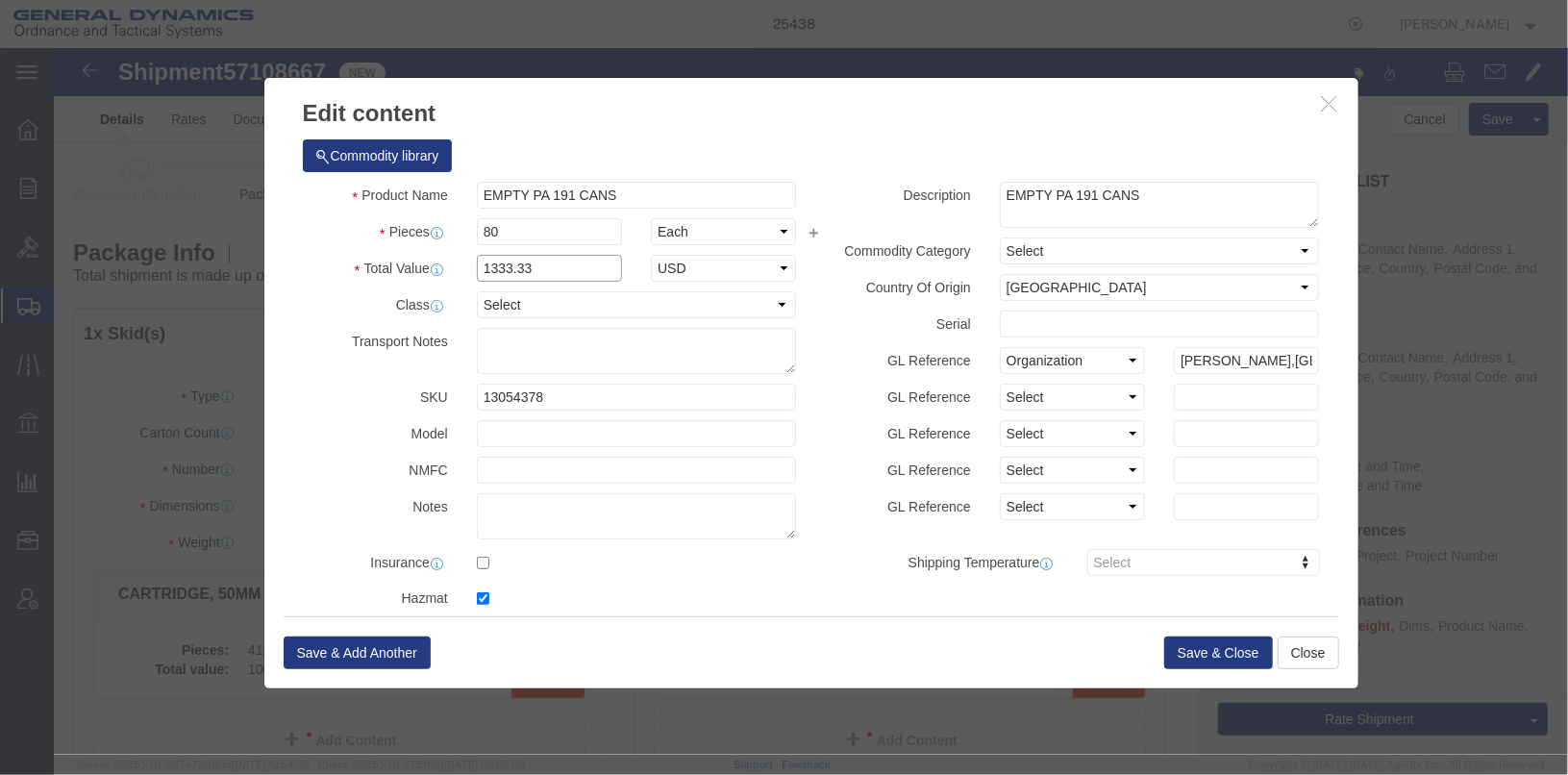
drag, startPoint x: 504, startPoint y: 224, endPoint x: 328, endPoint y: 205, distance: 177.0
click div "Product Name EMPTY PA 191 CANS PA Pieces 80 Select Bag Barrels 100Board Feet Bo…"
type input "1000"
drag, startPoint x: 361, startPoint y: 254, endPoint x: 383, endPoint y: 283, distance: 36.4
click div "Product Name EMPTY PA 191 CANS PA Pieces 80 Select Bag Barrels 100Board Feet Bo…"
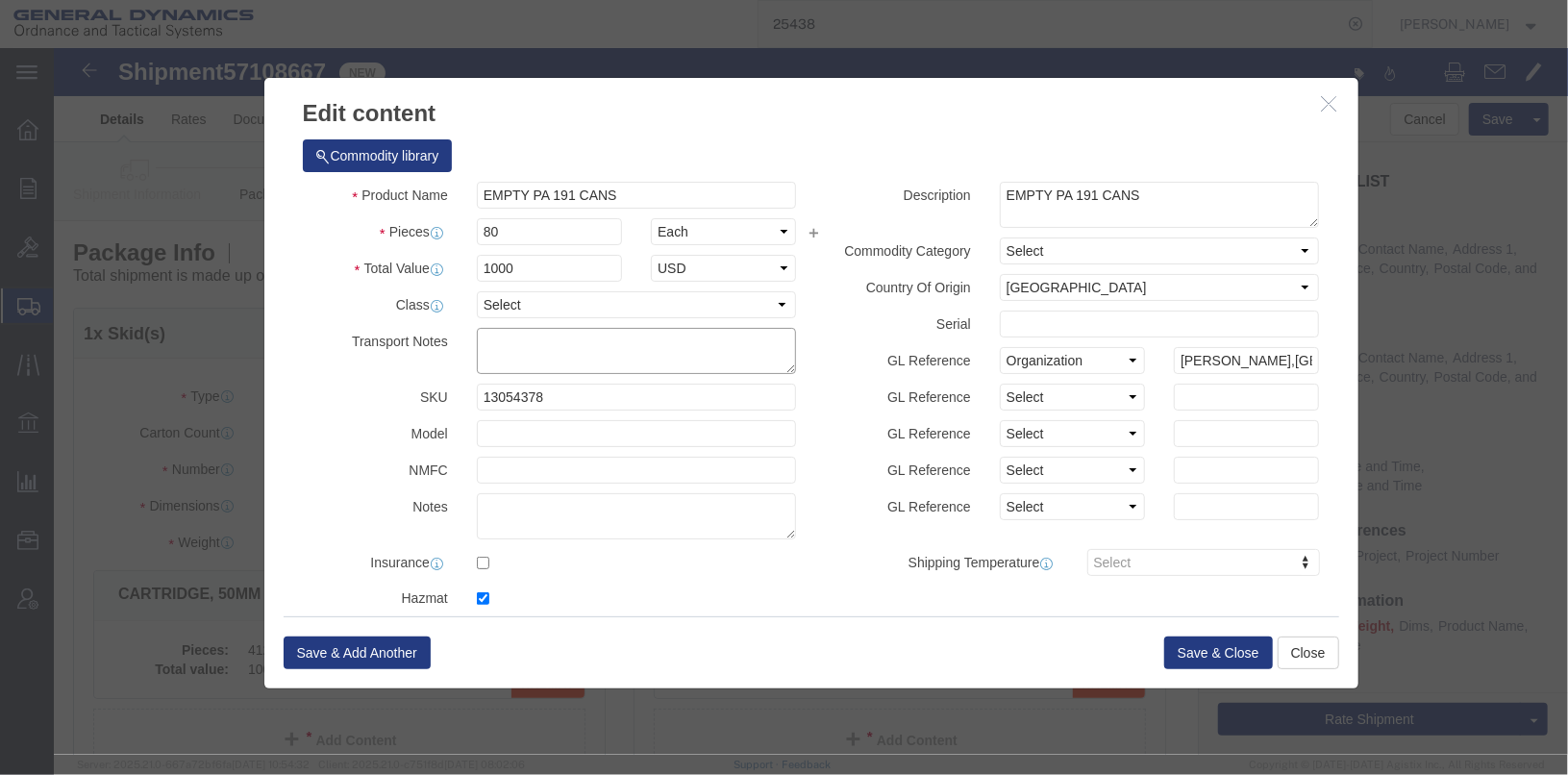
drag, startPoint x: 383, startPoint y: 283, endPoint x: 474, endPoint y: 287, distance: 91.1
click textarea
drag, startPoint x: 482, startPoint y: 354, endPoint x: 372, endPoint y: 344, distance: 110.5
click div "SKU 13054378"
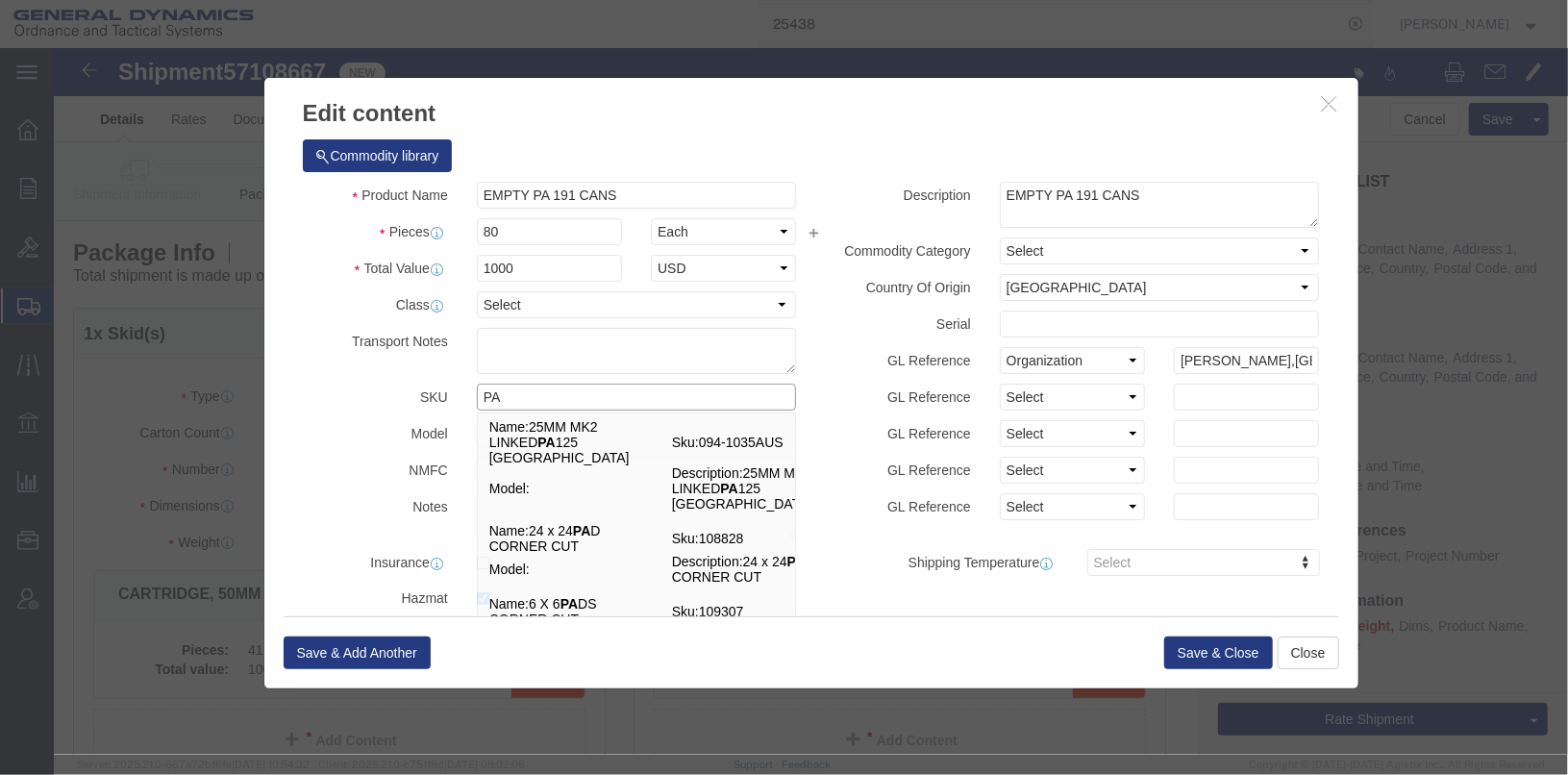
type input "P"
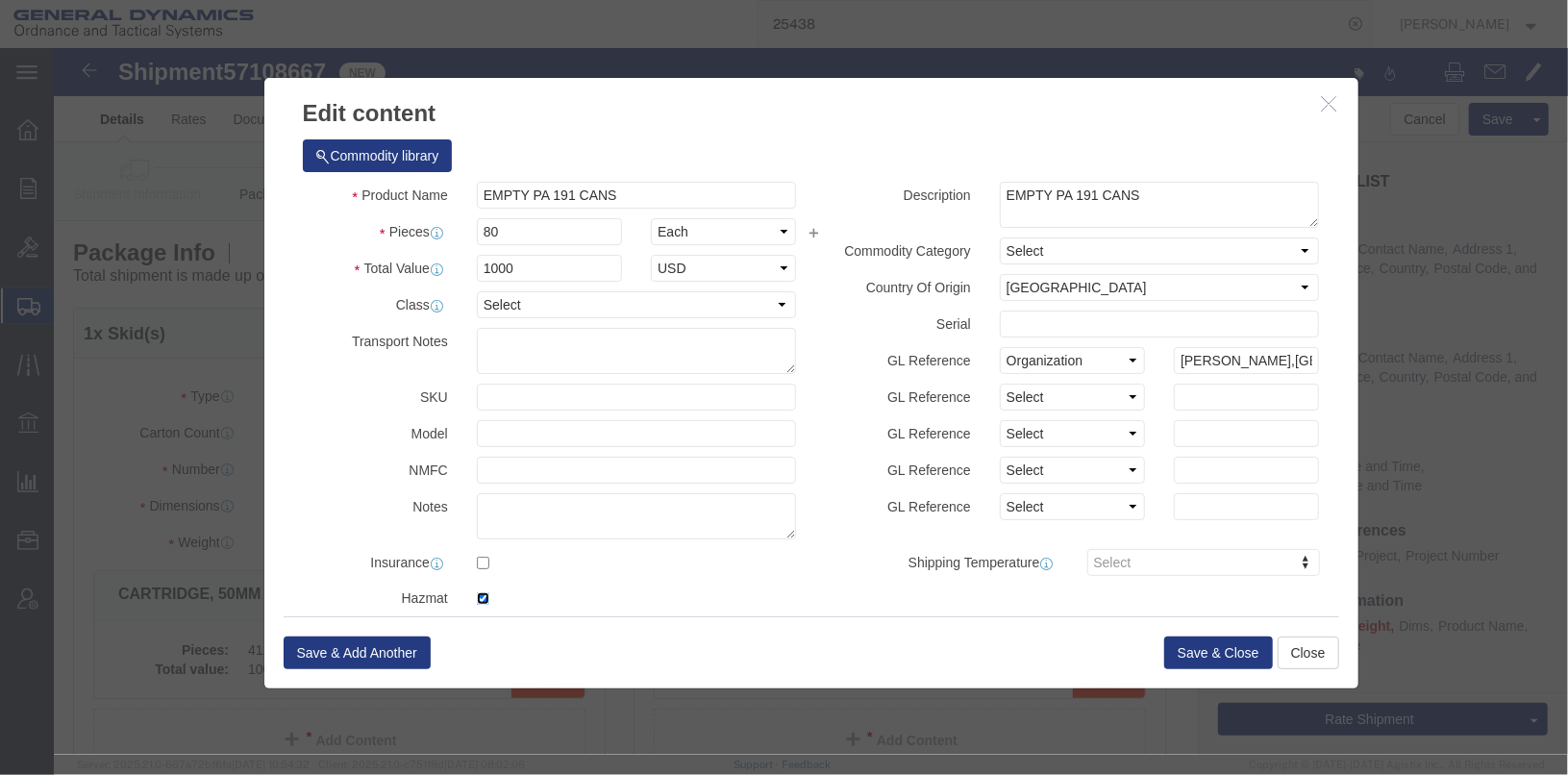
click input "checkbox"
checkbox input "false"
click textarea "COAI, CRTG, 120MM, TPMP-T, M1002 LOT# OLM20F760-001 2 SKID @ 30 ROUNDS EA"
type textarea "EMPTY PA 191 CANS LOT 62901-051424"
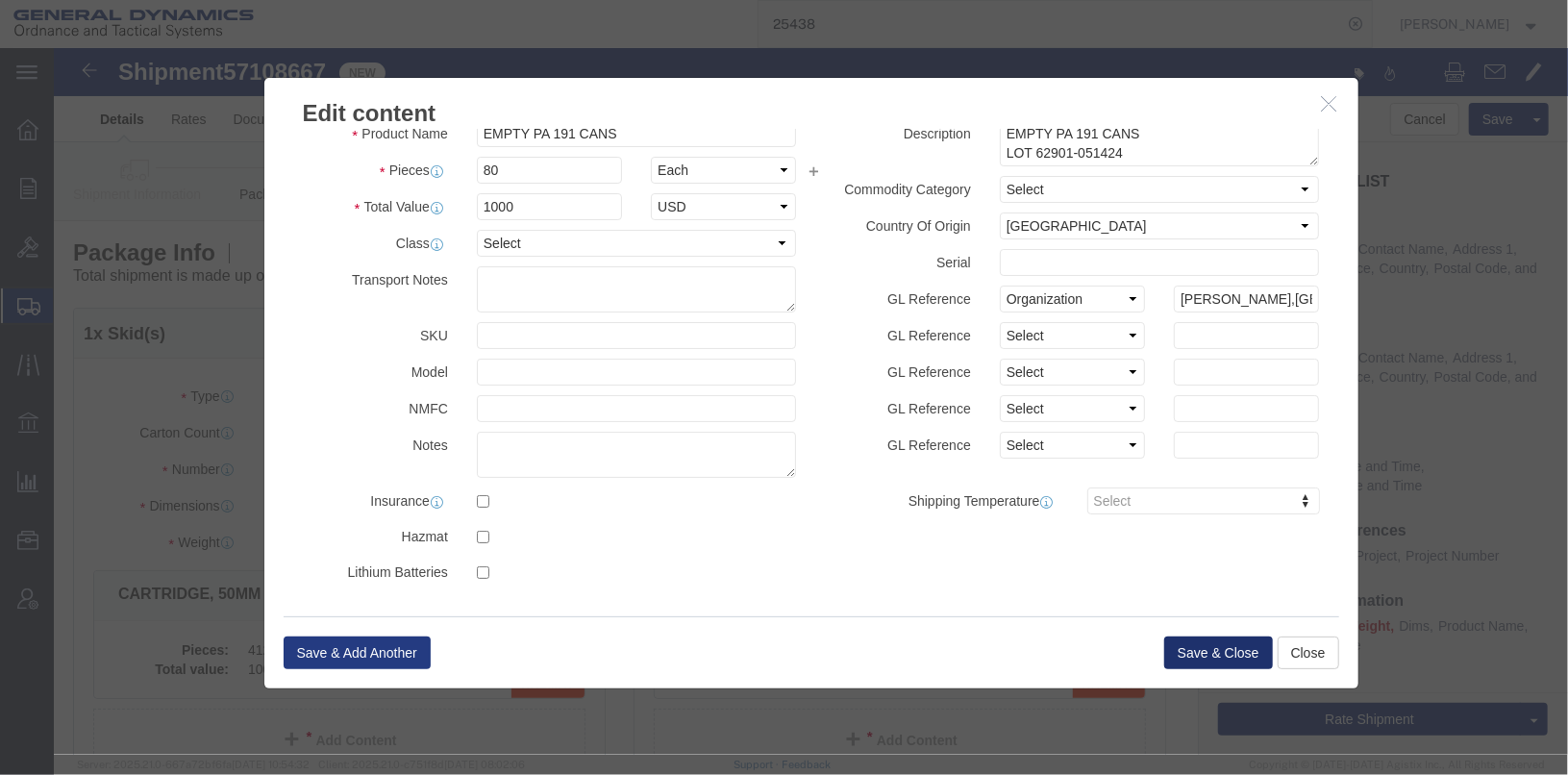
click button "Save & Close"
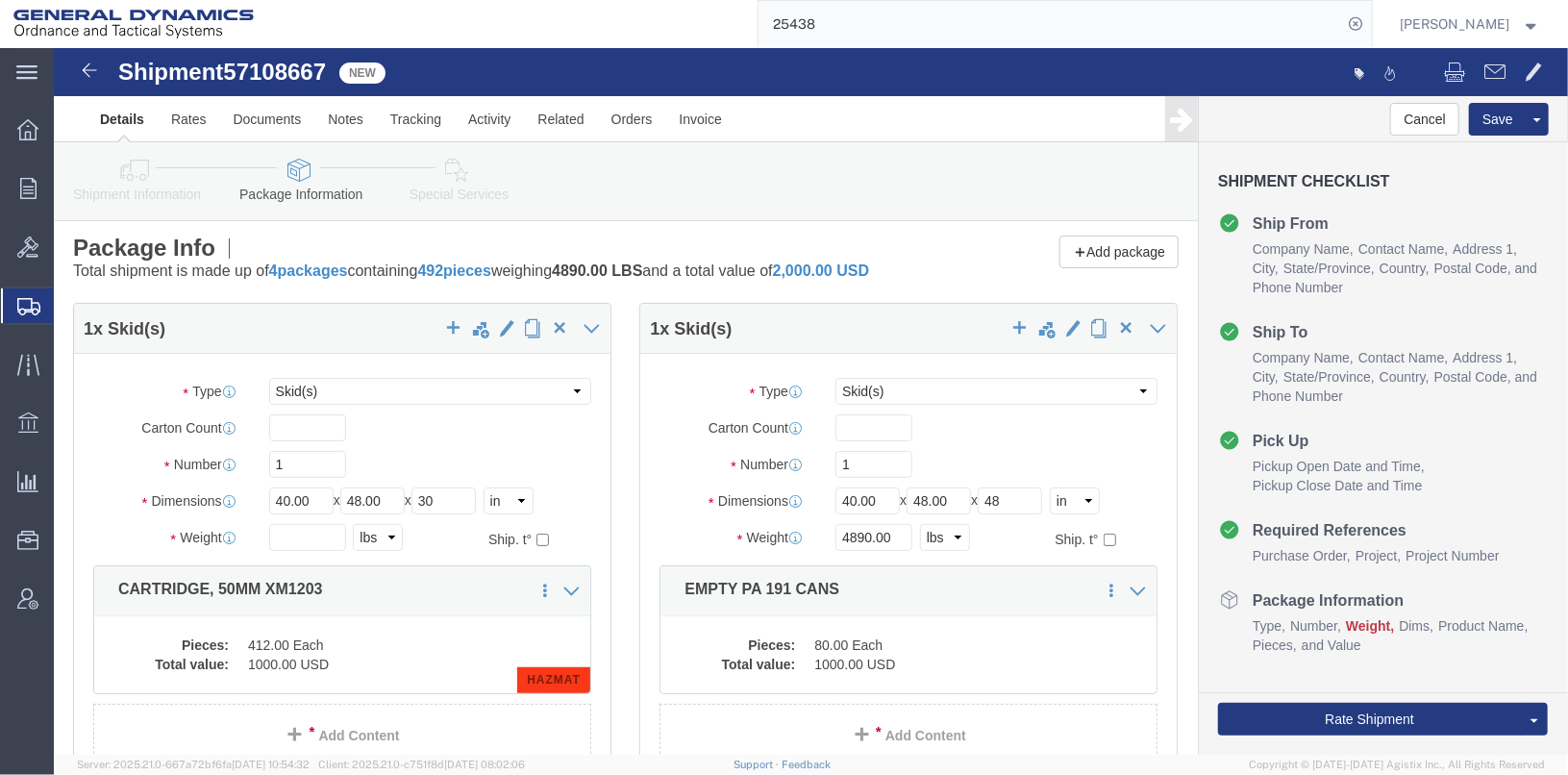
scroll to position [0, 0]
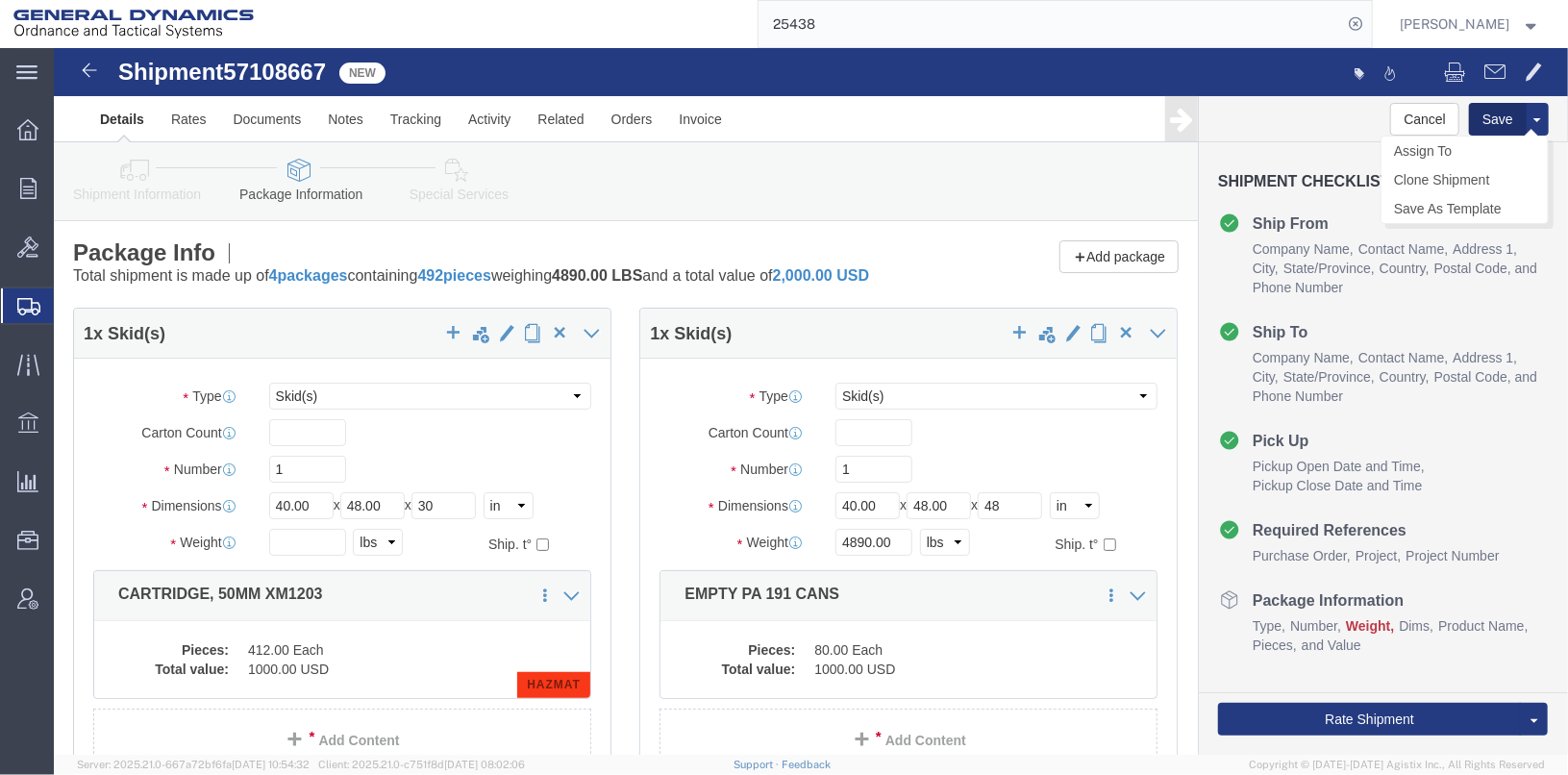
click button "Save"
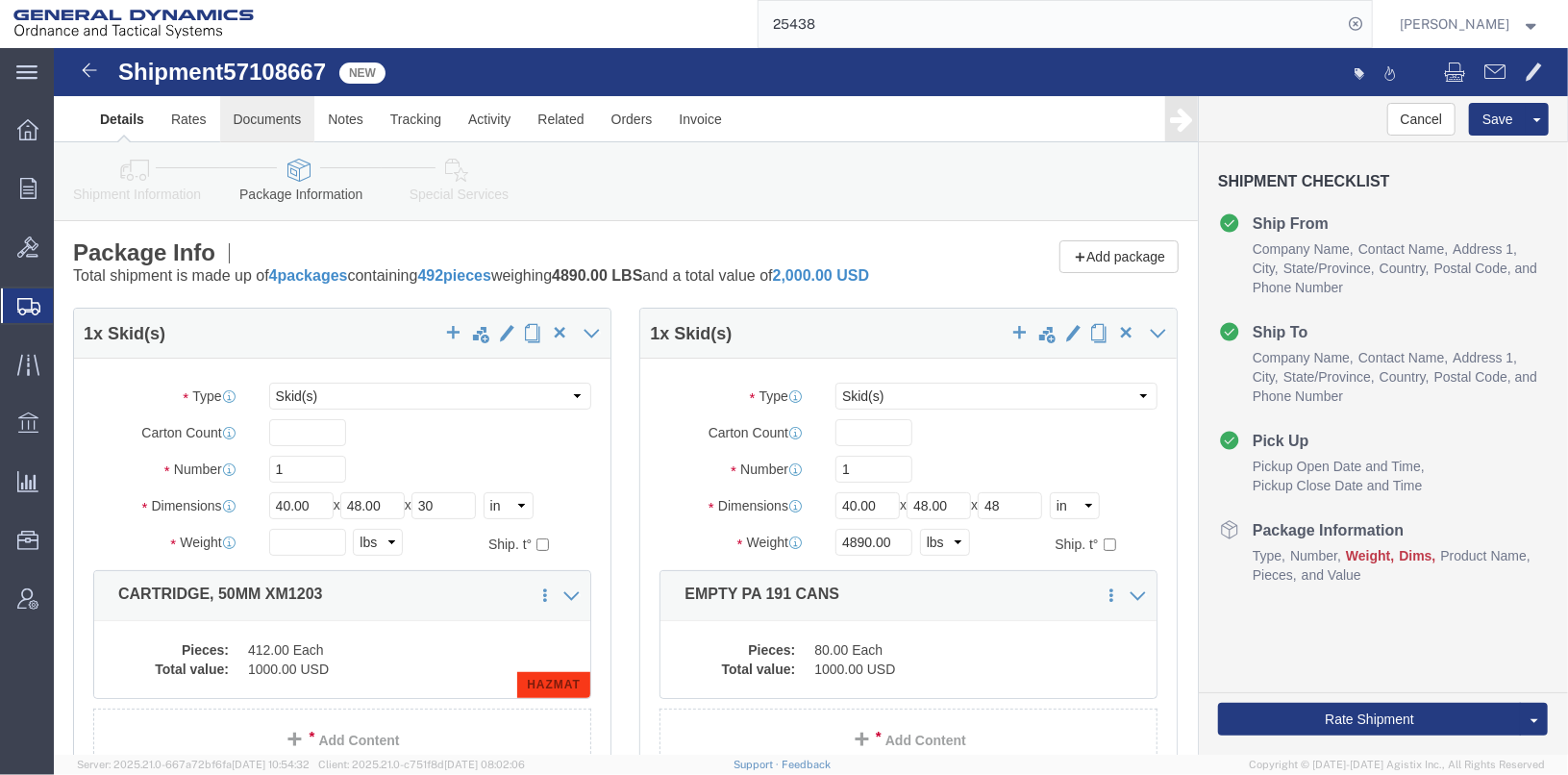
click link "Documents"
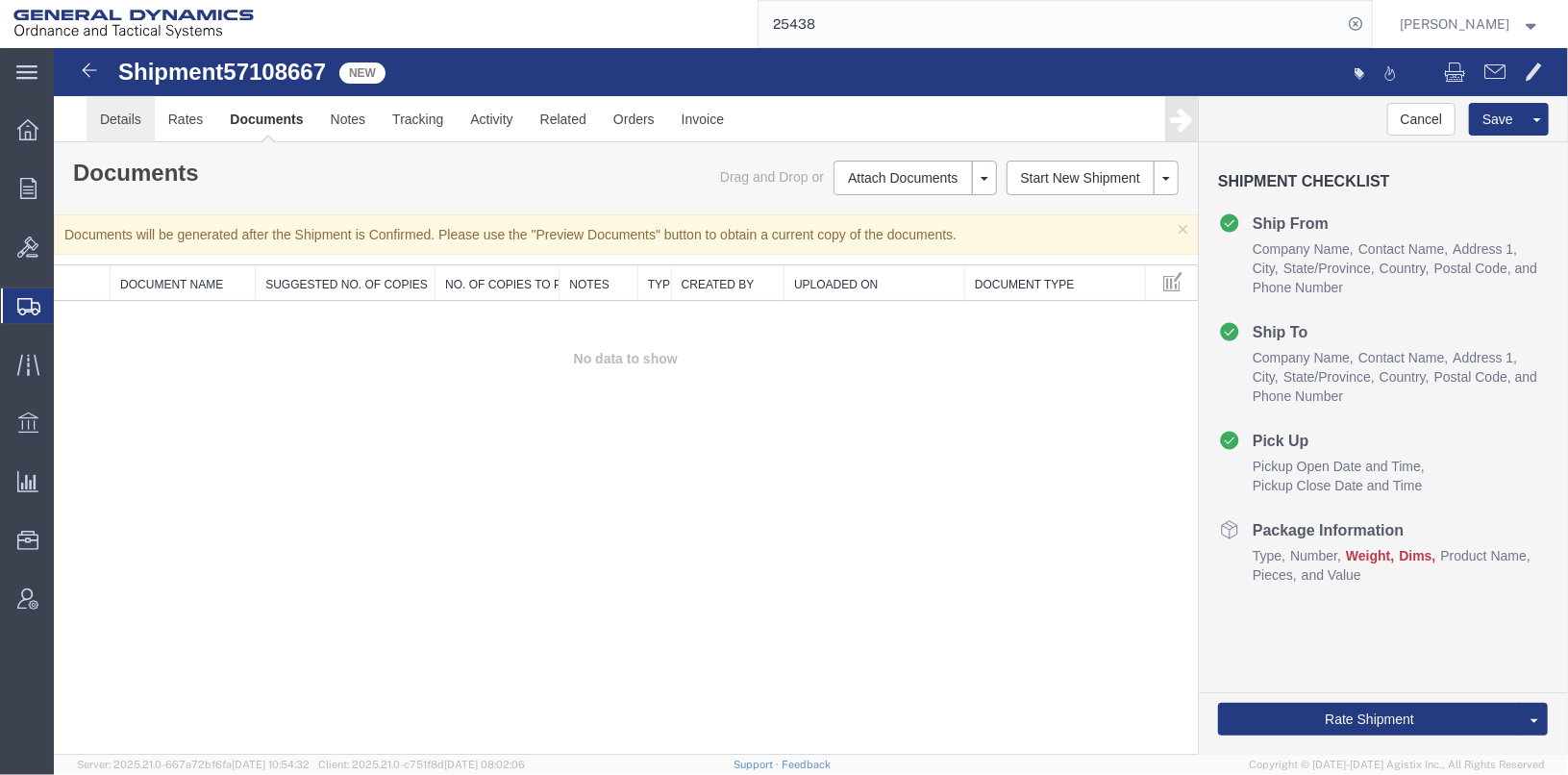
click at [143, 119] on link "Details" at bounding box center [119, 118] width 69 height 46
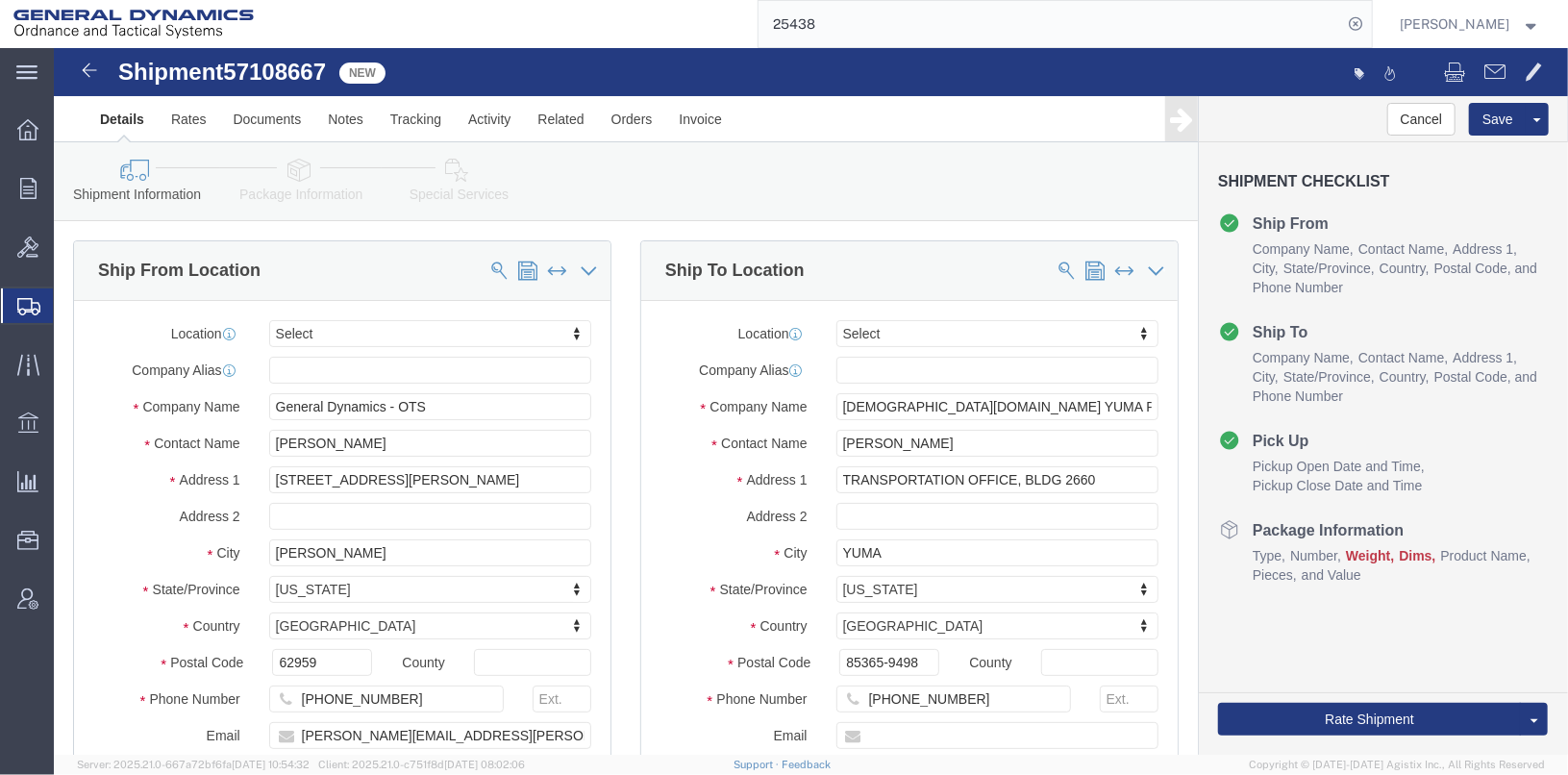
click link "Package Information"
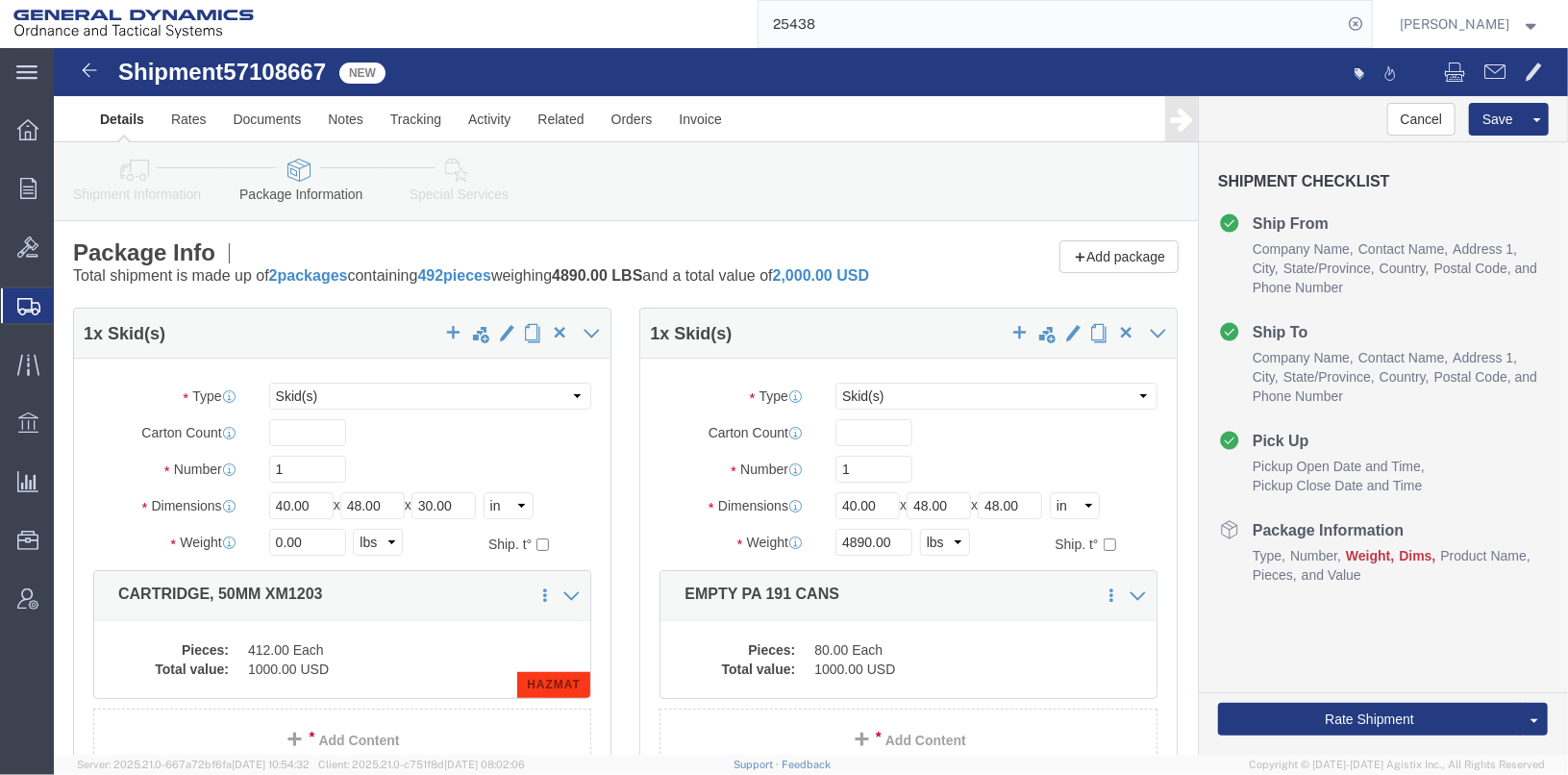
click icon
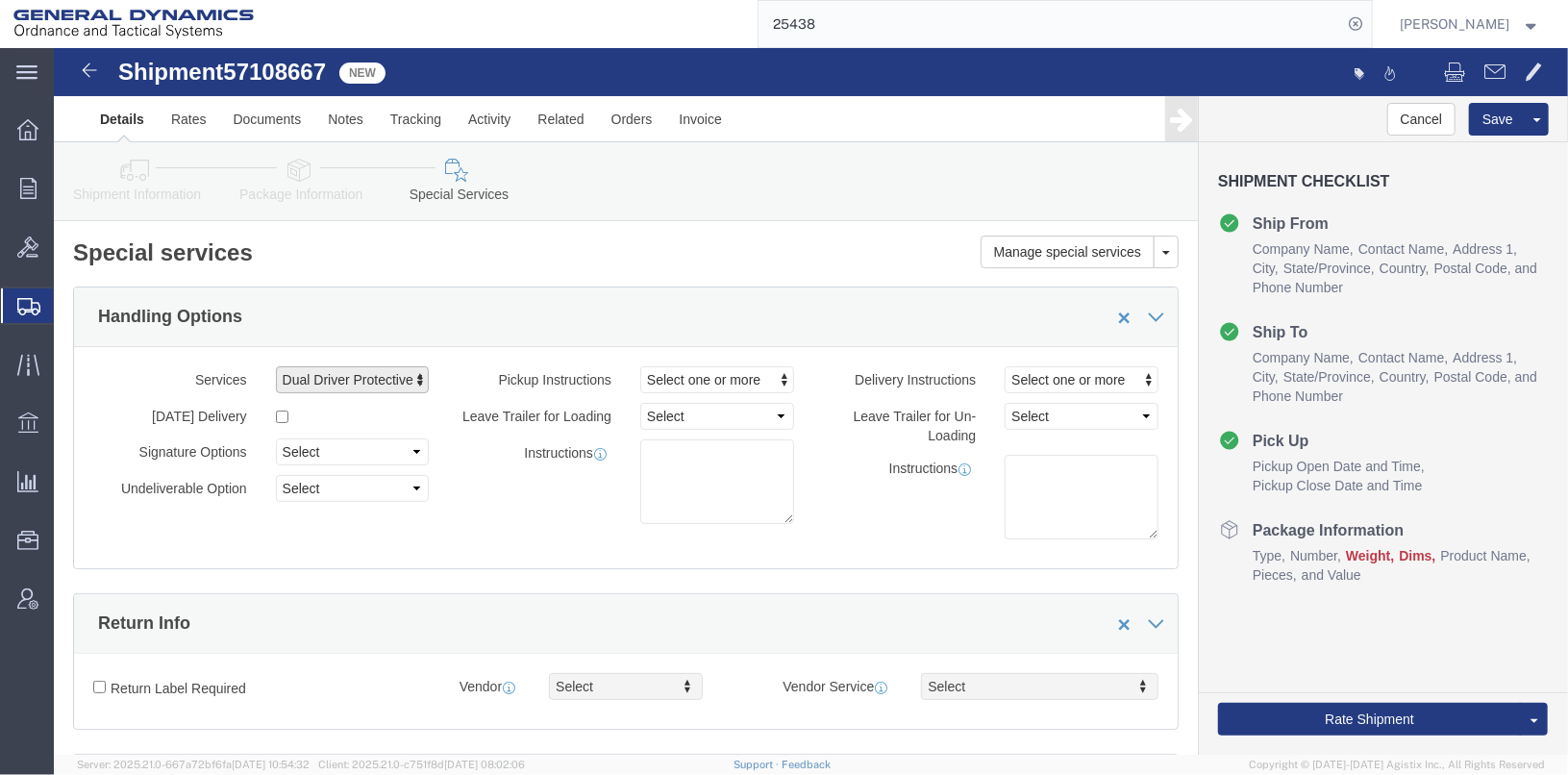
click span "button"
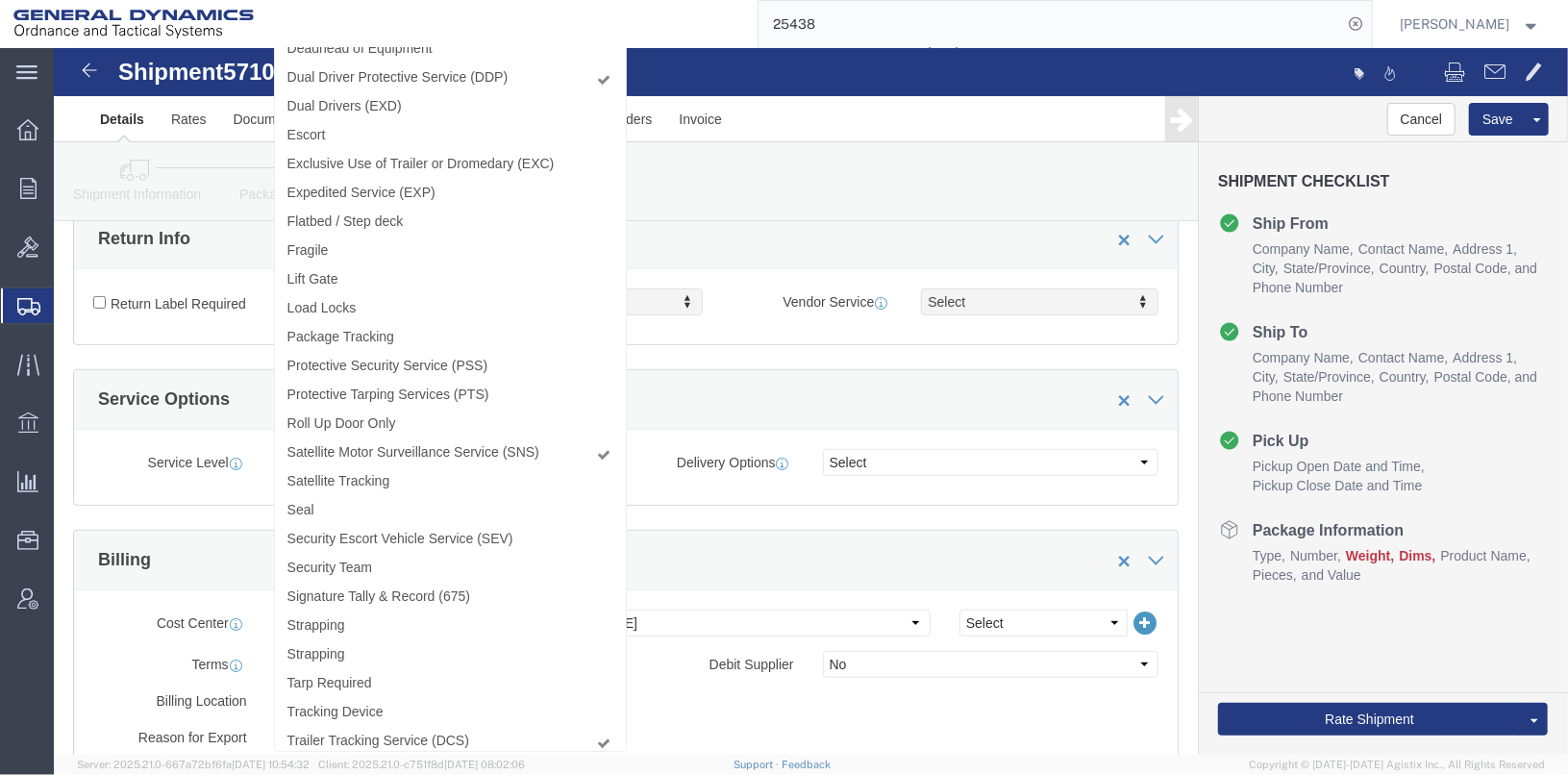
scroll to position [156, 0]
click div "Billing"
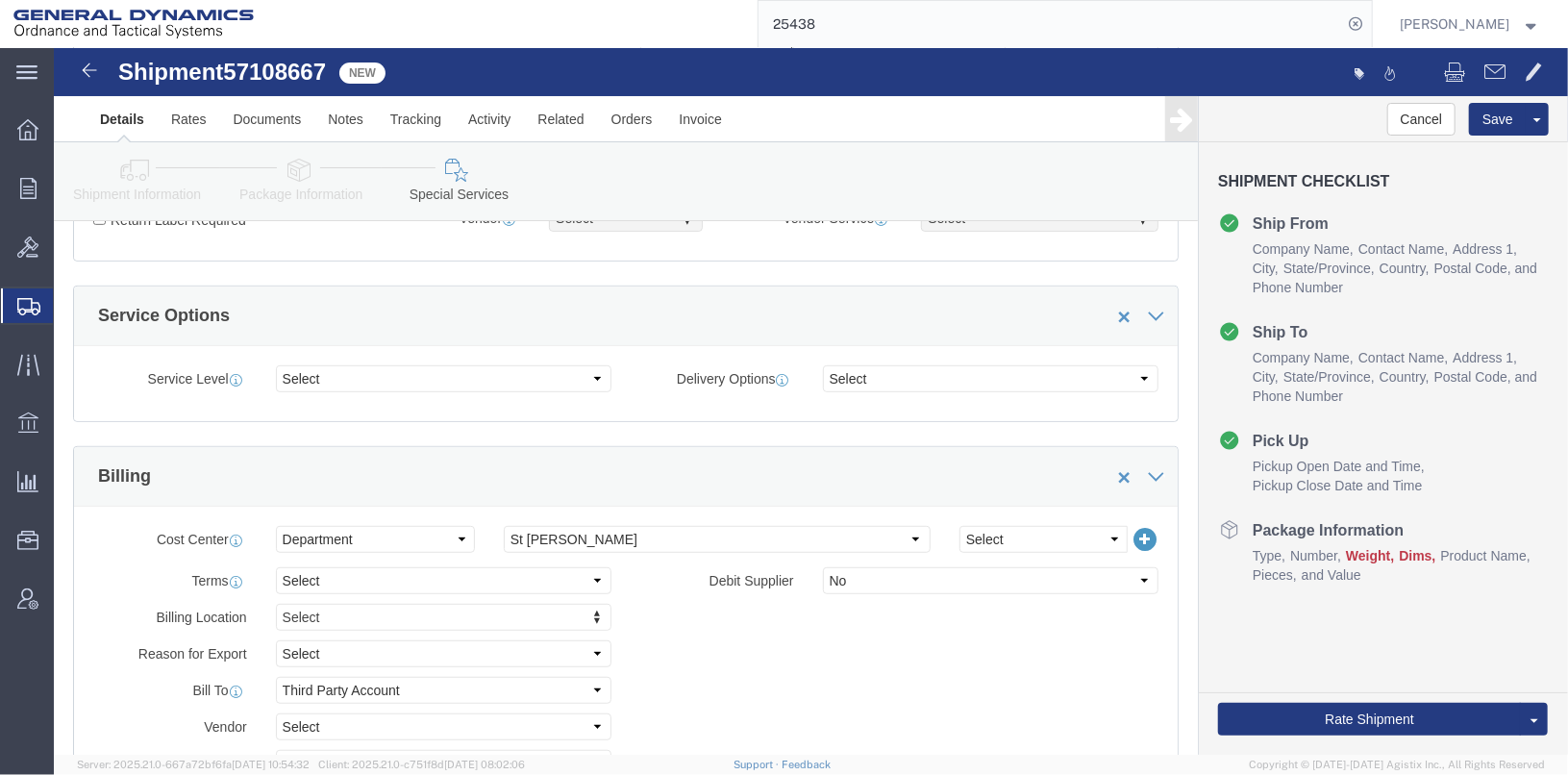
scroll to position [673, 0]
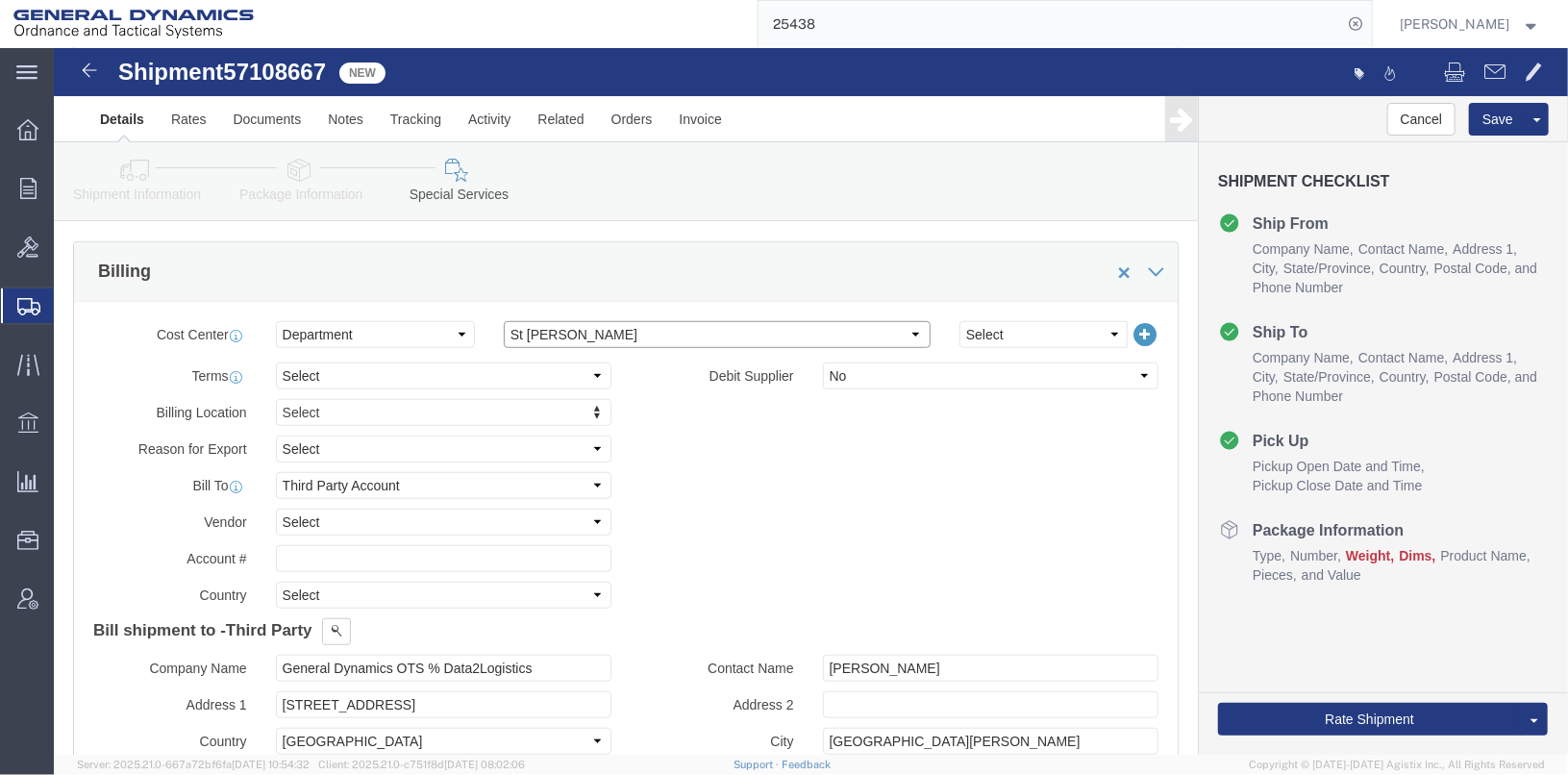
click select "Select [GEOGRAPHIC_DATA] [GEOGRAPHIC_DATA] [GEOGRAPHIC_DATA] [GEOGRAPHIC_DATA] …"
select select "1763975"
click select "Select [GEOGRAPHIC_DATA] [GEOGRAPHIC_DATA] [GEOGRAPHIC_DATA] [GEOGRAPHIC_DATA] …"
click select "Select Recipient Account Sender/Shipper Third Party Account"
select select "SHIP"
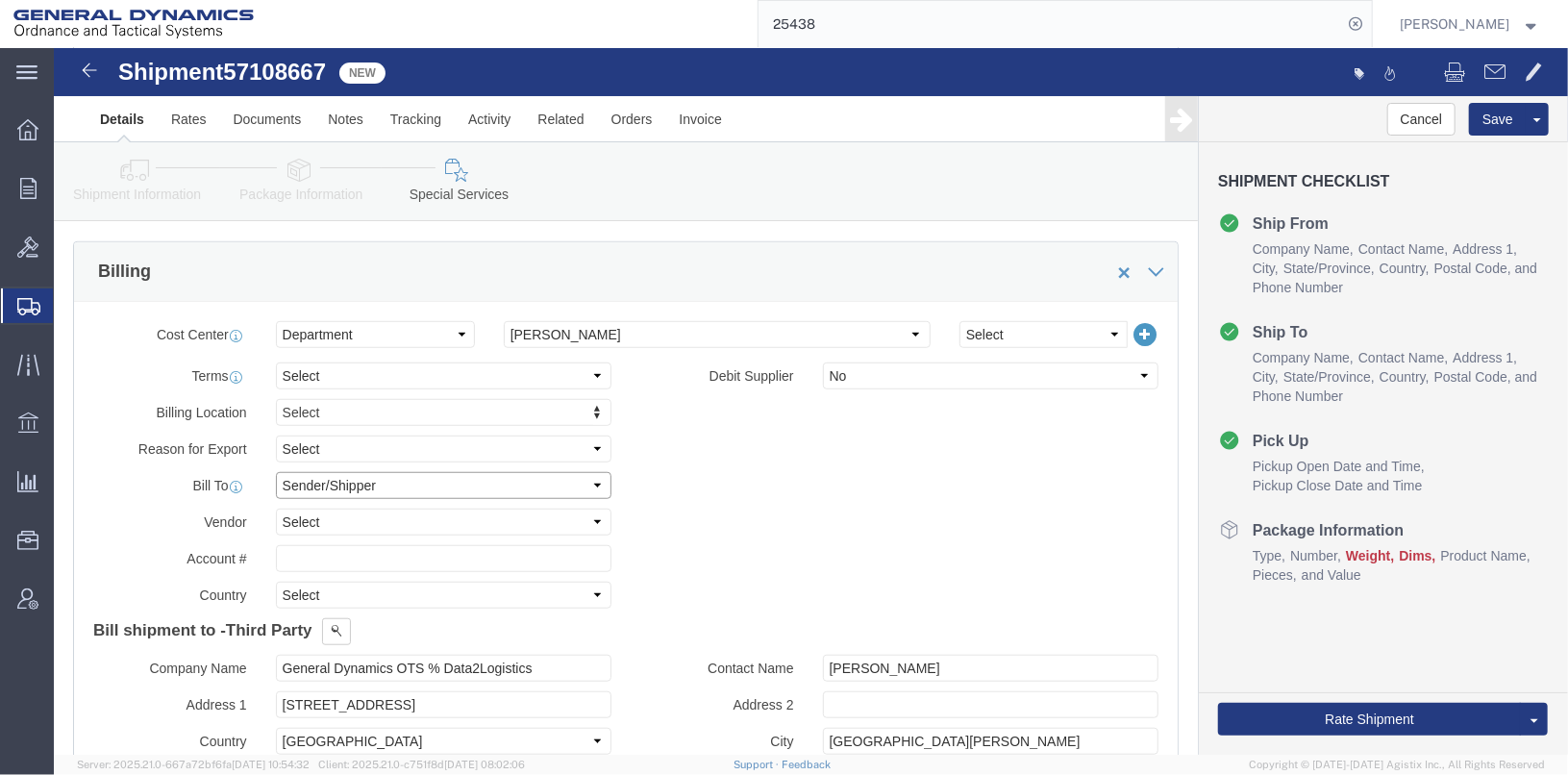
click select "Select Recipient Account Sender/Shipper Third Party Account"
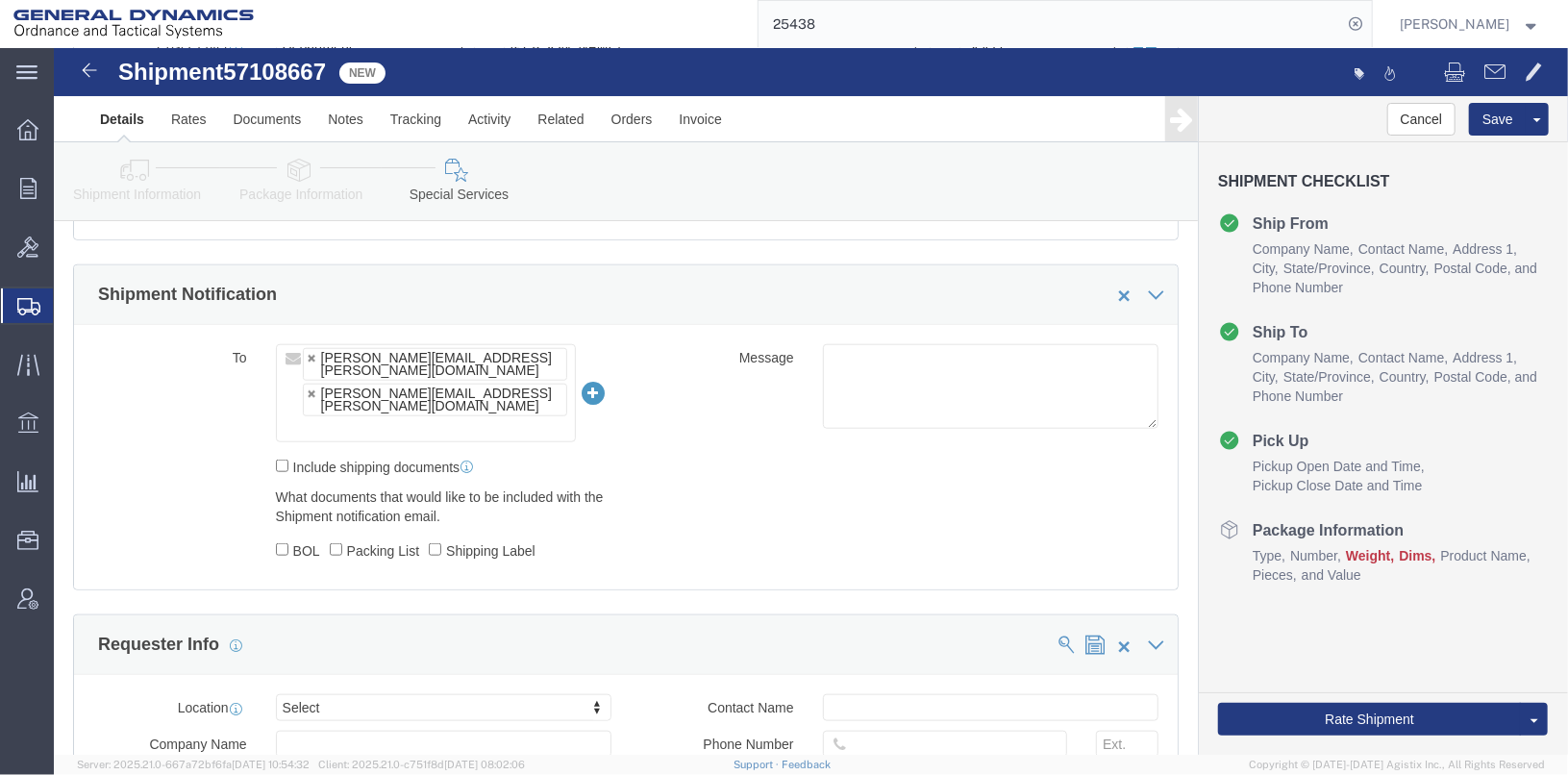
scroll to position [1154, 0]
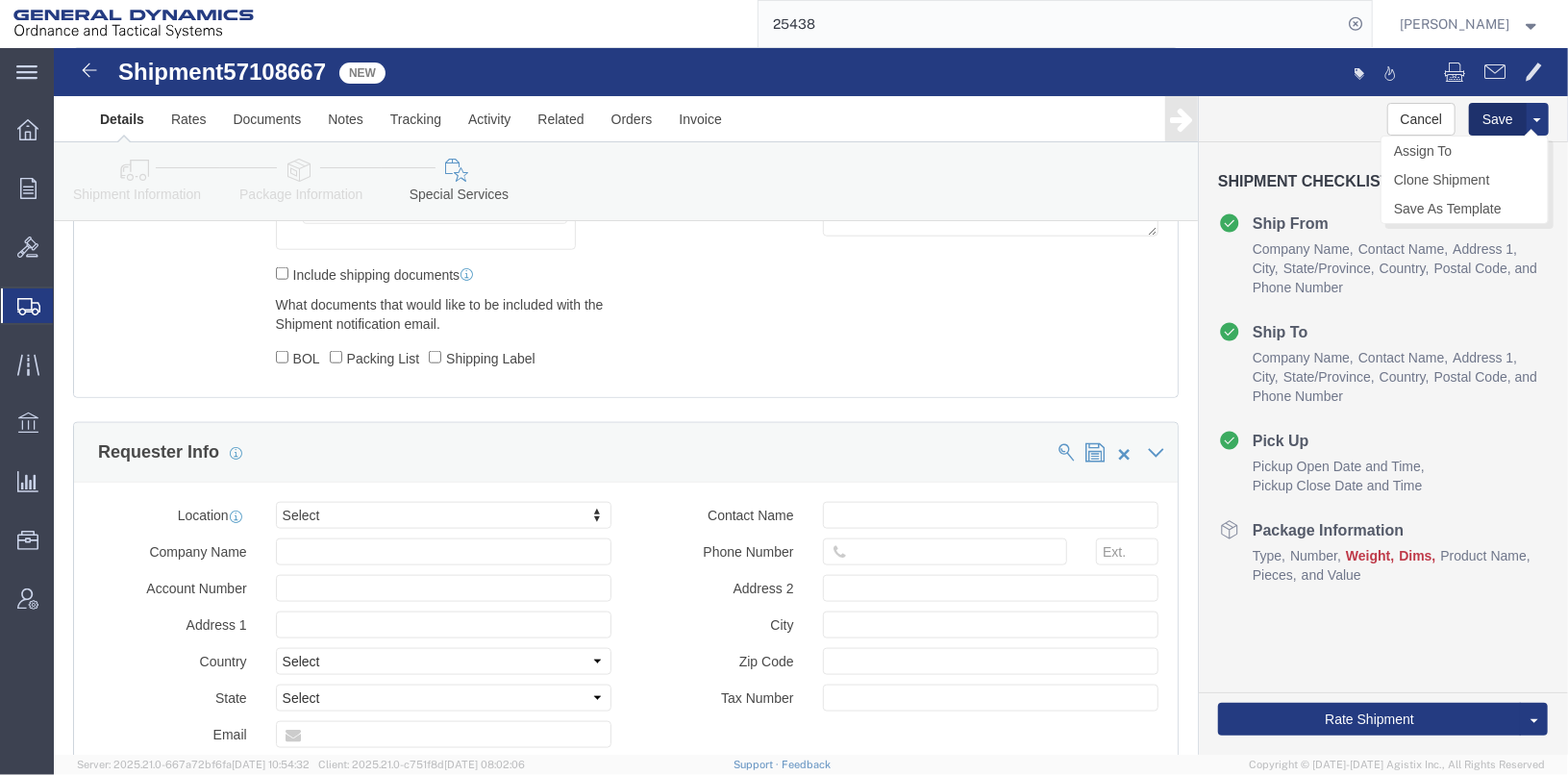
click button "Save"
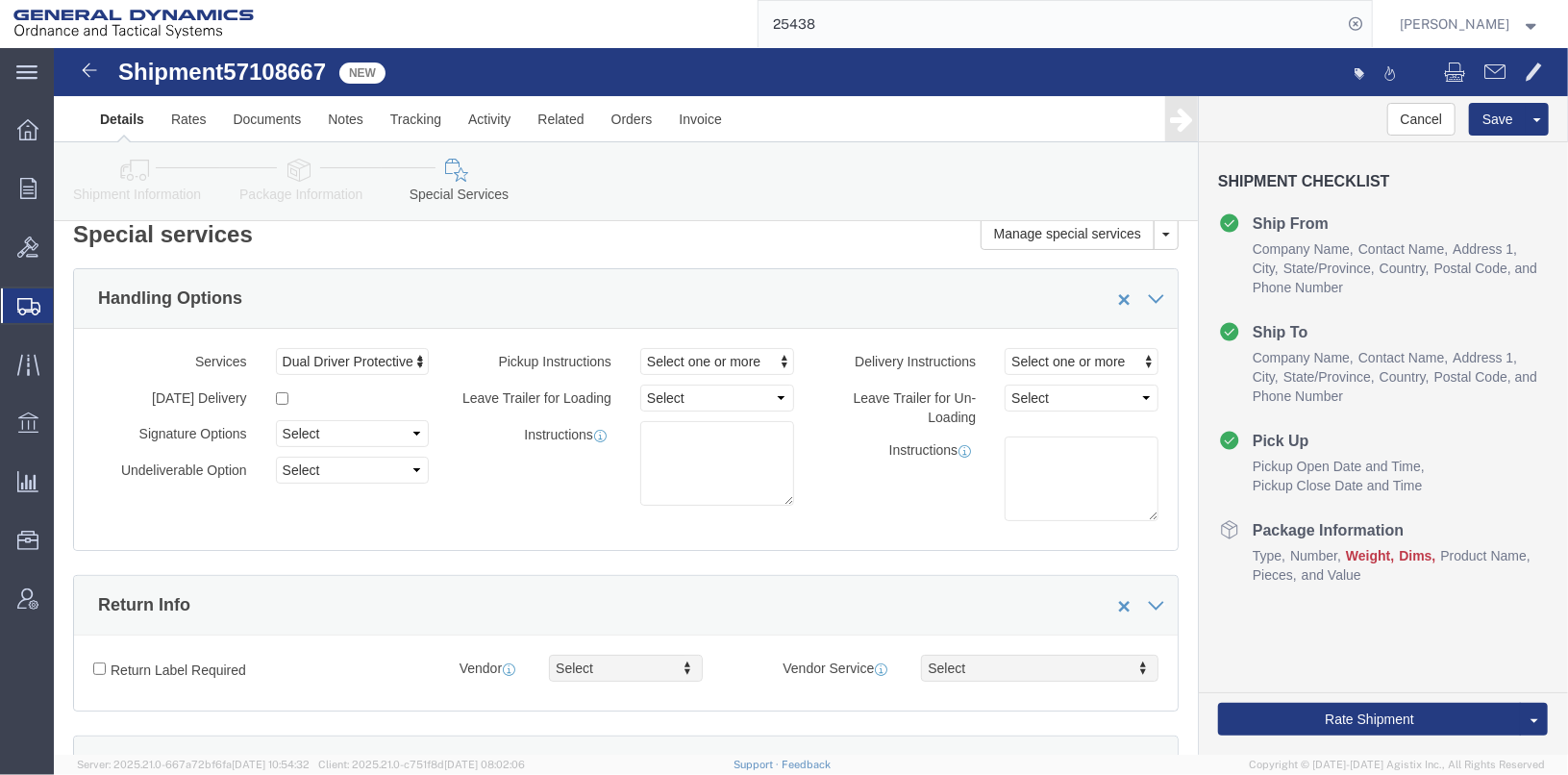
scroll to position [0, 0]
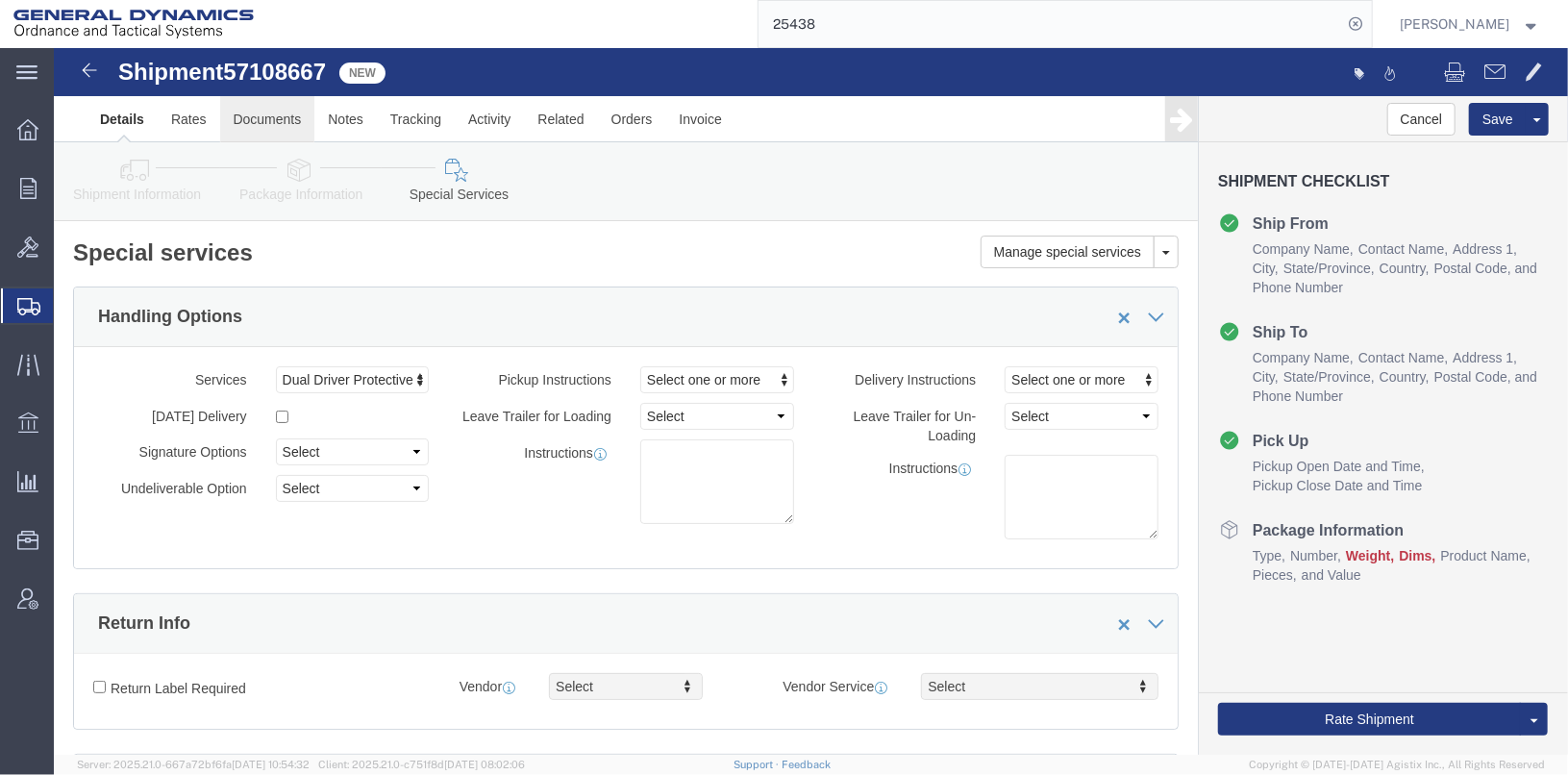
click link "Documents"
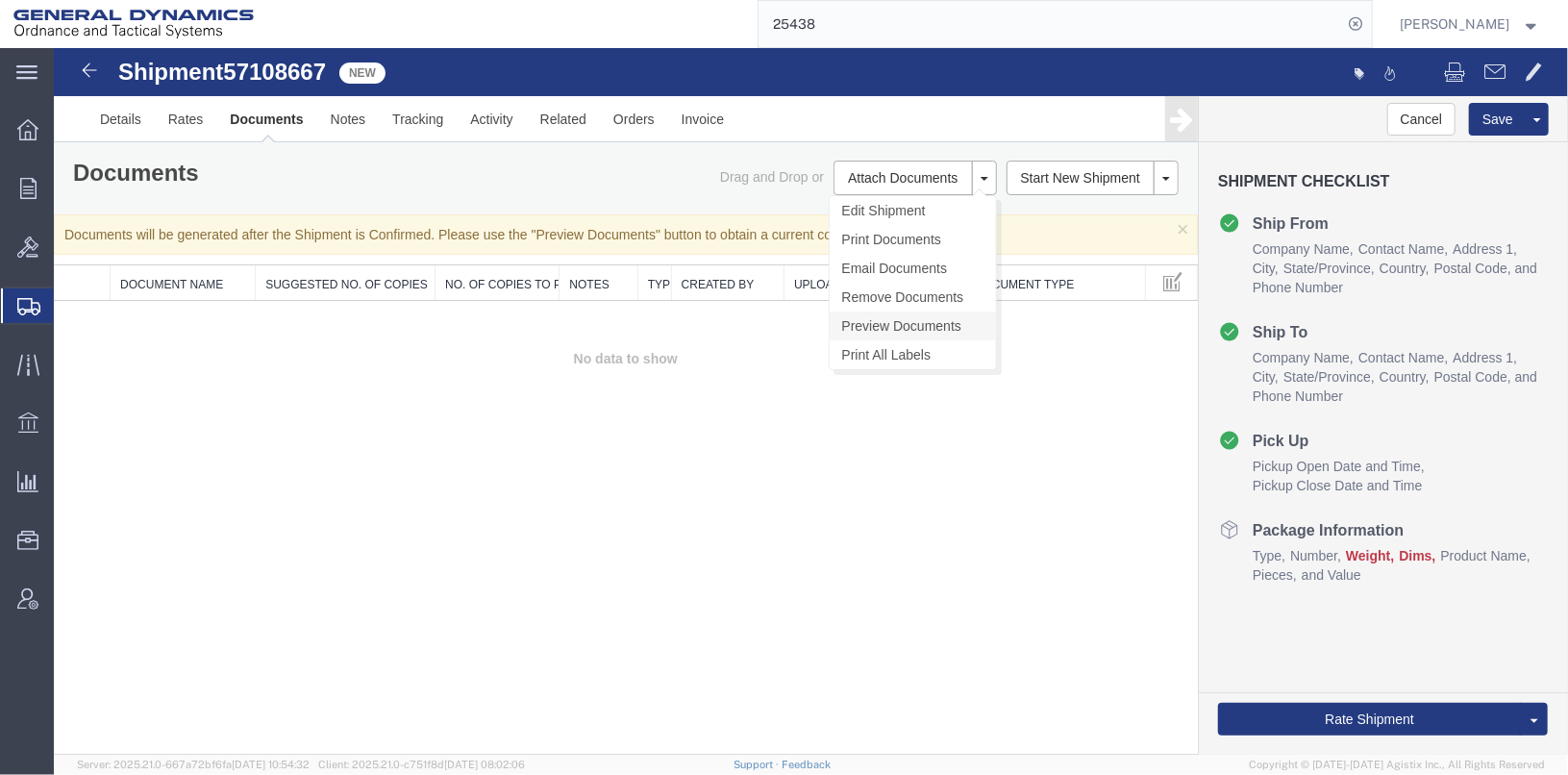
click at [899, 322] on link "Preview Documents" at bounding box center [912, 325] width 166 height 29
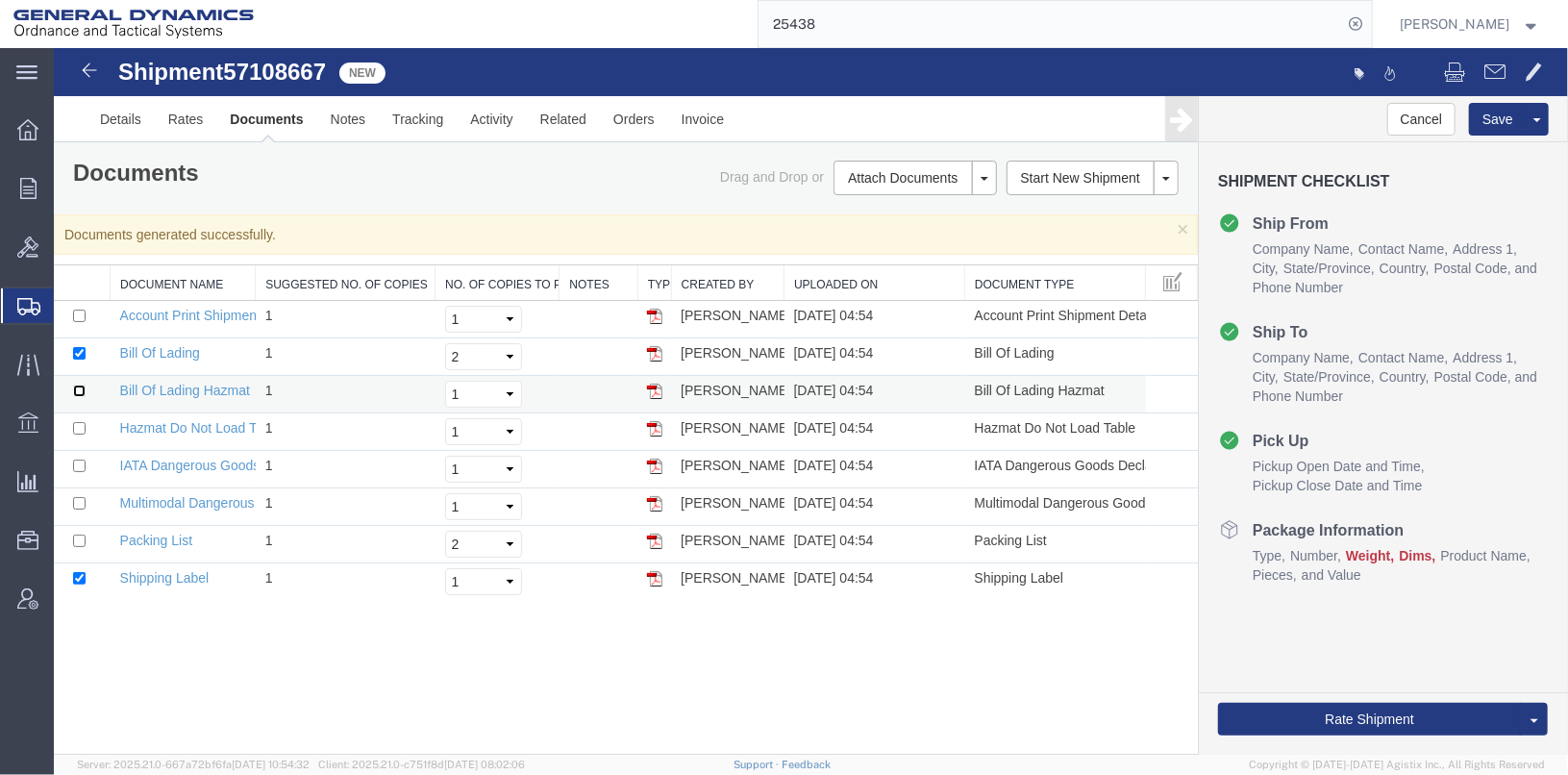
click at [79, 386] on input "checkbox" at bounding box center [78, 390] width 13 height 13
checkbox input "true"
click at [72, 527] on td at bounding box center [81, 544] width 57 height 38
click at [76, 540] on input "checkbox" at bounding box center [78, 540] width 13 height 13
checkbox input "true"
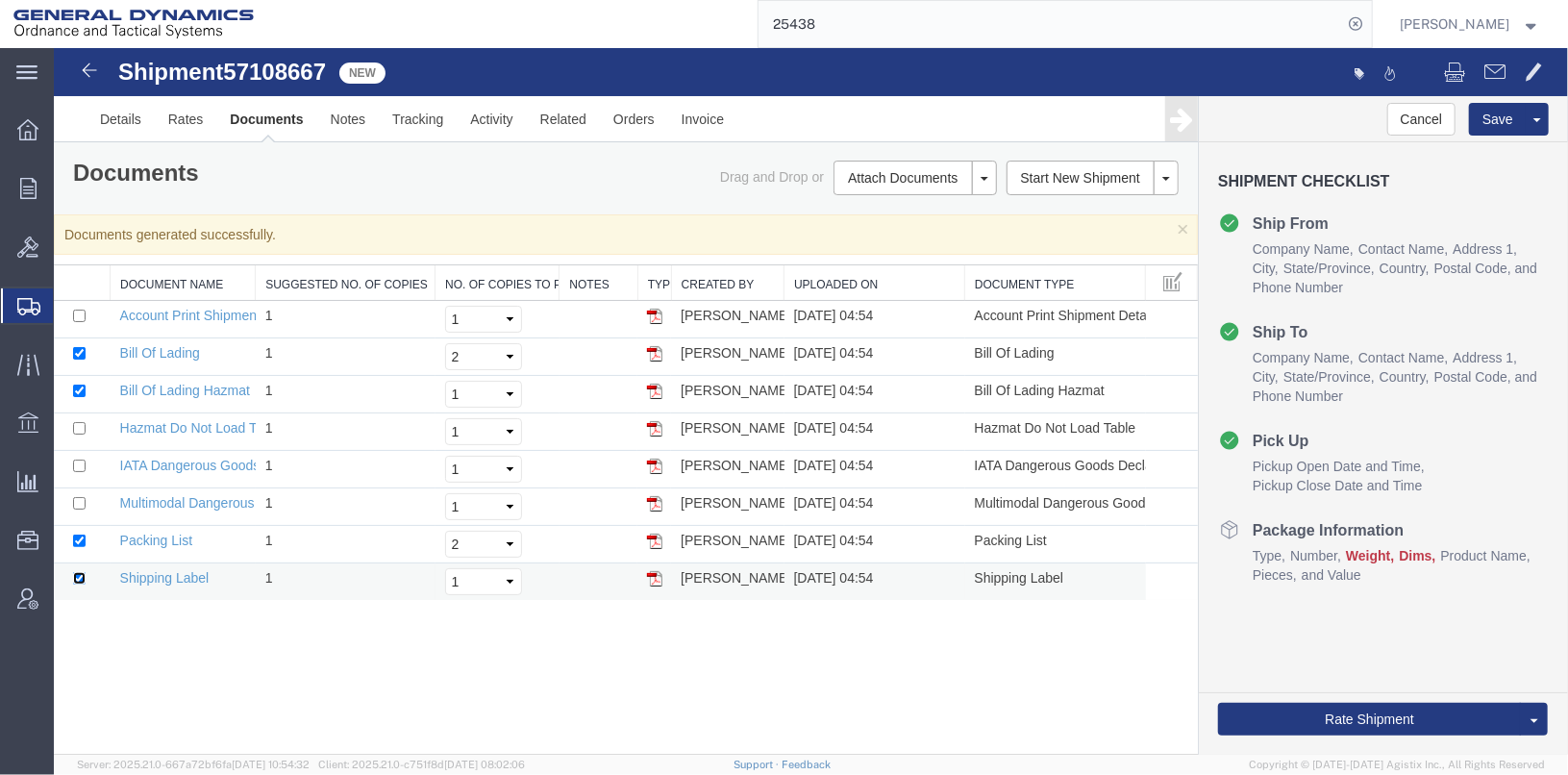
click at [77, 574] on input "checkbox" at bounding box center [78, 577] width 13 height 13
checkbox input "false"
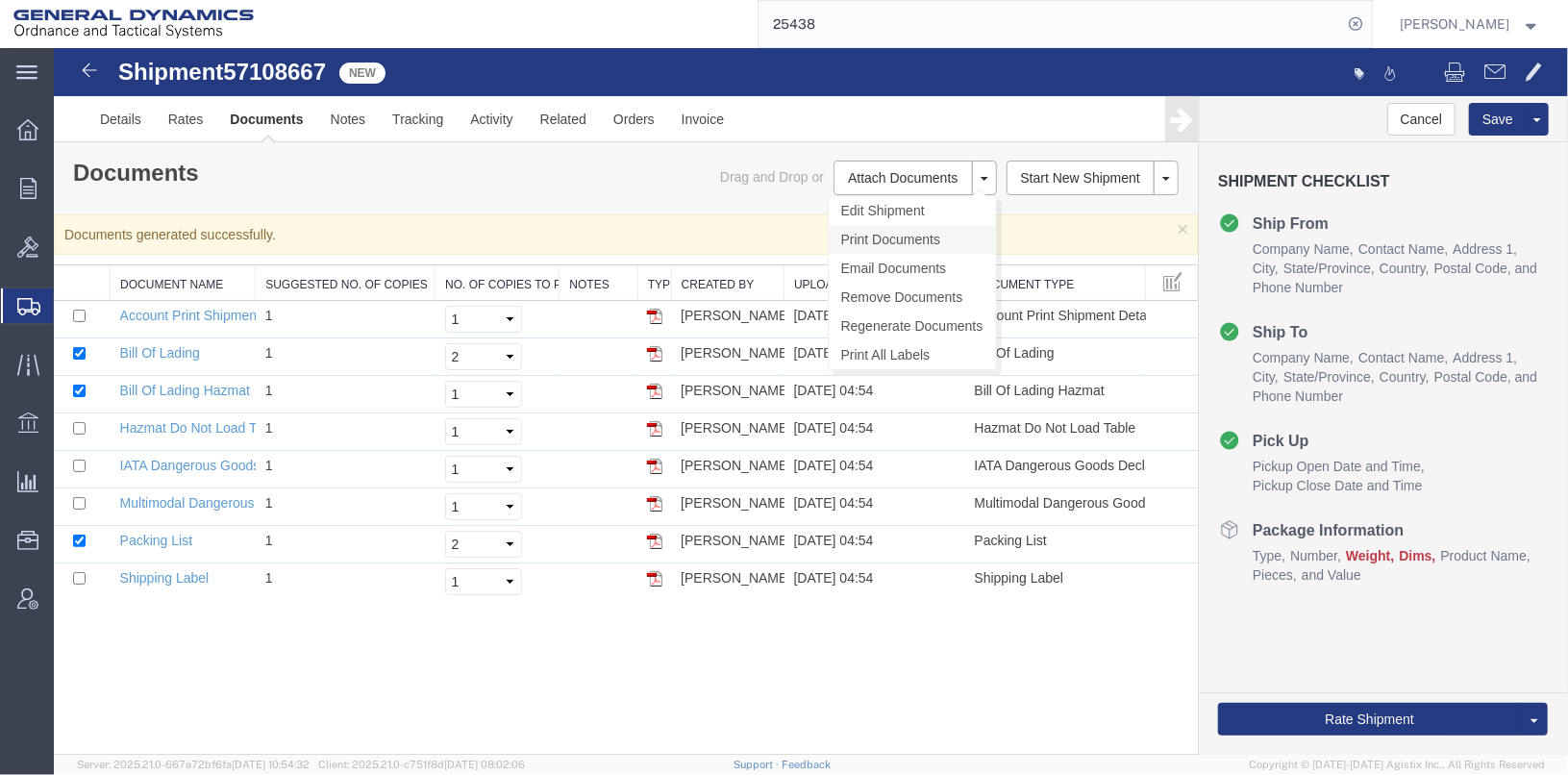
click at [894, 232] on link "Print Documents" at bounding box center [911, 239] width 167 height 29
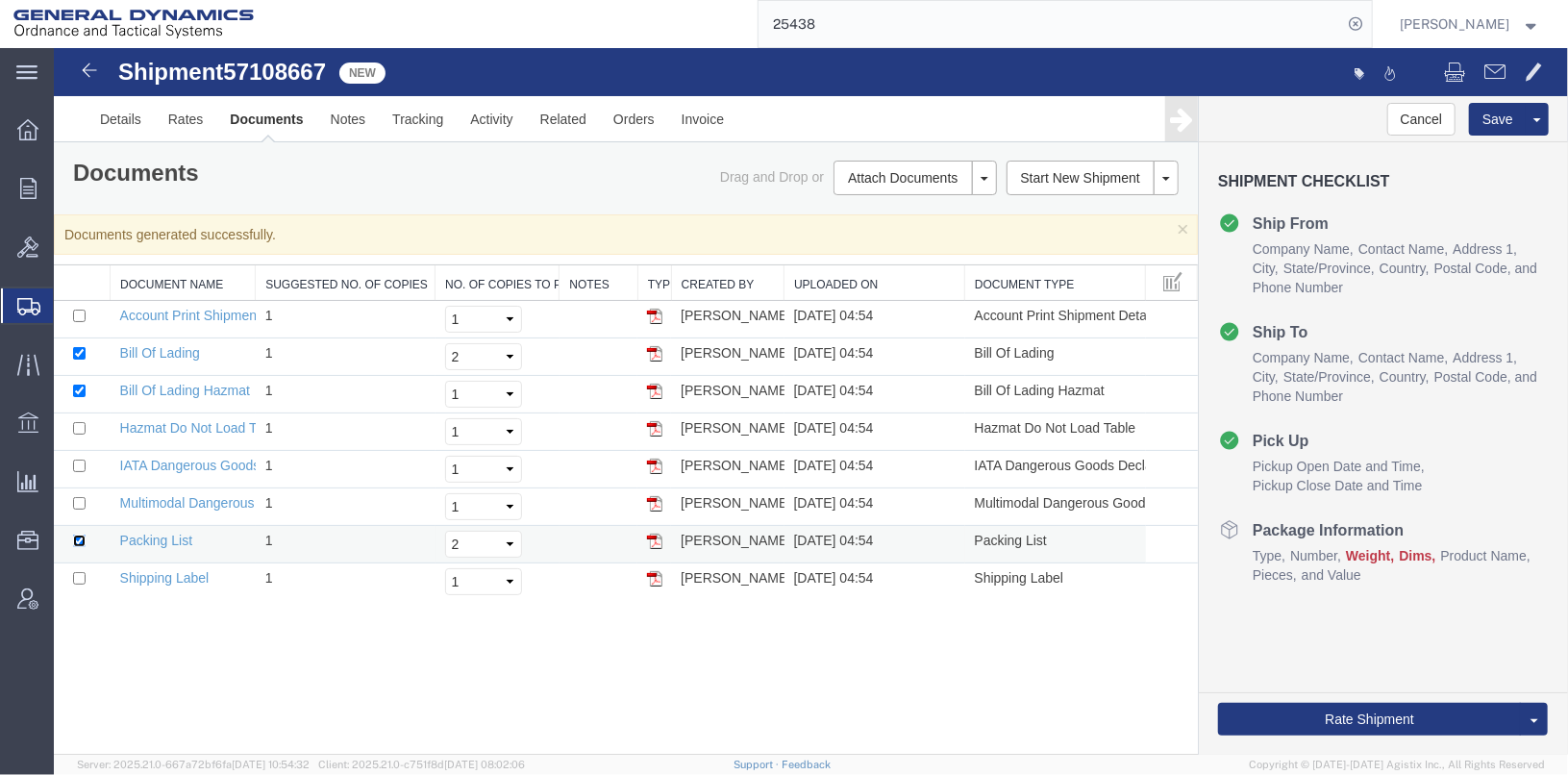
click at [74, 534] on input "checkbox" at bounding box center [78, 540] width 13 height 13
checkbox input "false"
click at [466, 388] on select "Select 1 2 3 4 5" at bounding box center [483, 394] width 77 height 27
select select "2"
click at [444, 380] on select "Select 1 2 3 4 5" at bounding box center [483, 394] width 77 height 27
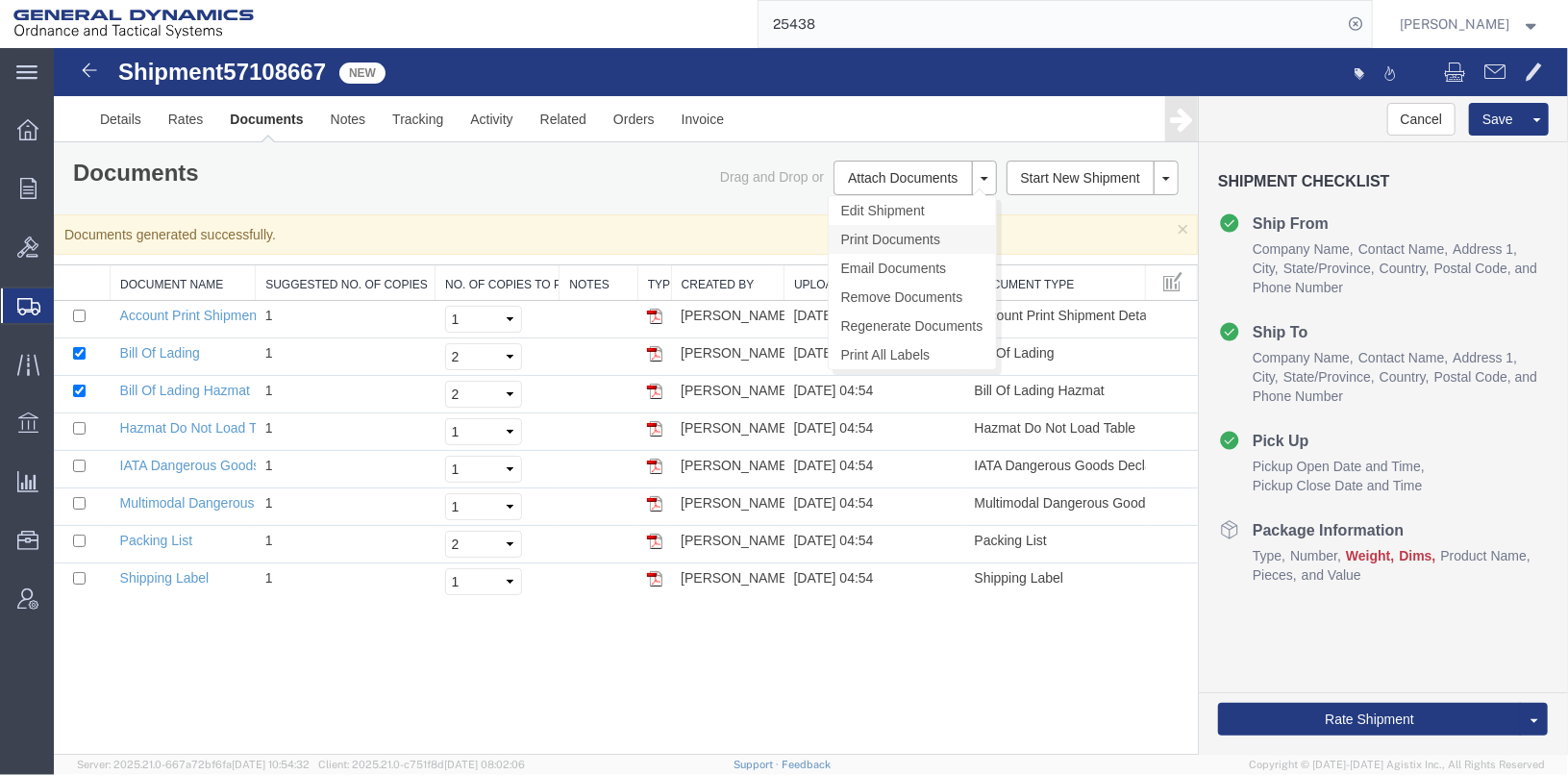
click at [907, 232] on link "Print Documents" at bounding box center [911, 239] width 167 height 29
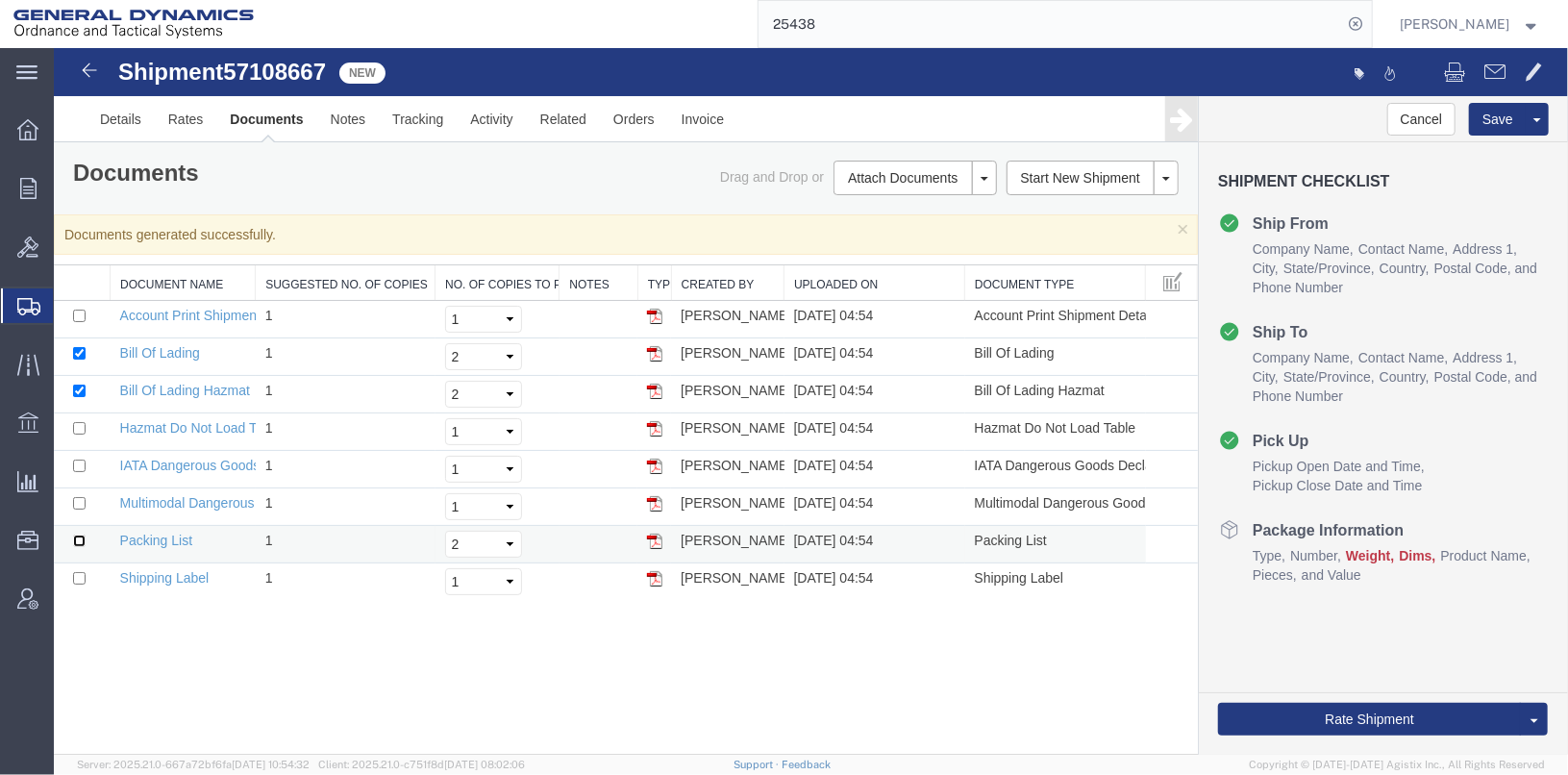
click at [75, 538] on input "checkbox" at bounding box center [78, 540] width 13 height 13
checkbox input "true"
click at [652, 351] on img at bounding box center [654, 353] width 15 height 15
click at [657, 389] on img at bounding box center [654, 391] width 15 height 15
click at [657, 353] on img at bounding box center [654, 353] width 15 height 15
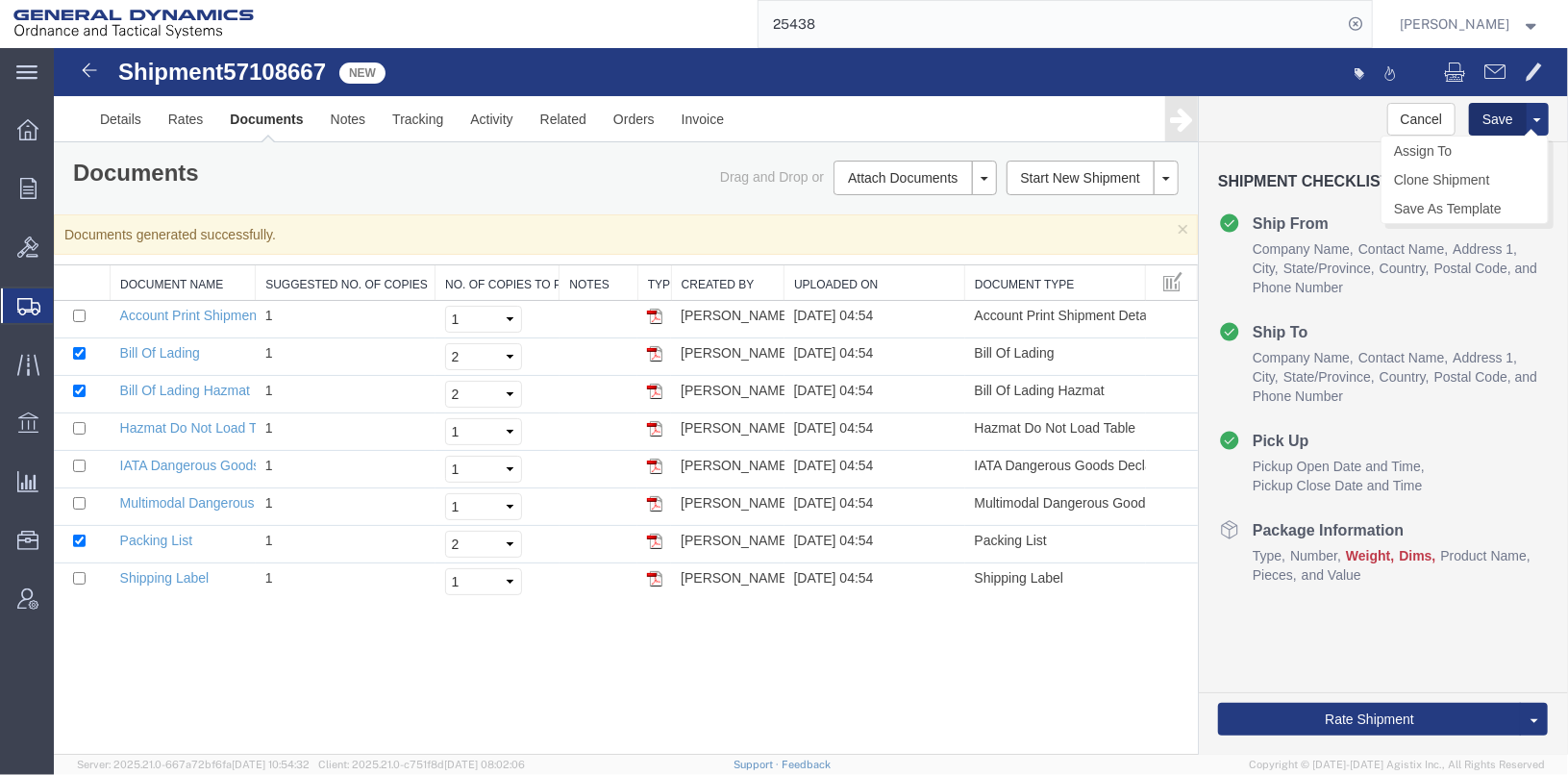
click at [1494, 128] on button "Save" at bounding box center [1497, 118] width 58 height 33
